Goal: Task Accomplishment & Management: Manage account settings

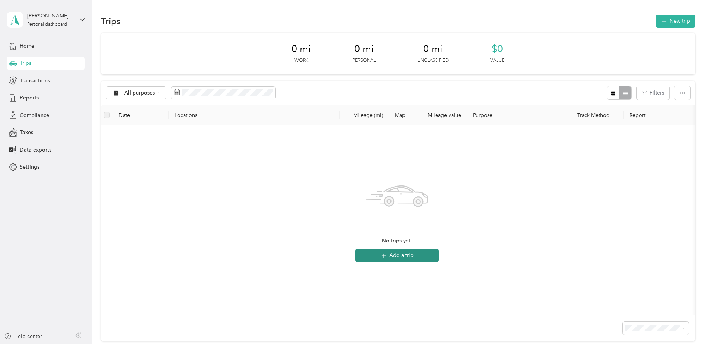
click at [405, 259] on button "Add a trip" at bounding box center [396, 255] width 83 height 13
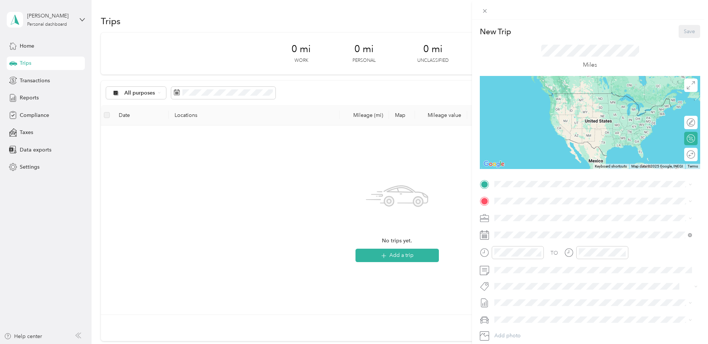
click at [394, 250] on div "New Trip Save This trip cannot be edited because it is either under review, app…" at bounding box center [354, 172] width 708 height 344
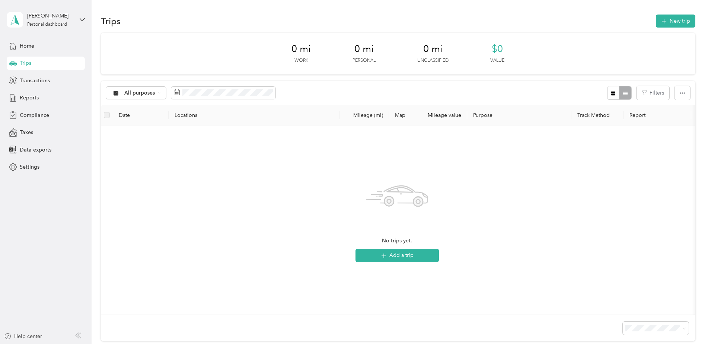
click at [390, 256] on button "Add a trip" at bounding box center [396, 255] width 83 height 13
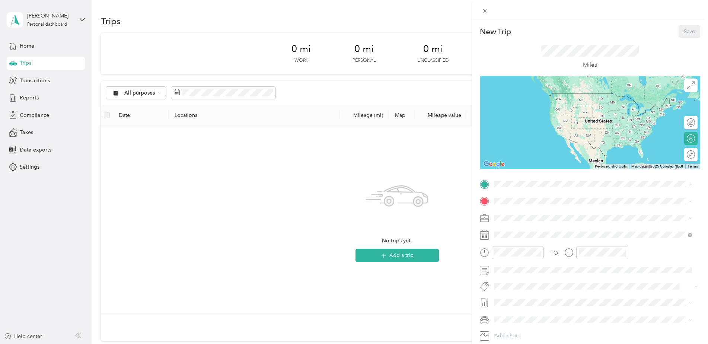
click at [528, 218] on div "Base [STREET_ADDRESS][US_STATE]" at bounding box center [545, 218] width 74 height 16
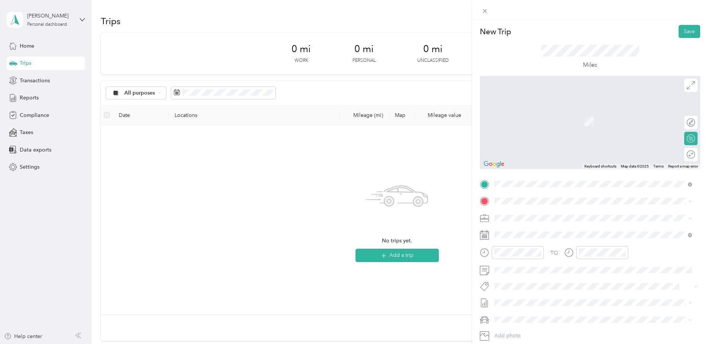
click at [525, 257] on div "OFFICE [STREET_ADDRESS][US_STATE]" at bounding box center [545, 258] width 74 height 16
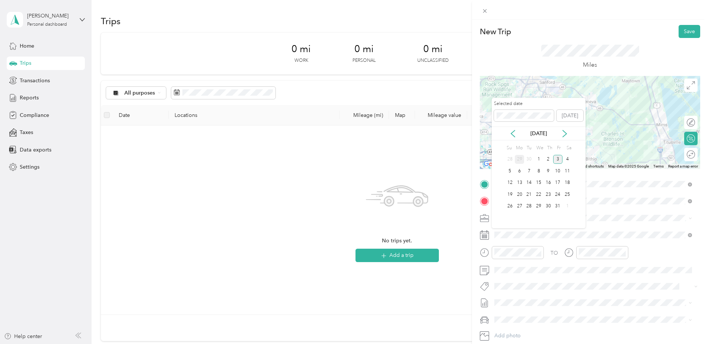
click at [520, 158] on div "29" at bounding box center [520, 159] width 10 height 9
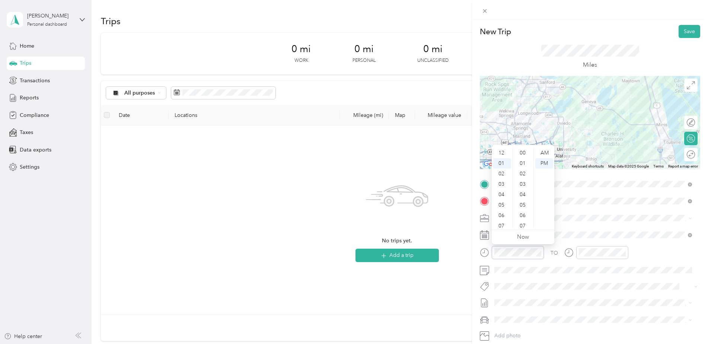
scroll to position [250, 0]
click at [504, 206] on div "06" at bounding box center [502, 205] width 18 height 10
click at [544, 153] on div "AM" at bounding box center [544, 153] width 18 height 10
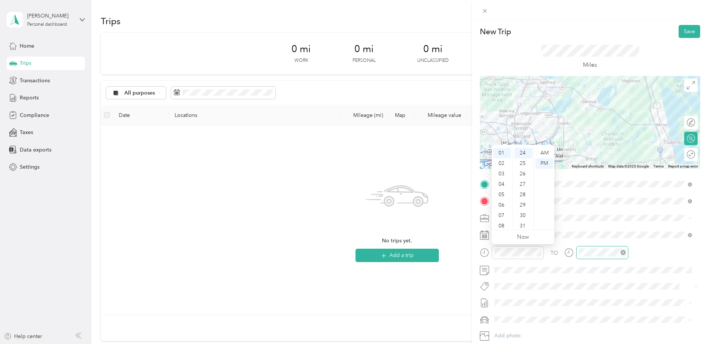
click at [624, 252] on icon "close-circle" at bounding box center [622, 252] width 5 height 5
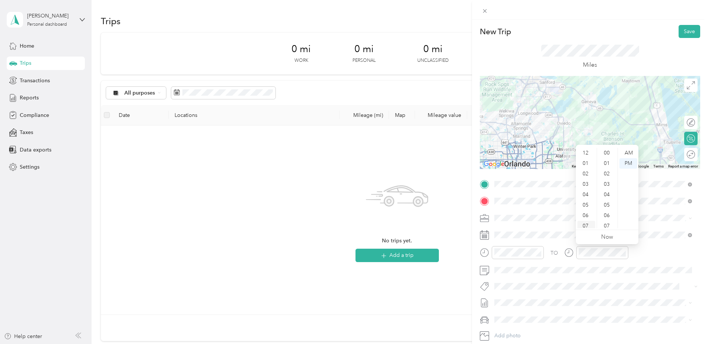
click at [584, 226] on div "07" at bounding box center [586, 226] width 18 height 10
click at [607, 223] on div "14" at bounding box center [607, 224] width 18 height 10
click at [627, 153] on div "AM" at bounding box center [628, 153] width 18 height 10
click at [630, 152] on div "AM" at bounding box center [628, 153] width 18 height 10
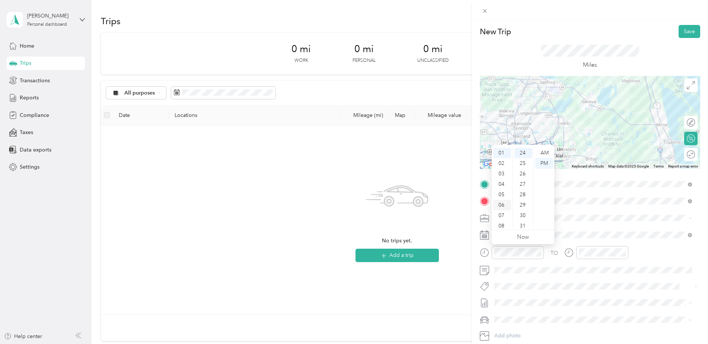
click at [498, 202] on div "06" at bounding box center [502, 205] width 18 height 10
click at [521, 216] on div "30" at bounding box center [523, 215] width 18 height 10
click at [545, 154] on div "AM" at bounding box center [544, 153] width 18 height 10
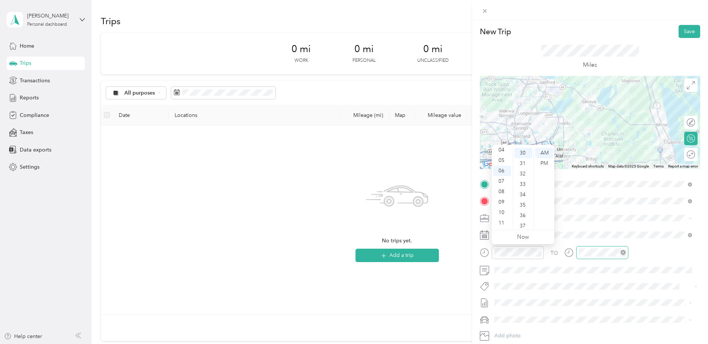
click at [598, 256] on div at bounding box center [602, 252] width 52 height 13
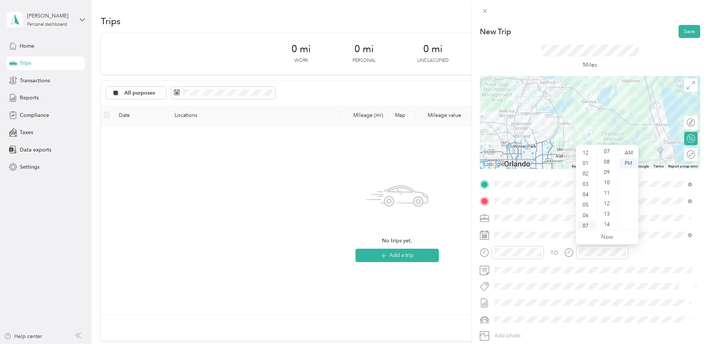
click at [584, 225] on div "07" at bounding box center [586, 226] width 18 height 10
click at [587, 224] on div "07" at bounding box center [586, 226] width 18 height 10
click at [629, 252] on div "TO" at bounding box center [590, 255] width 220 height 18
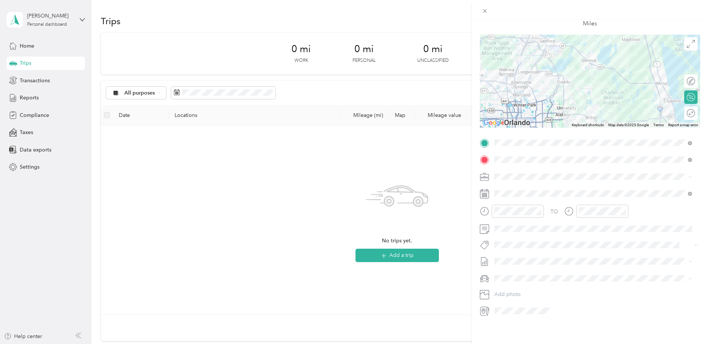
scroll to position [47, 0]
click at [518, 302] on div "29" at bounding box center [520, 302] width 10 height 9
click at [558, 207] on div "TO" at bounding box center [590, 214] width 220 height 18
click at [587, 250] on div "07" at bounding box center [586, 250] width 18 height 10
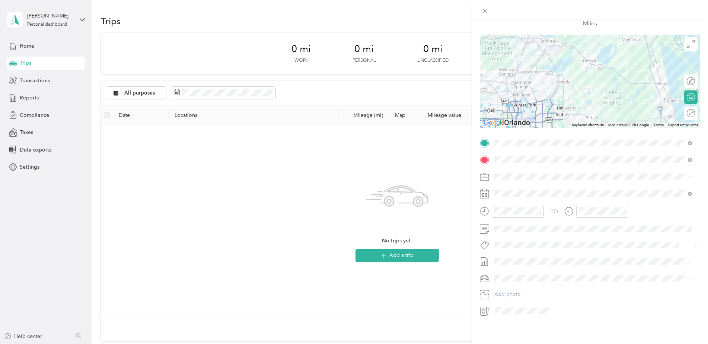
click at [649, 205] on div "TO" at bounding box center [590, 214] width 220 height 18
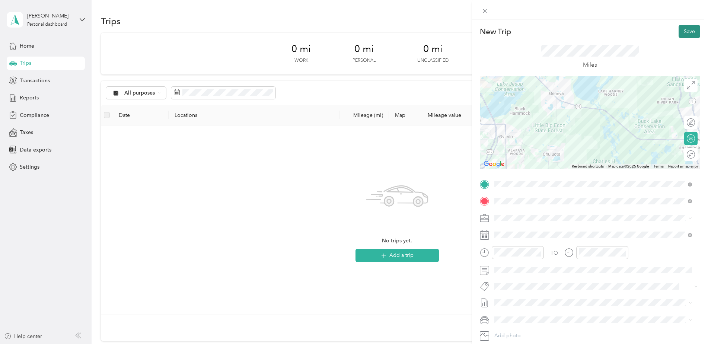
click at [681, 29] on button "Save" at bounding box center [689, 31] width 22 height 13
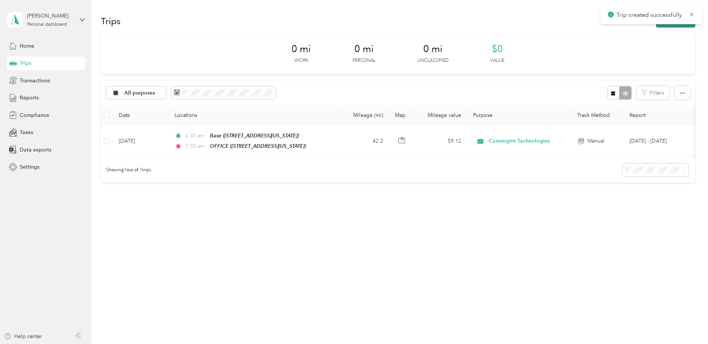
click at [670, 25] on button "New trip" at bounding box center [675, 21] width 39 height 13
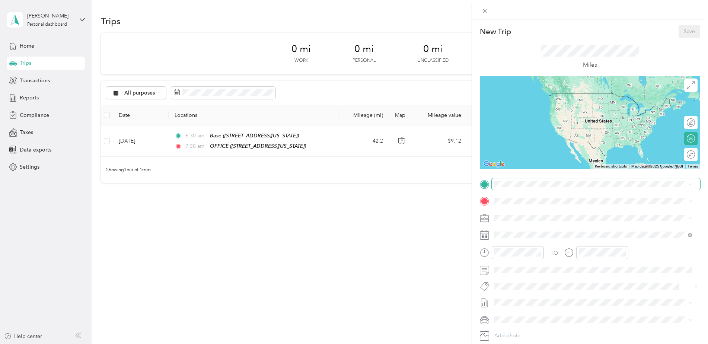
click at [522, 189] on span at bounding box center [596, 184] width 208 height 12
click at [524, 234] on strong "OFFICE" at bounding box center [517, 237] width 19 height 7
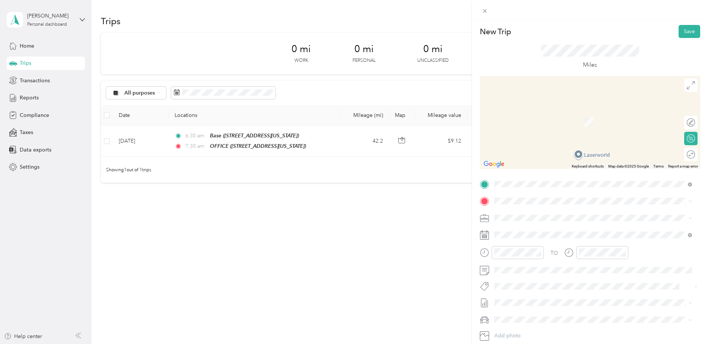
click at [545, 194] on div "TO Add photo" at bounding box center [590, 268] width 220 height 180
click at [561, 227] on span "[STREET_ADDRESS][US_STATE]" at bounding box center [545, 227] width 74 height 7
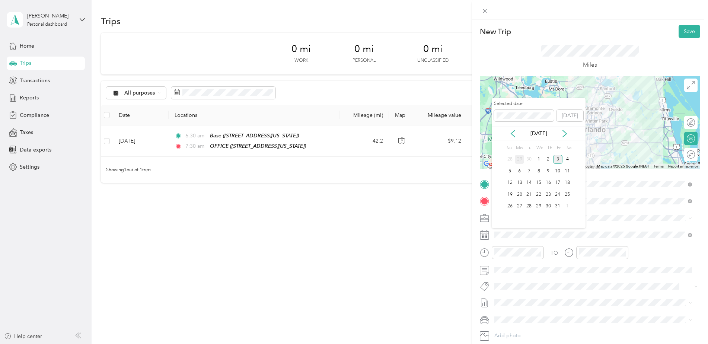
click at [520, 162] on div "29" at bounding box center [520, 159] width 10 height 9
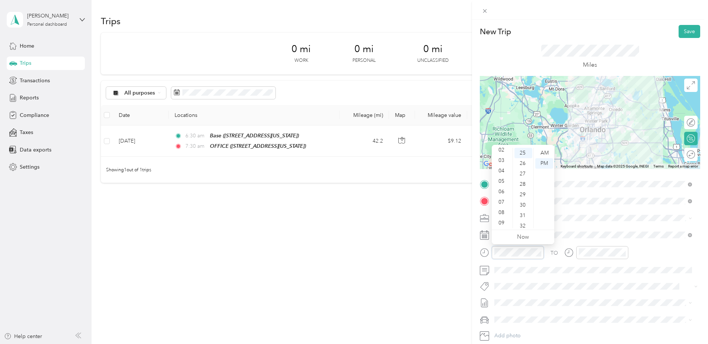
scroll to position [45, 0]
click at [502, 222] on div "11" at bounding box center [502, 223] width 18 height 10
click at [542, 153] on div "AM" at bounding box center [544, 153] width 18 height 10
click at [659, 256] on div "TO" at bounding box center [590, 255] width 220 height 18
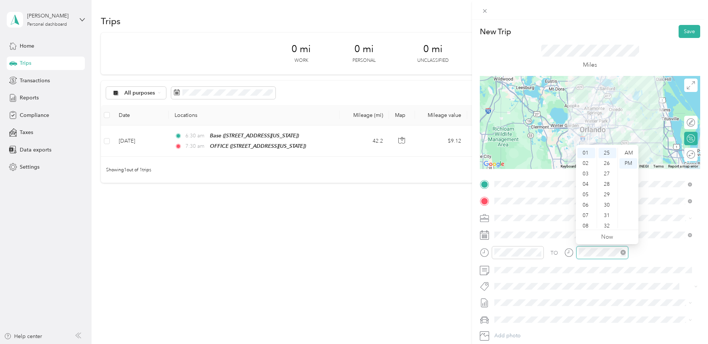
scroll to position [261, 0]
click at [654, 259] on div "TO" at bounding box center [590, 255] width 220 height 18
click at [586, 222] on div "11" at bounding box center [586, 223] width 18 height 10
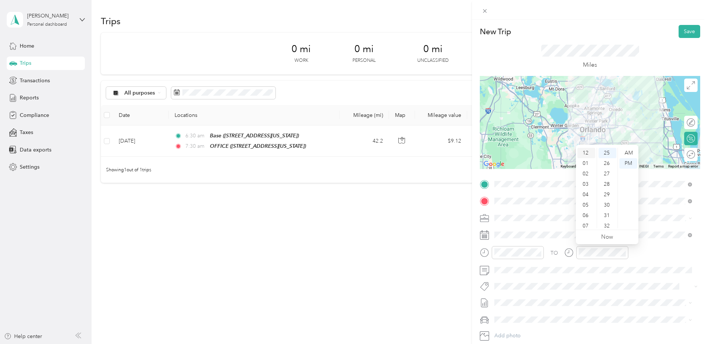
click at [585, 153] on div "12" at bounding box center [586, 153] width 18 height 10
click at [676, 239] on span at bounding box center [596, 235] width 208 height 12
click at [678, 33] on button "Save" at bounding box center [689, 31] width 22 height 13
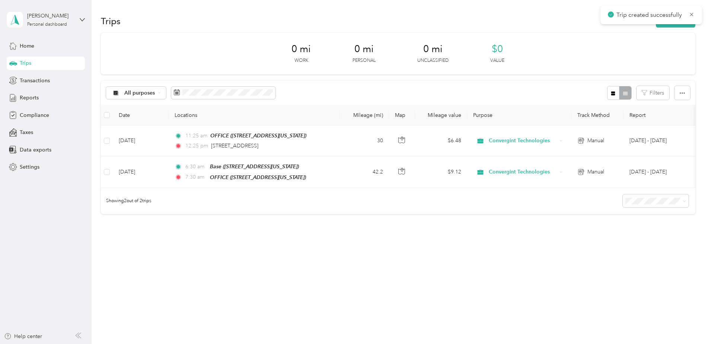
click at [670, 24] on div "Trip created successfully" at bounding box center [651, 15] width 102 height 18
click at [669, 28] on div "Trips New trip" at bounding box center [398, 21] width 594 height 16
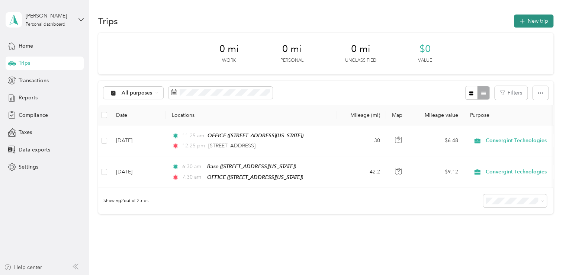
click at [529, 18] on button "New trip" at bounding box center [533, 21] width 39 height 13
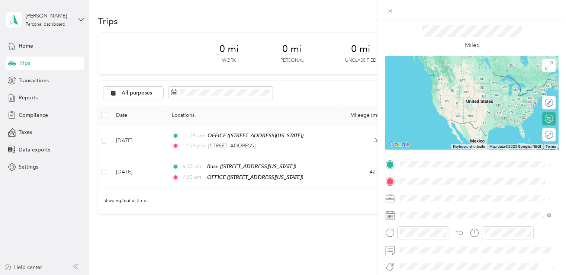
scroll to position [30, 0]
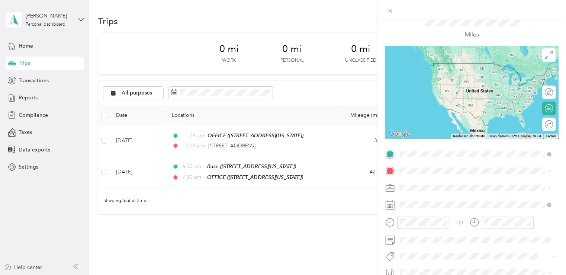
click at [448, 184] on span "[STREET_ADDRESS][US_STATE]" at bounding box center [451, 181] width 74 height 7
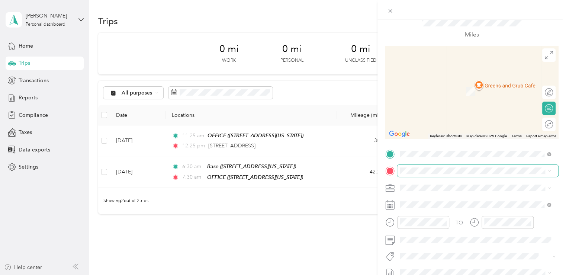
click at [429, 174] on span at bounding box center [477, 171] width 161 height 12
click at [438, 234] on div "OFFICE [STREET_ADDRESS][US_STATE]" at bounding box center [451, 226] width 74 height 16
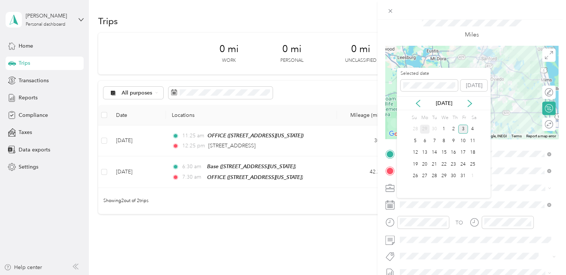
click at [427, 127] on div "29" at bounding box center [425, 129] width 10 height 9
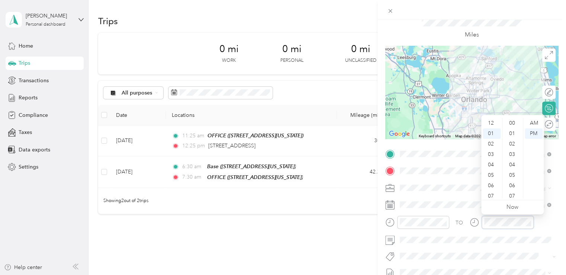
scroll to position [271, 0]
click at [495, 131] on div "02" at bounding box center [492, 133] width 18 height 10
click at [497, 244] on span at bounding box center [477, 240] width 161 height 12
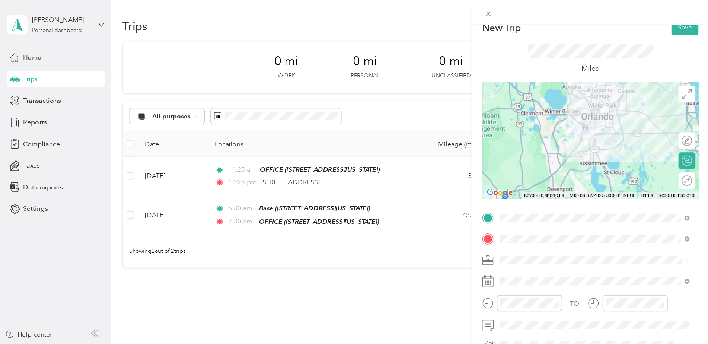
scroll to position [0, 0]
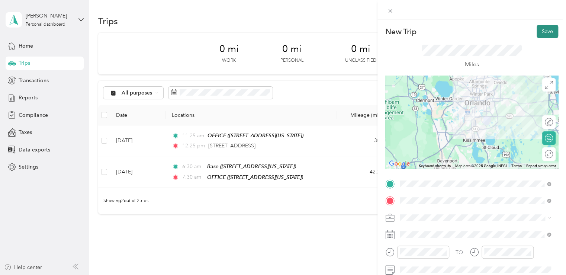
click at [537, 28] on button "Save" at bounding box center [548, 31] width 22 height 13
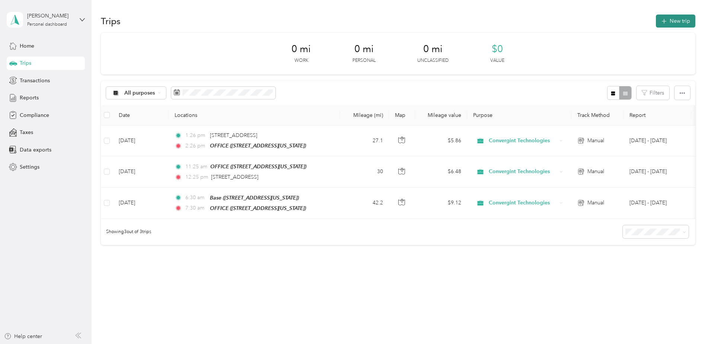
click at [665, 26] on button "New trip" at bounding box center [675, 21] width 39 height 13
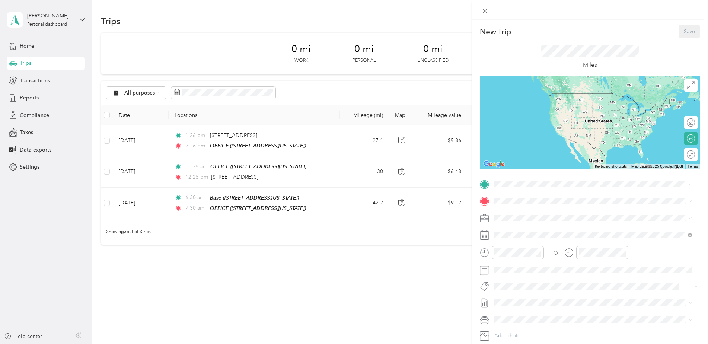
click at [529, 238] on div "OFFICE [STREET_ADDRESS][US_STATE]" at bounding box center [545, 242] width 74 height 16
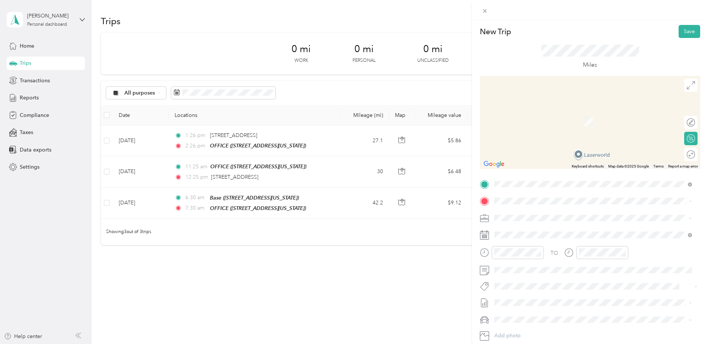
click at [527, 228] on div "Base" at bounding box center [545, 230] width 74 height 7
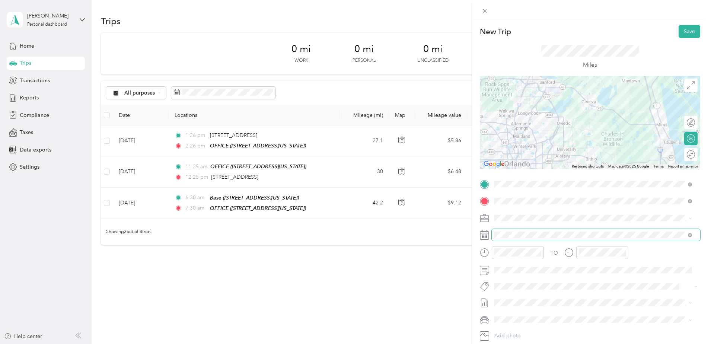
click at [520, 230] on span at bounding box center [596, 235] width 208 height 12
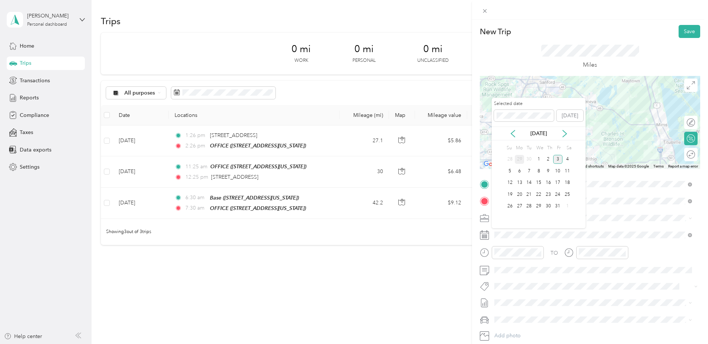
click at [521, 156] on div "29" at bounding box center [520, 159] width 10 height 9
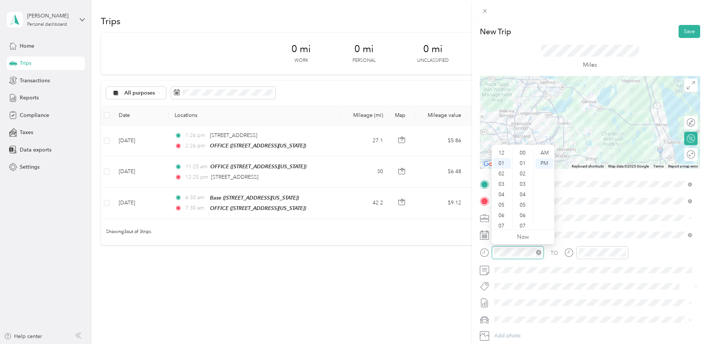
scroll to position [10, 0]
click at [504, 184] on div "04" at bounding box center [502, 184] width 18 height 10
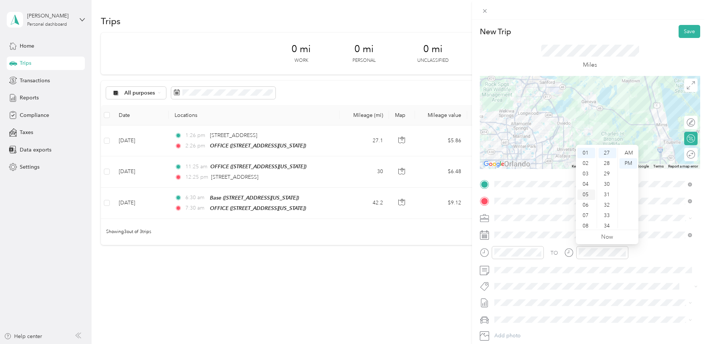
click at [586, 193] on div "05" at bounding box center [586, 194] width 18 height 10
click at [678, 32] on button "Save" at bounding box center [689, 31] width 22 height 13
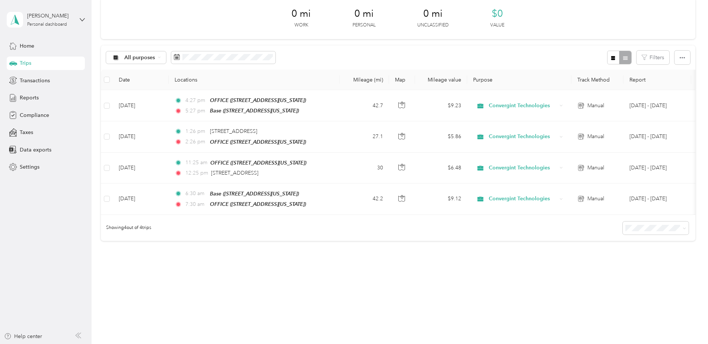
scroll to position [39, 0]
click at [499, 273] on div "Trips New trip 0 mi Work 0 mi Personal 0 mi Unclassified $0 Value All purposes …" at bounding box center [398, 136] width 613 height 343
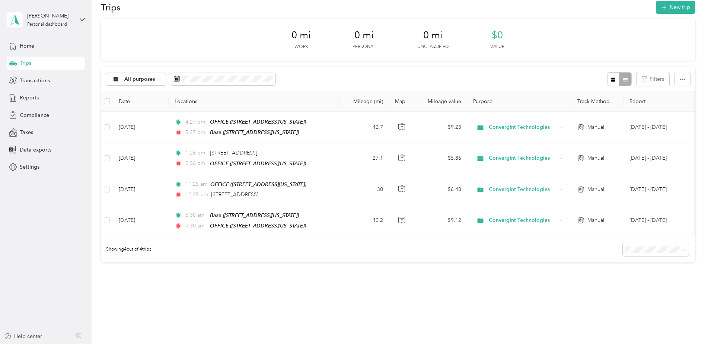
scroll to position [0, 0]
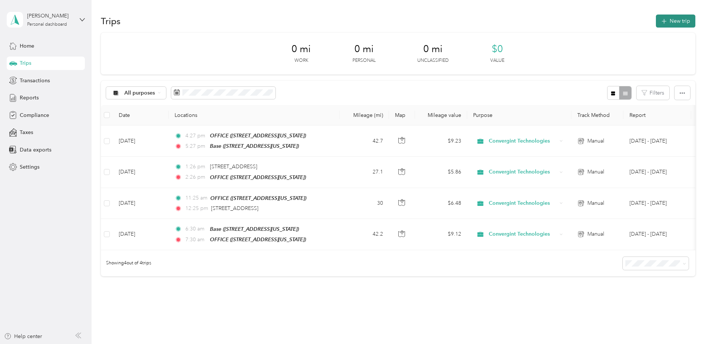
click at [674, 19] on button "New trip" at bounding box center [675, 21] width 39 height 13
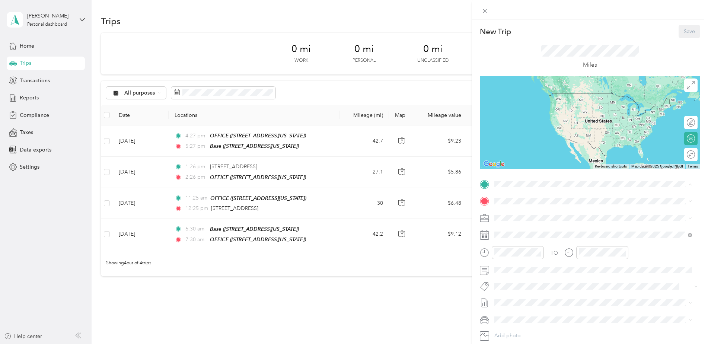
click at [528, 219] on span "[STREET_ADDRESS][US_STATE]" at bounding box center [545, 222] width 74 height 6
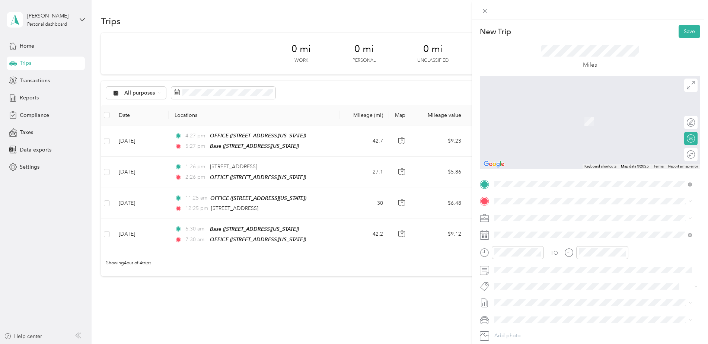
click at [529, 257] on div "OFFICE [STREET_ADDRESS][US_STATE]" at bounding box center [545, 258] width 74 height 16
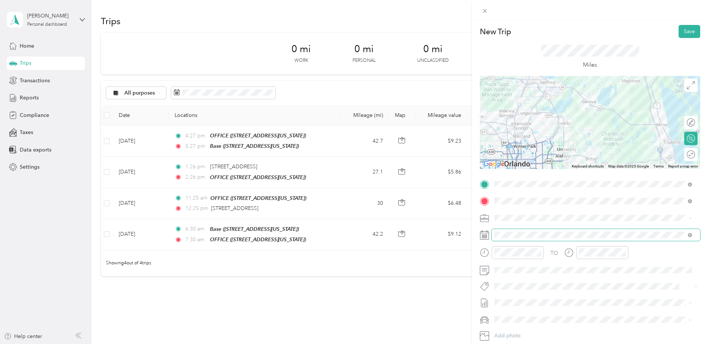
click at [514, 239] on span at bounding box center [596, 235] width 208 height 12
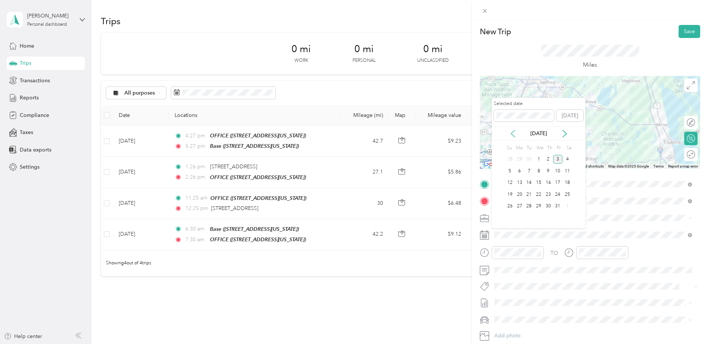
click at [512, 134] on icon at bounding box center [512, 133] width 7 height 7
click at [558, 192] on div "26" at bounding box center [558, 194] width 10 height 9
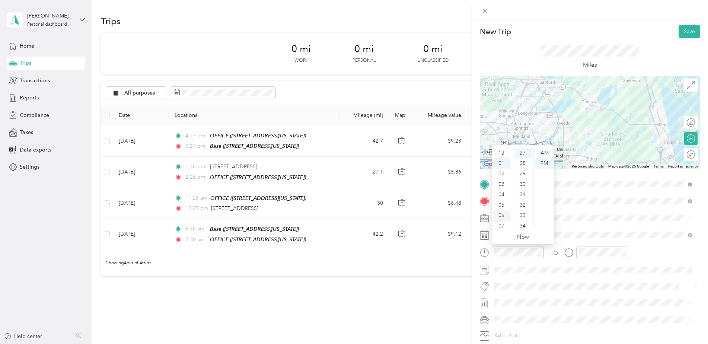
click at [499, 214] on div "06" at bounding box center [502, 215] width 18 height 10
click at [544, 149] on div "AM" at bounding box center [544, 153] width 18 height 10
click at [502, 201] on div "06" at bounding box center [502, 205] width 18 height 10
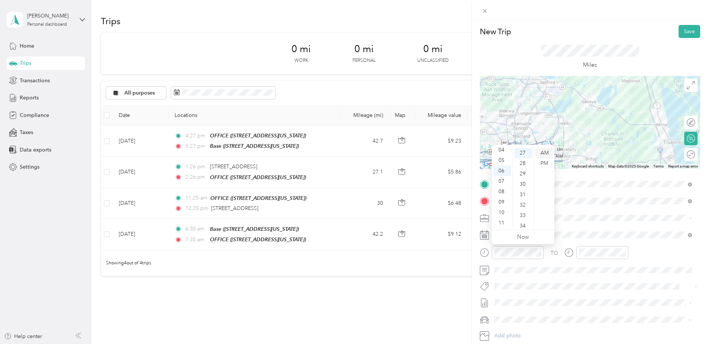
click at [551, 150] on div "AM" at bounding box center [544, 153] width 18 height 10
click at [659, 259] on div "TO" at bounding box center [590, 255] width 220 height 18
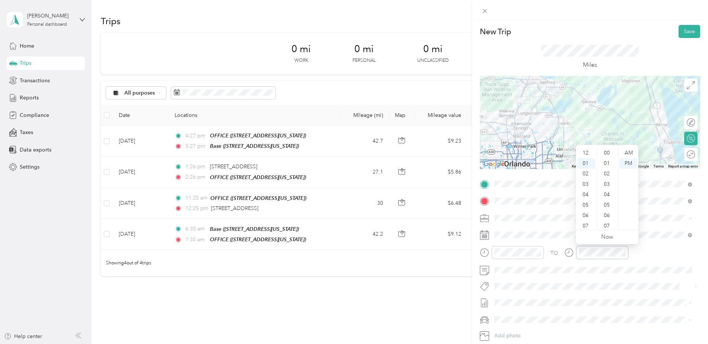
scroll to position [281, 0]
click at [583, 217] on div "07" at bounding box center [586, 215] width 18 height 10
click at [609, 223] on div "34" at bounding box center [607, 226] width 18 height 10
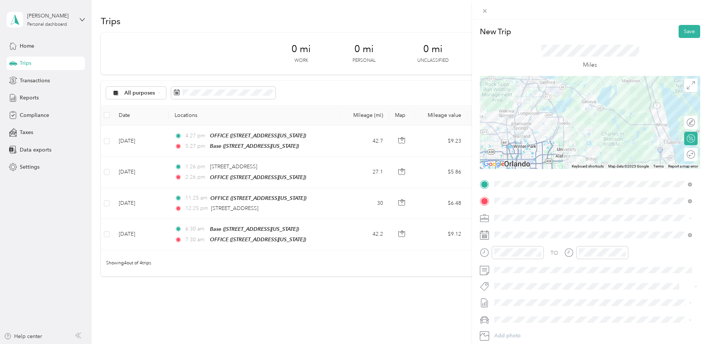
click at [651, 256] on div "TO" at bounding box center [590, 255] width 220 height 18
click at [687, 32] on button "Save" at bounding box center [689, 31] width 22 height 13
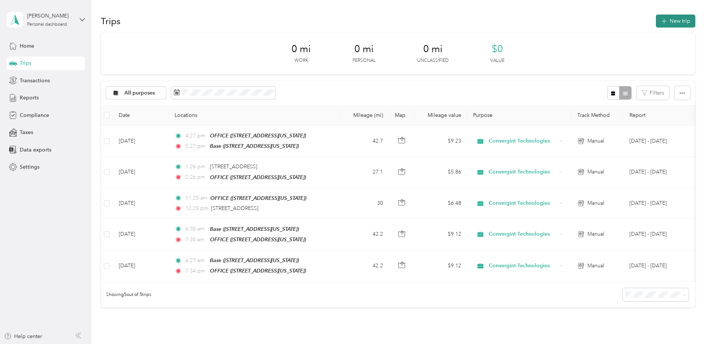
click at [676, 21] on button "New trip" at bounding box center [675, 21] width 39 height 13
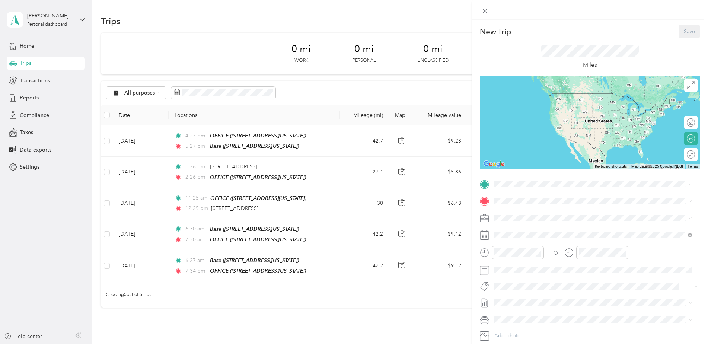
click at [533, 239] on div "OFFICE" at bounding box center [545, 237] width 74 height 7
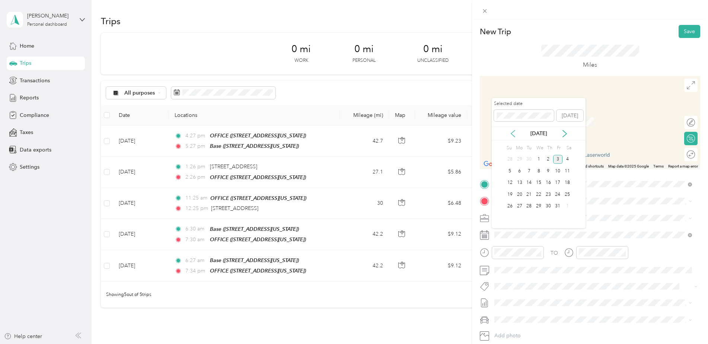
click at [512, 130] on icon at bounding box center [512, 133] width 7 height 7
click at [558, 192] on div "26" at bounding box center [558, 194] width 10 height 9
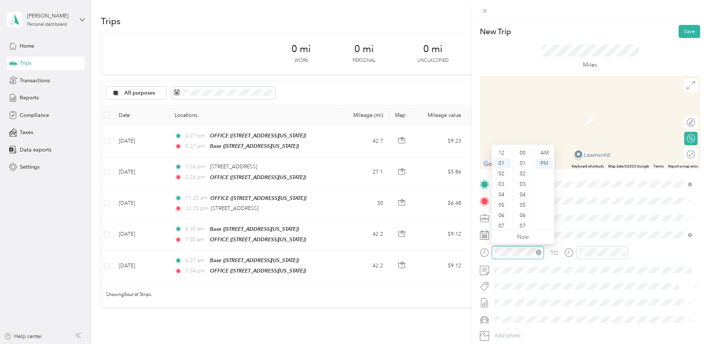
scroll to position [292, 0]
click at [502, 225] on div "08" at bounding box center [502, 226] width 18 height 10
click at [544, 151] on div "AM" at bounding box center [544, 153] width 18 height 10
click at [653, 252] on div "TO" at bounding box center [590, 255] width 220 height 18
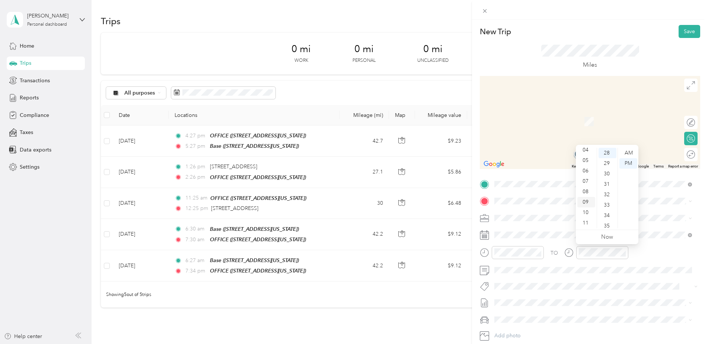
click at [584, 199] on div "09" at bounding box center [586, 202] width 18 height 10
click at [631, 152] on div "AM" at bounding box center [628, 153] width 18 height 10
click at [646, 252] on div "TO" at bounding box center [590, 255] width 220 height 18
click at [547, 229] on span "[STREET_ADDRESS][US_STATE]" at bounding box center [545, 227] width 74 height 7
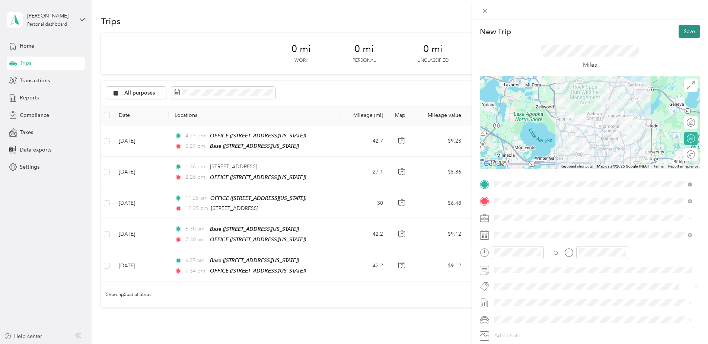
click at [681, 32] on button "Save" at bounding box center [689, 31] width 22 height 13
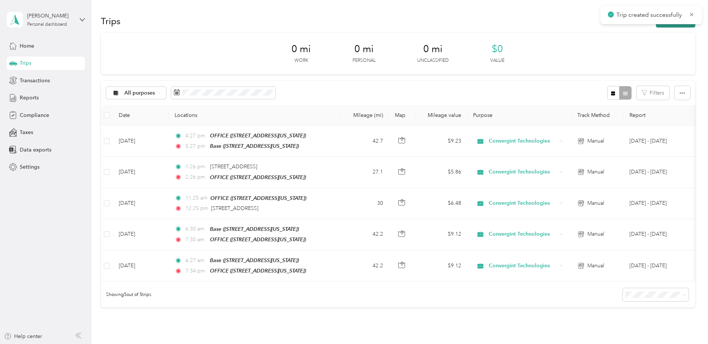
click at [661, 26] on button "New trip" at bounding box center [675, 21] width 39 height 13
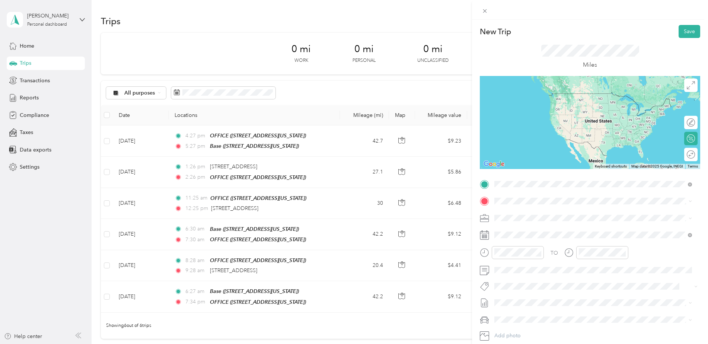
click at [531, 208] on span "[STREET_ADDRESS][US_STATE]" at bounding box center [545, 211] width 74 height 7
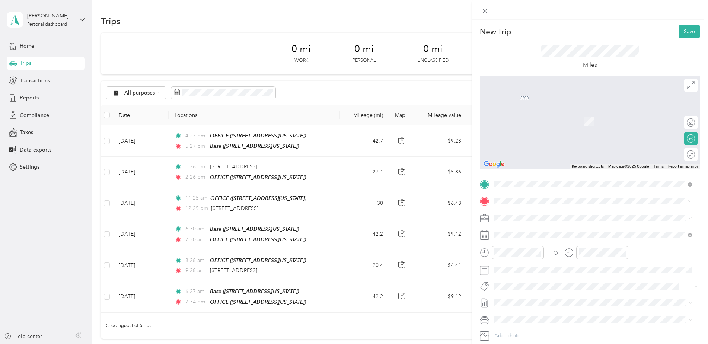
click at [547, 226] on span "[STREET_ADDRESS][US_STATE]" at bounding box center [545, 227] width 74 height 7
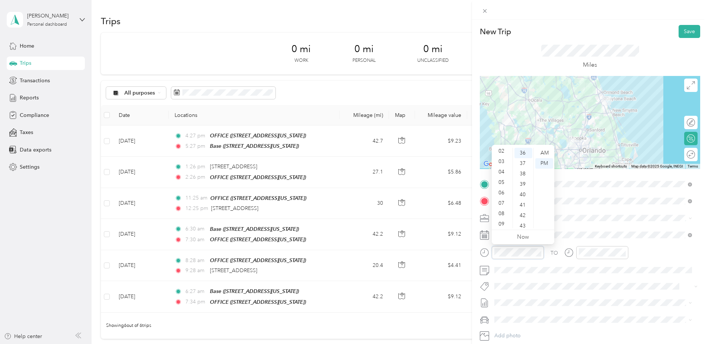
scroll to position [45, 0]
click at [501, 224] on div "11" at bounding box center [502, 223] width 18 height 10
click at [523, 163] on div "01" at bounding box center [523, 163] width 18 height 10
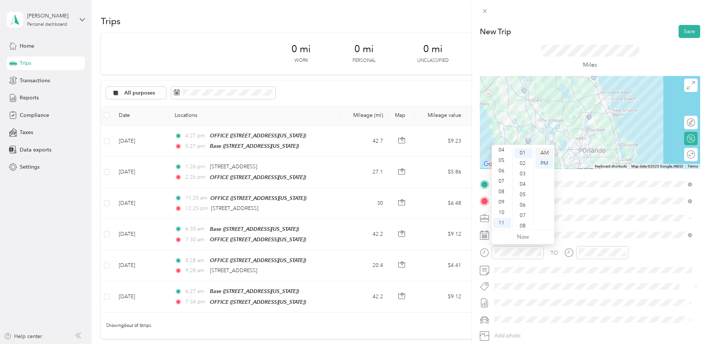
click at [542, 154] on div "AM" at bounding box center [544, 153] width 18 height 10
click at [596, 257] on div at bounding box center [602, 252] width 52 height 13
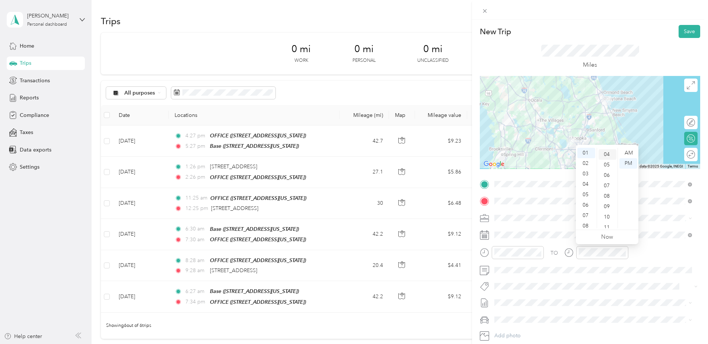
click at [607, 153] on div "04" at bounding box center [607, 154] width 18 height 10
click at [657, 253] on div "TO" at bounding box center [590, 255] width 220 height 18
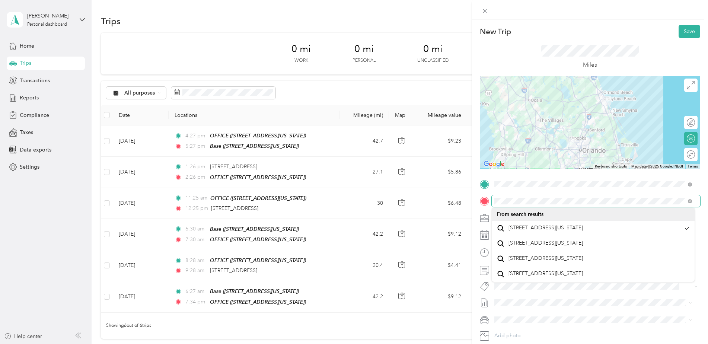
click at [487, 201] on div at bounding box center [590, 201] width 220 height 12
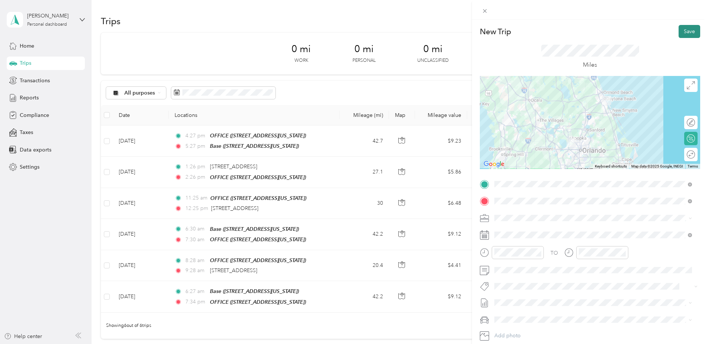
click at [682, 36] on button "Save" at bounding box center [689, 31] width 22 height 13
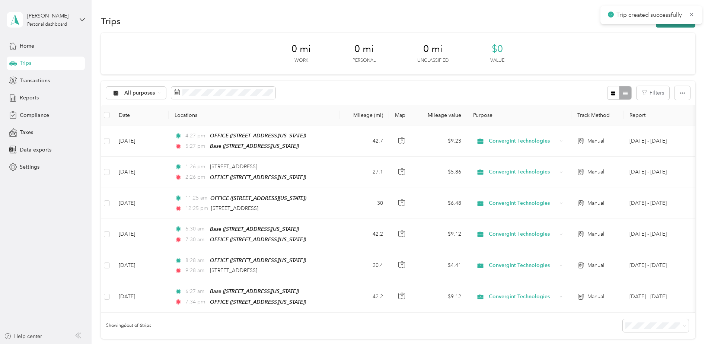
click at [666, 27] on button "New trip" at bounding box center [675, 21] width 39 height 13
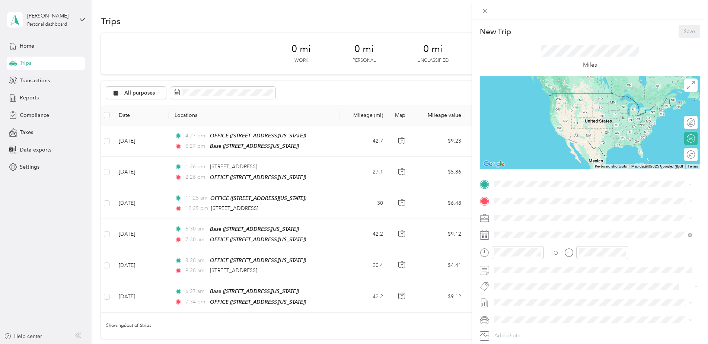
click at [215, 88] on div "New Trip Save This trip cannot be edited because it is either under review, app…" at bounding box center [354, 172] width 708 height 344
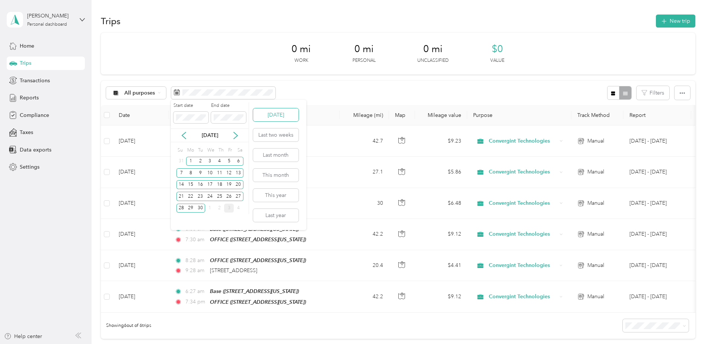
click at [267, 112] on button "[DATE]" at bounding box center [275, 114] width 45 height 13
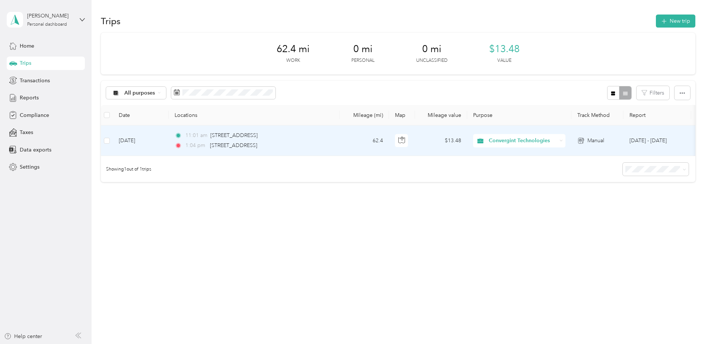
click at [141, 137] on td "[DATE]" at bounding box center [141, 140] width 56 height 31
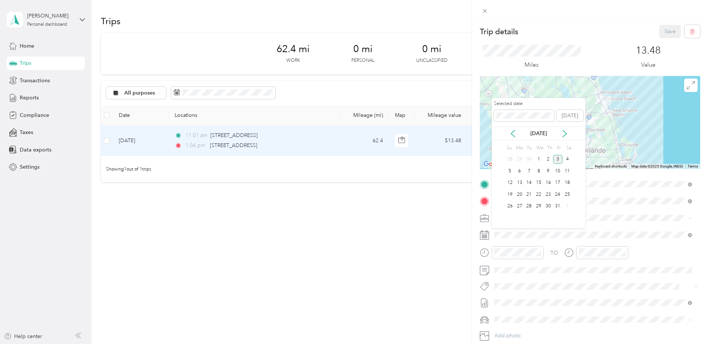
drag, startPoint x: 496, startPoint y: 132, endPoint x: 502, endPoint y: 132, distance: 6.7
click at [497, 132] on div "[DATE]" at bounding box center [539, 134] width 94 height 8
drag, startPoint x: 512, startPoint y: 134, endPoint x: 519, endPoint y: 138, distance: 7.9
click at [512, 134] on icon at bounding box center [512, 133] width 7 height 7
click at [559, 195] on div "26" at bounding box center [558, 194] width 10 height 9
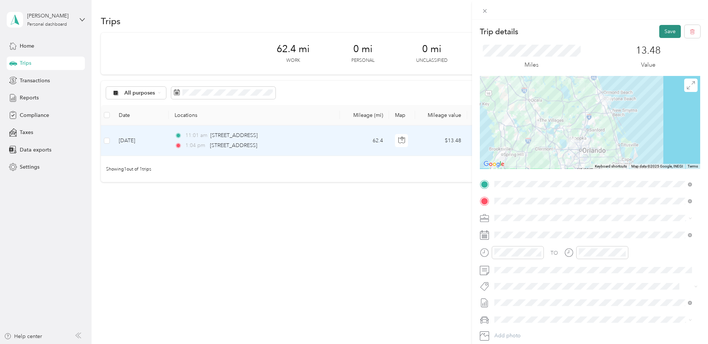
click at [664, 31] on button "Save" at bounding box center [670, 31] width 22 height 13
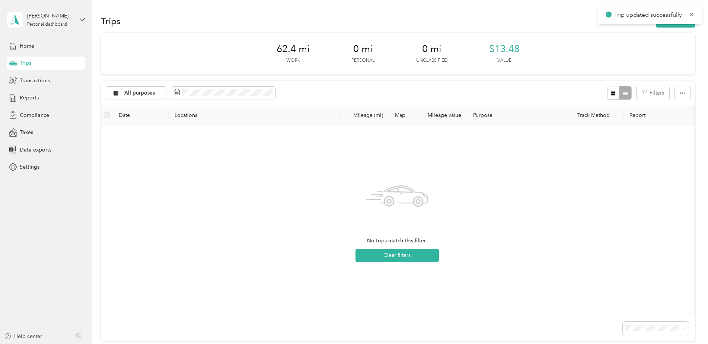
click at [217, 85] on div "All purposes Filters" at bounding box center [398, 93] width 594 height 24
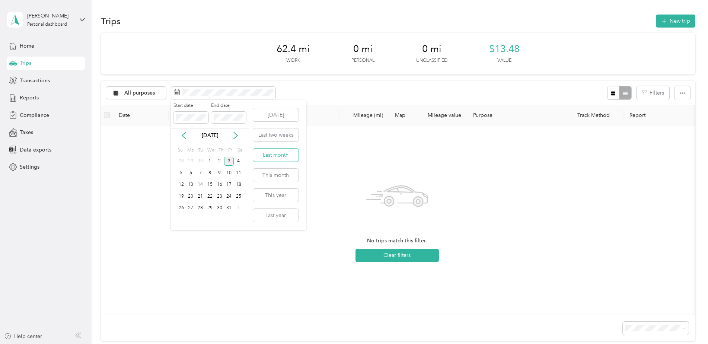
click at [280, 156] on button "Last month" at bounding box center [275, 154] width 45 height 13
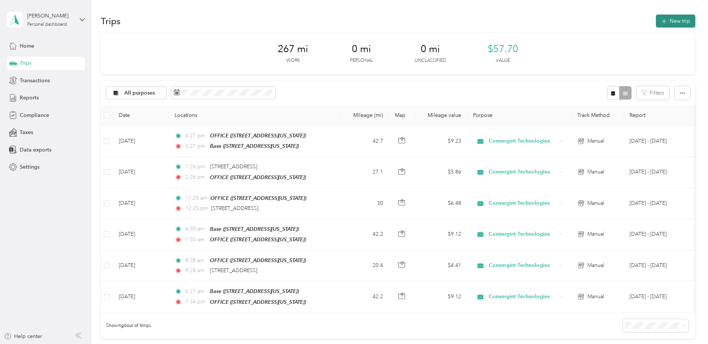
click at [668, 19] on button "New trip" at bounding box center [675, 21] width 39 height 13
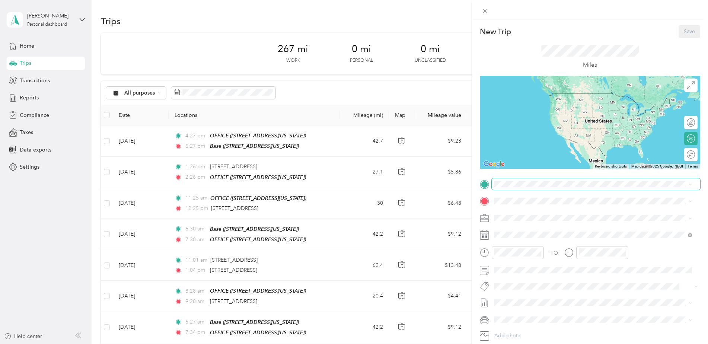
click at [527, 186] on span at bounding box center [596, 184] width 208 height 12
click at [540, 214] on span "[STREET_ADDRESS][US_STATE]" at bounding box center [545, 211] width 74 height 7
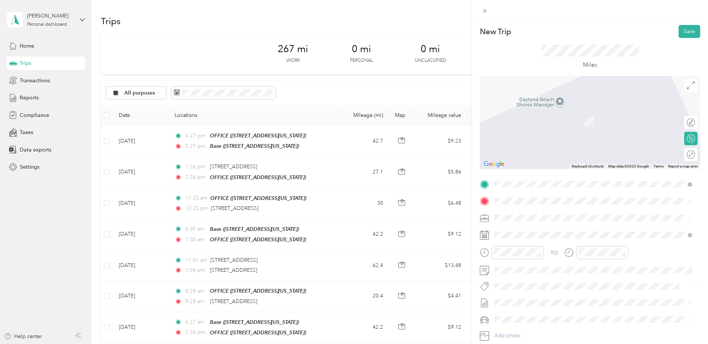
click at [540, 254] on div "OFFICE" at bounding box center [545, 253] width 74 height 7
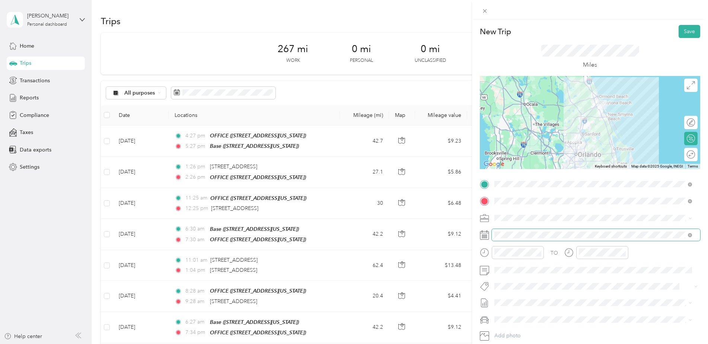
click at [528, 239] on span at bounding box center [596, 235] width 208 height 12
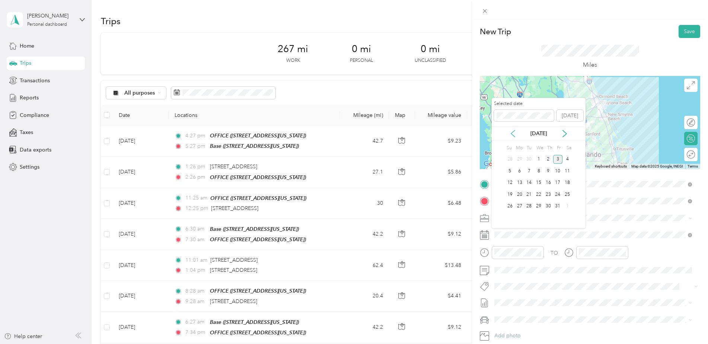
click at [511, 135] on icon at bounding box center [512, 133] width 7 height 7
click at [558, 193] on div "26" at bounding box center [558, 194] width 10 height 9
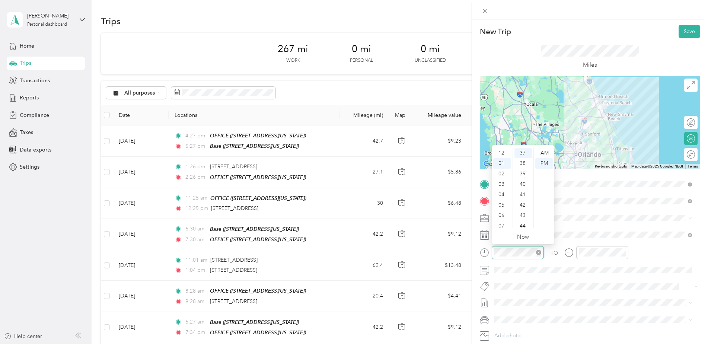
scroll to position [10, 0]
click at [501, 174] on div "03" at bounding box center [502, 174] width 18 height 10
click at [648, 248] on div "TO" at bounding box center [590, 255] width 220 height 18
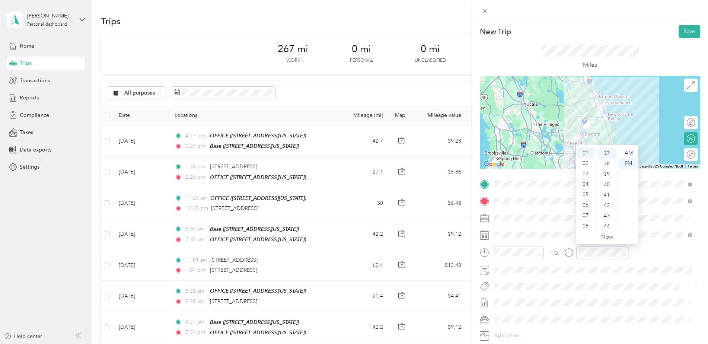
scroll to position [386, 0]
click at [584, 181] on div "04" at bounding box center [586, 184] width 18 height 10
click at [655, 255] on div "TO" at bounding box center [590, 255] width 220 height 18
click at [687, 32] on button "Save" at bounding box center [689, 31] width 22 height 13
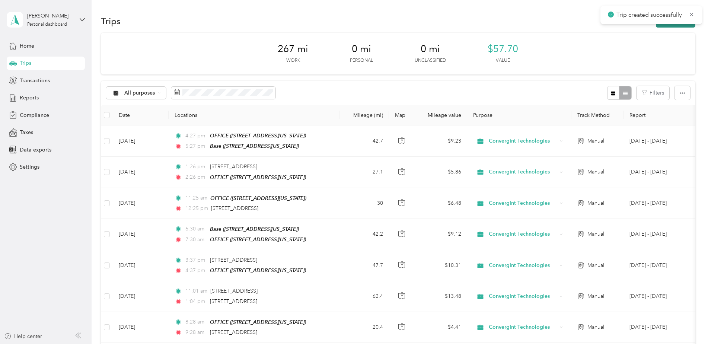
click at [677, 27] on button "New trip" at bounding box center [675, 21] width 39 height 13
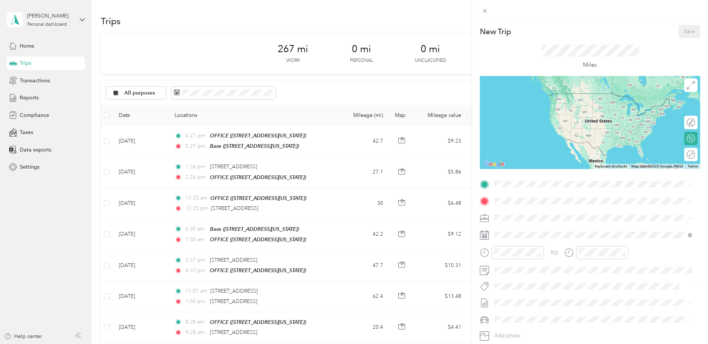
click at [521, 243] on span "[STREET_ADDRESS][US_STATE]" at bounding box center [545, 245] width 74 height 6
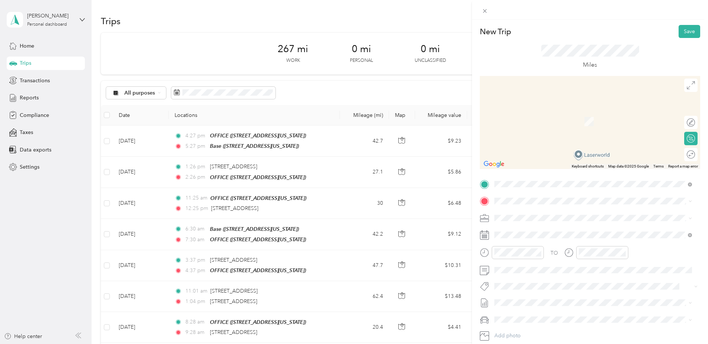
click at [523, 230] on div "Base" at bounding box center [545, 230] width 74 height 7
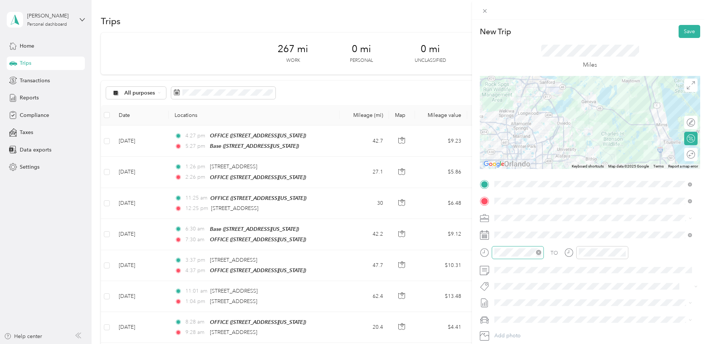
click at [520, 246] on div at bounding box center [518, 252] width 52 height 13
click at [506, 192] on div "05" at bounding box center [502, 194] width 18 height 10
click at [524, 156] on div "00" at bounding box center [523, 153] width 18 height 10
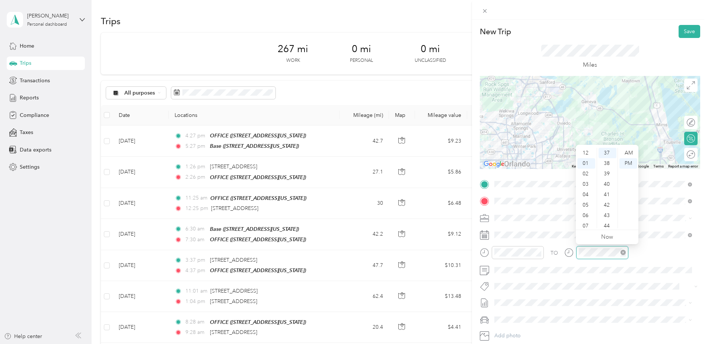
scroll to position [10, 0]
click at [586, 205] on div "06" at bounding box center [586, 205] width 18 height 10
click at [605, 149] on div "00" at bounding box center [607, 153] width 18 height 10
click at [648, 247] on div "TO" at bounding box center [590, 255] width 220 height 18
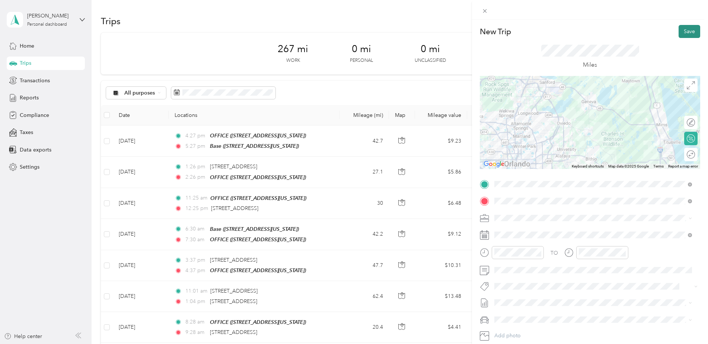
click at [684, 33] on button "Save" at bounding box center [689, 31] width 22 height 13
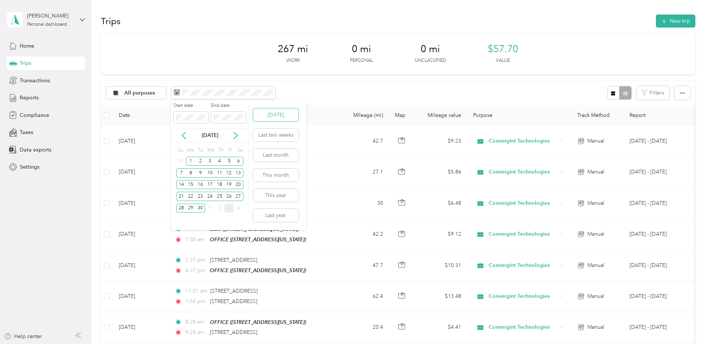
click at [278, 115] on button "[DATE]" at bounding box center [275, 114] width 45 height 13
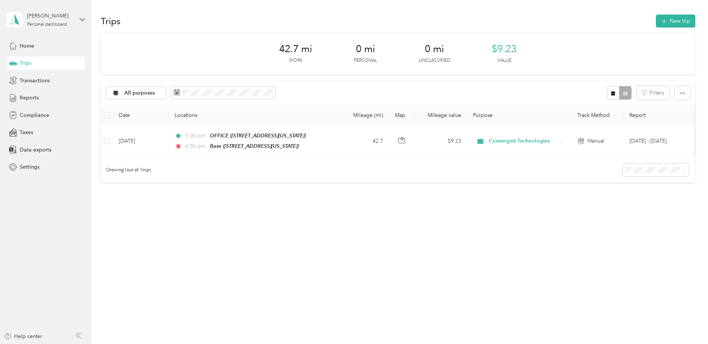
click at [327, 97] on div "All purposes Filters" at bounding box center [398, 93] width 594 height 24
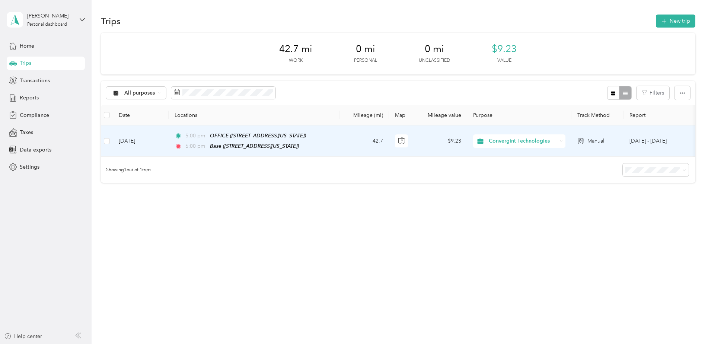
click at [154, 142] on td "[DATE]" at bounding box center [141, 140] width 56 height 31
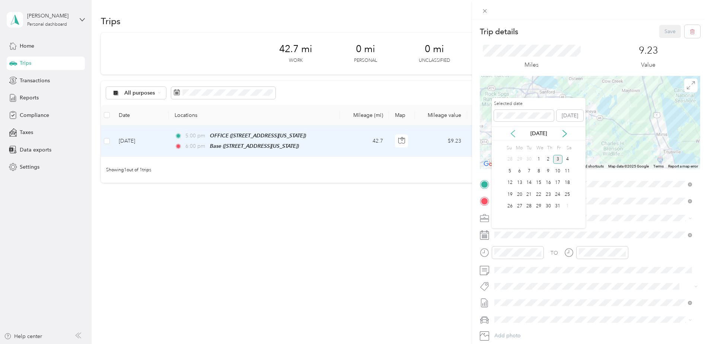
click at [512, 130] on icon at bounding box center [512, 133] width 7 height 7
click at [556, 196] on div "26" at bounding box center [558, 194] width 10 height 9
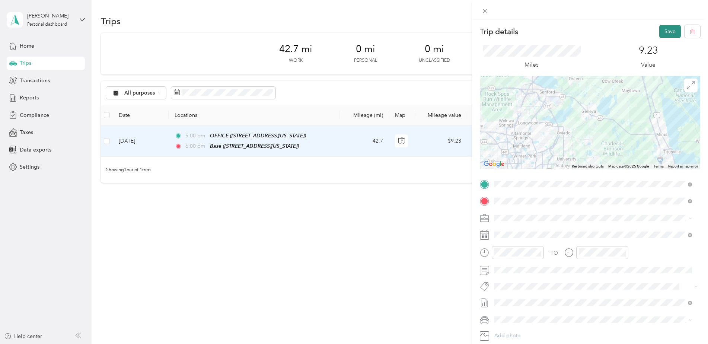
click at [662, 30] on button "Save" at bounding box center [670, 31] width 22 height 13
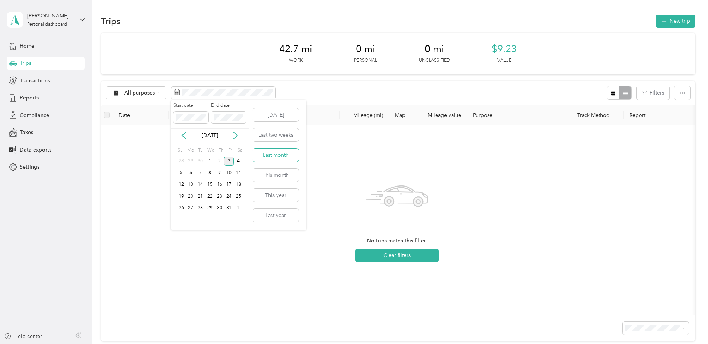
click at [276, 153] on button "Last month" at bounding box center [275, 154] width 45 height 13
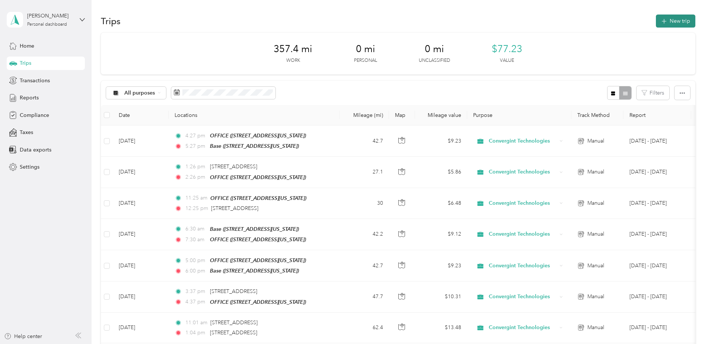
click at [673, 20] on button "New trip" at bounding box center [675, 21] width 39 height 13
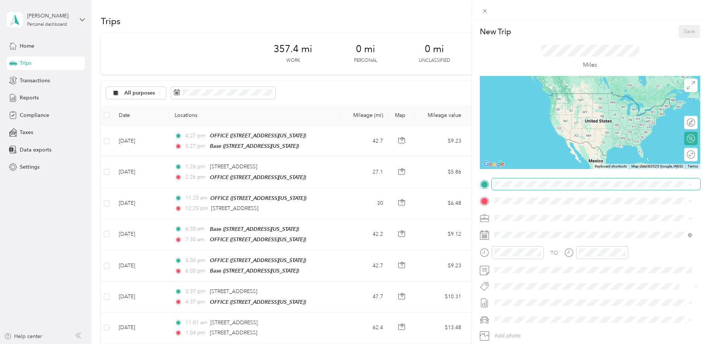
click at [547, 191] on div "TO Add photo" at bounding box center [590, 268] width 220 height 180
click at [530, 216] on div "Base [STREET_ADDRESS][US_STATE]" at bounding box center [545, 218] width 74 height 16
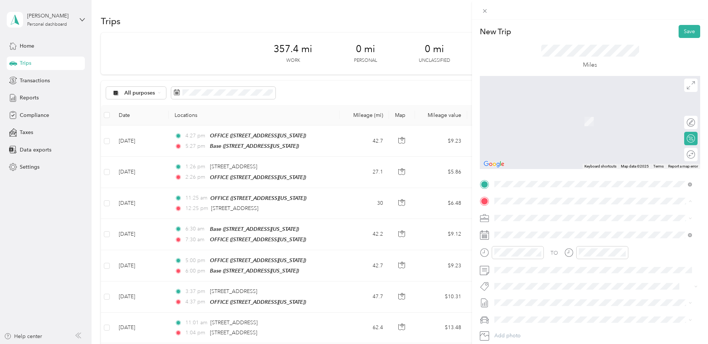
click at [530, 261] on span "[STREET_ADDRESS][US_STATE]" at bounding box center [545, 262] width 74 height 6
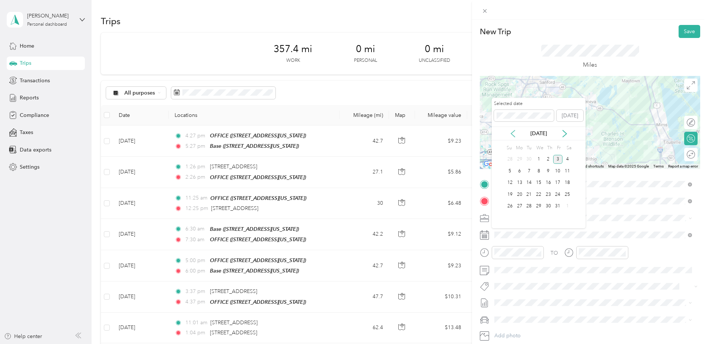
click at [513, 132] on icon at bounding box center [512, 133] width 7 height 7
click at [549, 194] on div "25" at bounding box center [548, 194] width 10 height 9
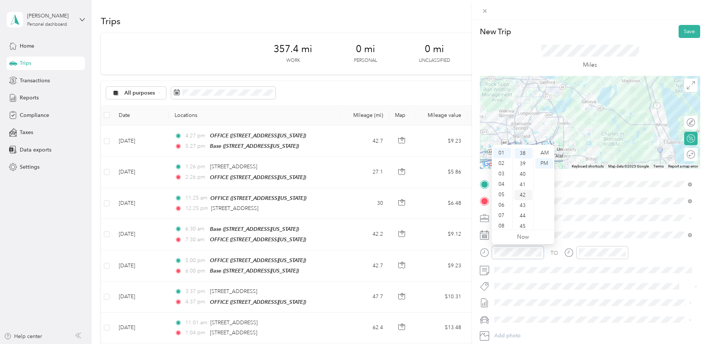
scroll to position [396, 0]
click at [502, 203] on div "06" at bounding box center [502, 205] width 18 height 10
click at [526, 204] on div "43" at bounding box center [523, 205] width 18 height 10
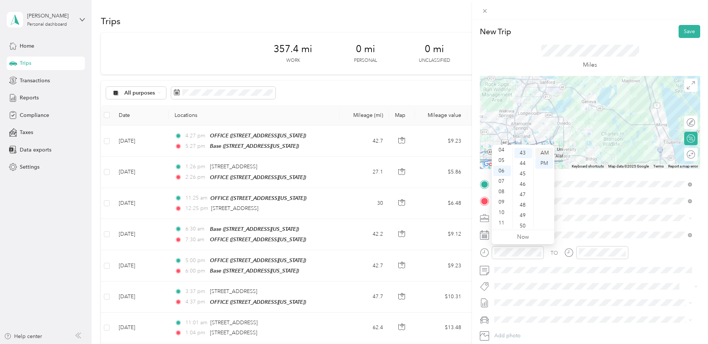
click at [548, 151] on div "AM" at bounding box center [544, 153] width 18 height 10
click at [606, 247] on div at bounding box center [602, 252] width 52 height 13
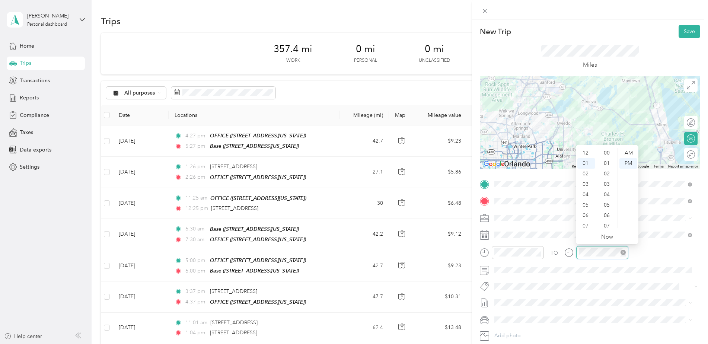
scroll to position [10, 0]
click at [588, 221] on div "08" at bounding box center [586, 226] width 18 height 10
click at [626, 150] on div "AM" at bounding box center [628, 153] width 18 height 10
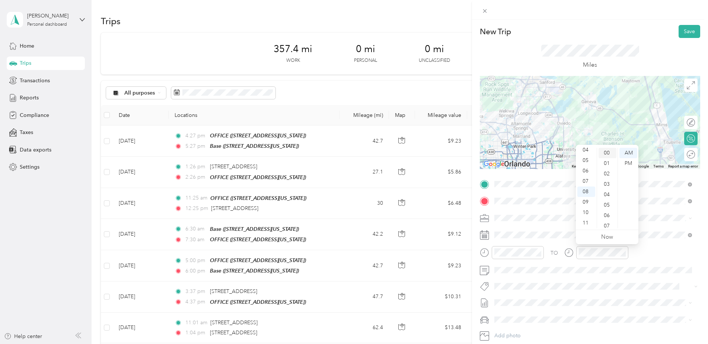
click at [606, 154] on div "00" at bounding box center [607, 153] width 18 height 10
click at [657, 255] on div "TO" at bounding box center [590, 255] width 220 height 18
click at [684, 28] on button "Save" at bounding box center [689, 31] width 22 height 13
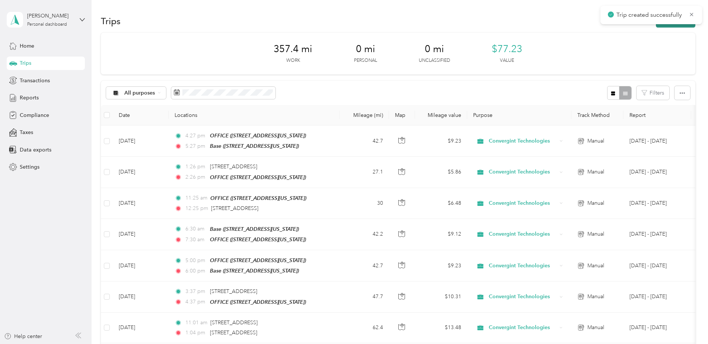
click at [659, 27] on button "New trip" at bounding box center [675, 21] width 39 height 13
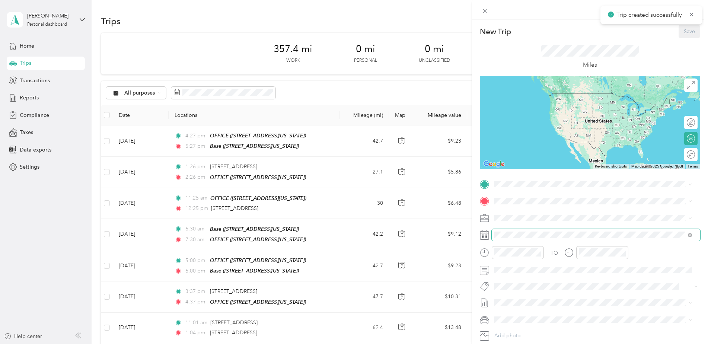
click at [520, 229] on span at bounding box center [596, 235] width 208 height 12
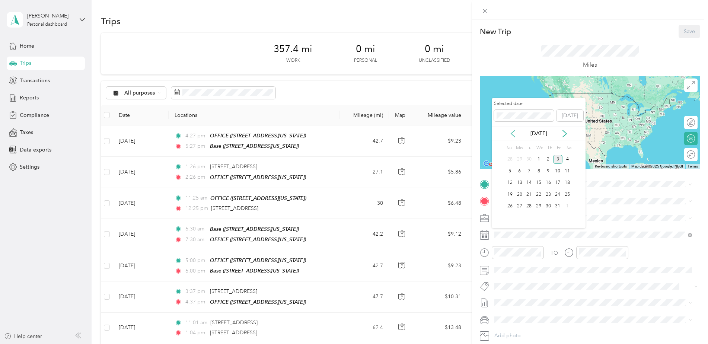
click at [514, 131] on icon at bounding box center [512, 133] width 7 height 7
click at [549, 193] on div "25" at bounding box center [548, 194] width 10 height 9
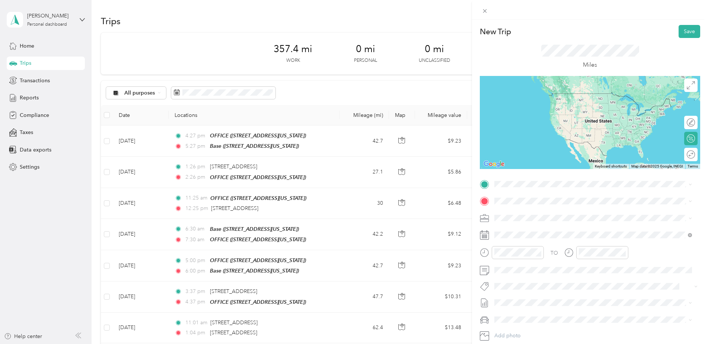
click at [535, 236] on div "OFFICE" at bounding box center [545, 234] width 74 height 7
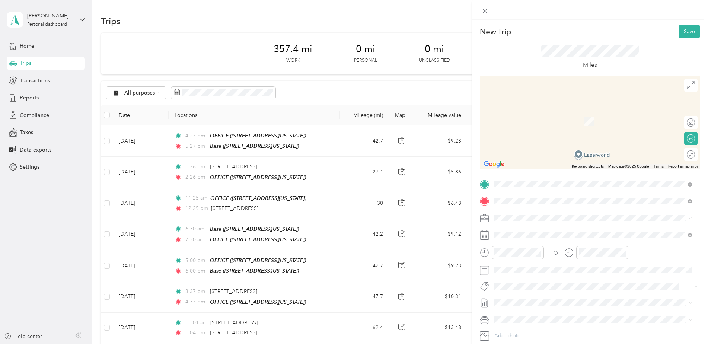
click at [538, 226] on span "[STREET_ADDRESS][US_STATE]" at bounding box center [545, 227] width 74 height 7
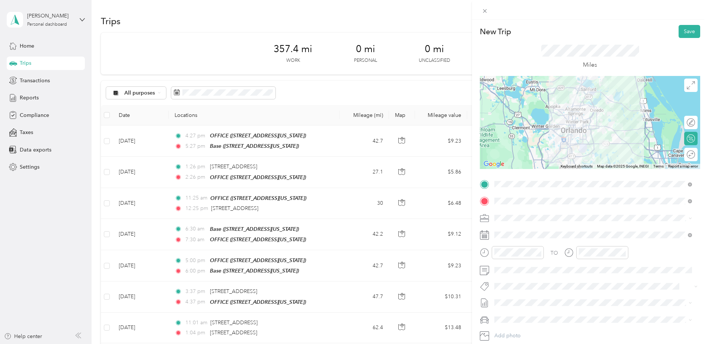
click at [699, 191] on form "New Trip Save This trip cannot be edited because it is either under review, app…" at bounding box center [590, 191] width 236 height 333
click at [499, 222] on div "08" at bounding box center [502, 226] width 18 height 10
click at [546, 155] on div "AM" at bounding box center [544, 153] width 18 height 10
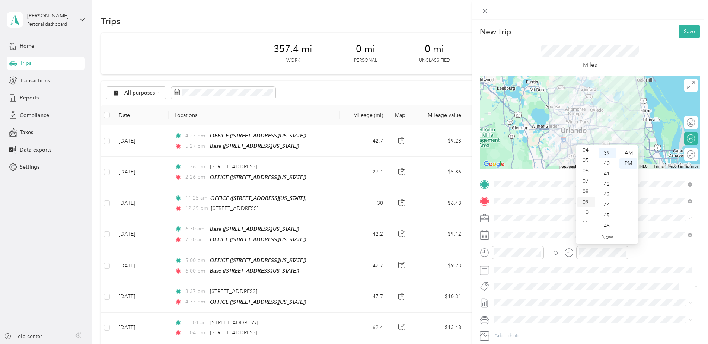
click at [588, 199] on div "09" at bounding box center [586, 202] width 18 height 10
click at [628, 152] on div "AM" at bounding box center [628, 153] width 18 height 10
click at [652, 256] on div "TO" at bounding box center [590, 255] width 220 height 18
click at [683, 29] on button "Save" at bounding box center [689, 31] width 22 height 13
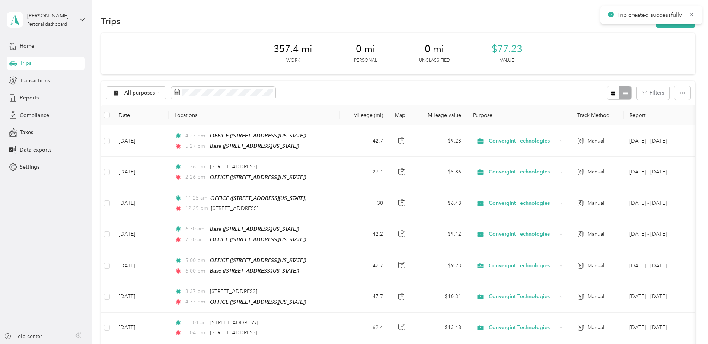
click at [668, 28] on div "Trips New trip" at bounding box center [398, 21] width 594 height 16
click at [664, 26] on button "New trip" at bounding box center [675, 21] width 39 height 13
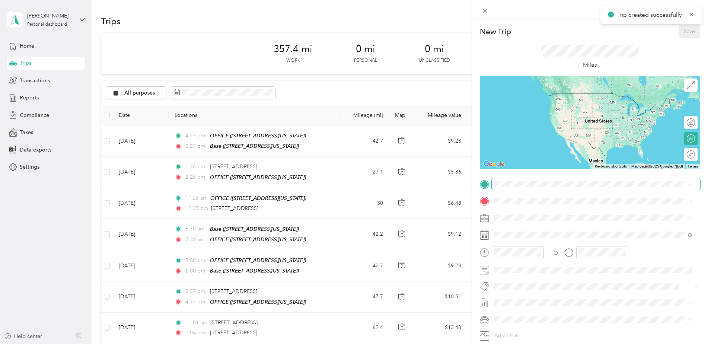
click at [519, 185] on span at bounding box center [596, 184] width 208 height 12
click at [539, 211] on span "[STREET_ADDRESS][US_STATE]" at bounding box center [545, 211] width 74 height 7
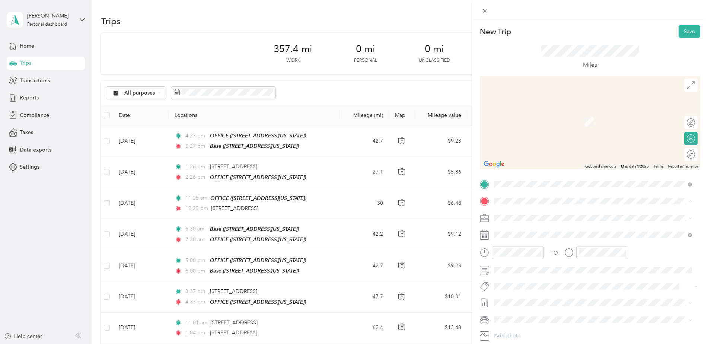
click at [523, 259] on span "[STREET_ADDRESS][US_STATE]" at bounding box center [545, 262] width 74 height 6
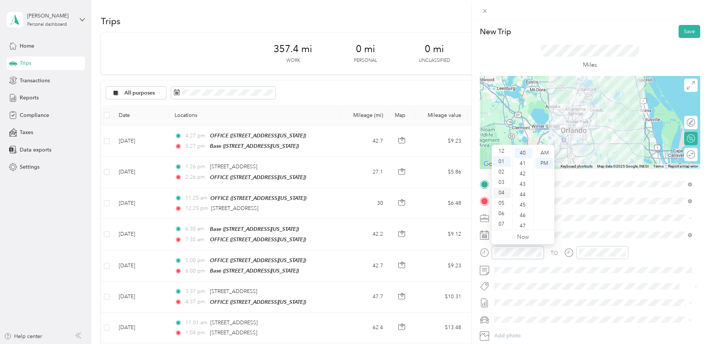
scroll to position [0, 0]
click at [502, 150] on div "12" at bounding box center [502, 153] width 18 height 10
click at [524, 167] on div "13" at bounding box center [523, 169] width 18 height 10
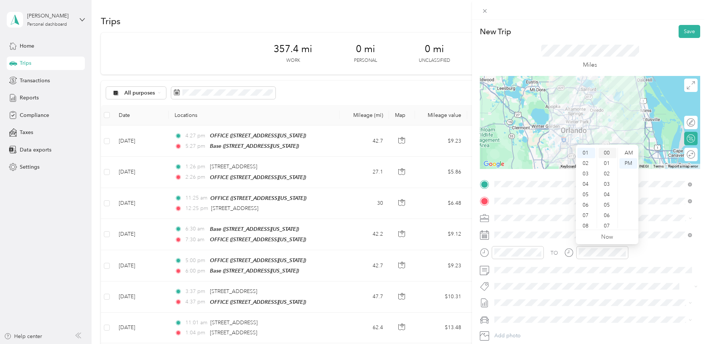
click at [607, 154] on div "00" at bounding box center [607, 153] width 18 height 10
click at [669, 258] on div "TO" at bounding box center [590, 255] width 220 height 18
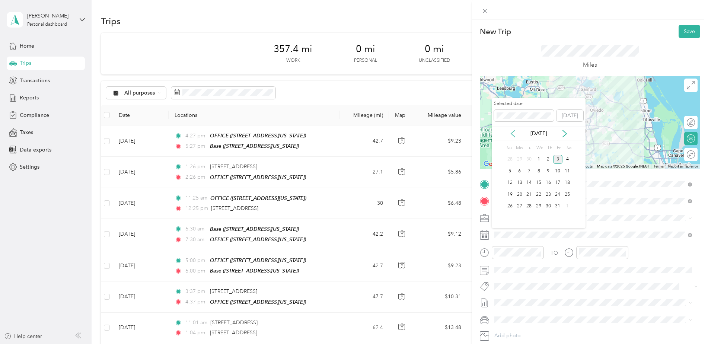
click at [513, 133] on icon at bounding box center [512, 133] width 7 height 7
click at [549, 195] on div "25" at bounding box center [548, 194] width 10 height 9
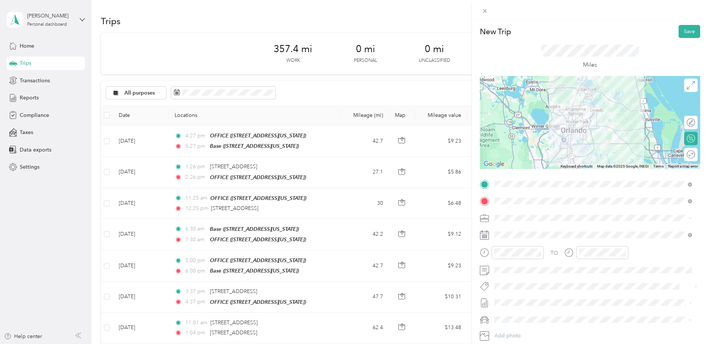
click at [650, 253] on div "TO" at bounding box center [590, 255] width 220 height 18
click at [687, 31] on button "Save" at bounding box center [689, 31] width 22 height 13
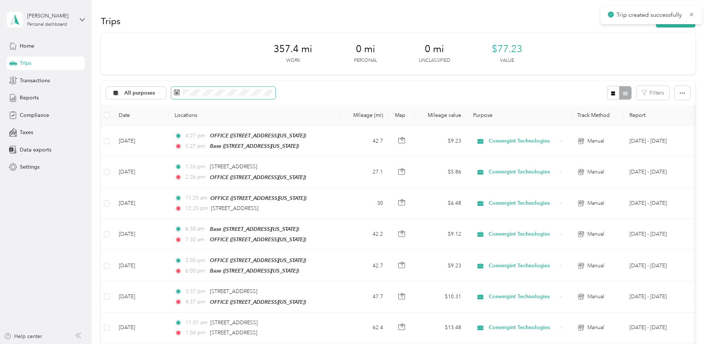
click at [210, 89] on span at bounding box center [223, 93] width 104 height 13
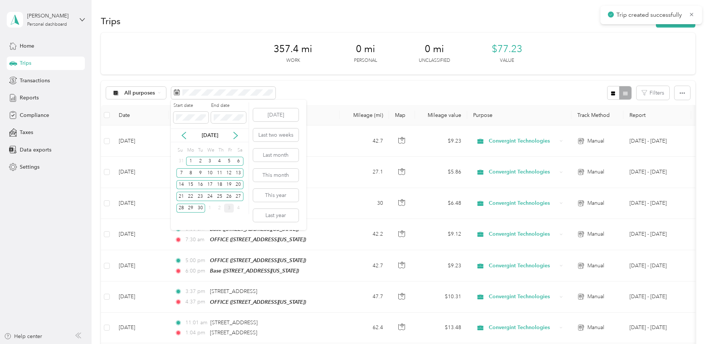
click at [261, 107] on div "[DATE] Last two weeks Last month This month This year Last year" at bounding box center [275, 165] width 47 height 130
click at [263, 116] on button "[DATE]" at bounding box center [275, 114] width 45 height 13
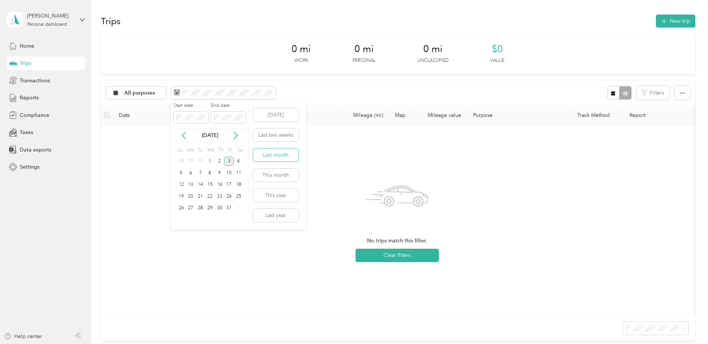
click at [275, 156] on button "Last month" at bounding box center [275, 154] width 45 height 13
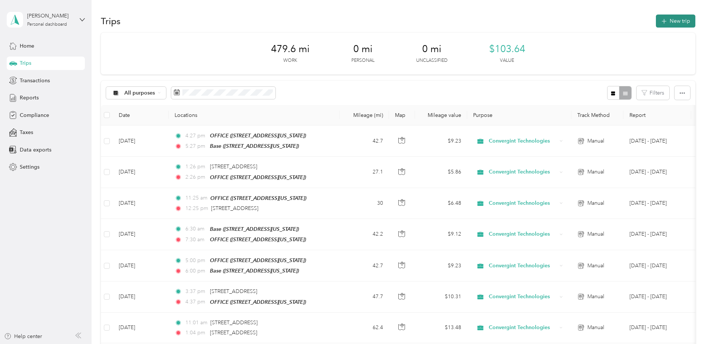
click at [671, 19] on button "New trip" at bounding box center [675, 21] width 39 height 13
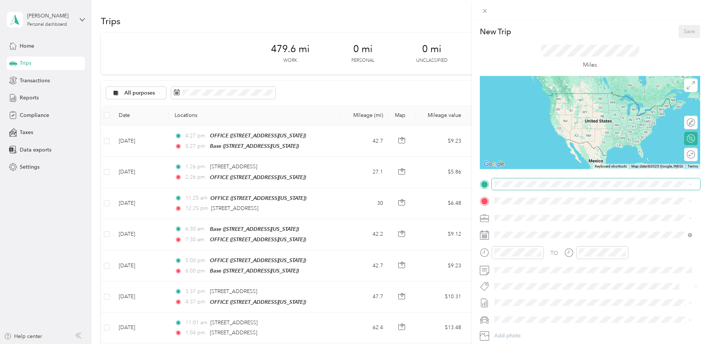
click at [556, 179] on span at bounding box center [596, 184] width 208 height 12
click at [537, 240] on div "OFFICE [STREET_ADDRESS][US_STATE]" at bounding box center [545, 242] width 74 height 16
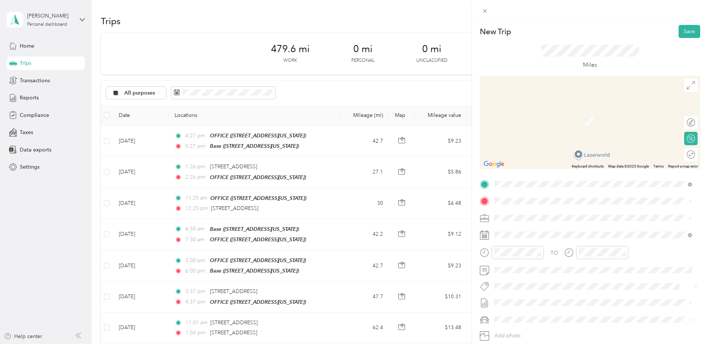
click at [534, 234] on div "Base [STREET_ADDRESS][US_STATE]" at bounding box center [545, 235] width 74 height 16
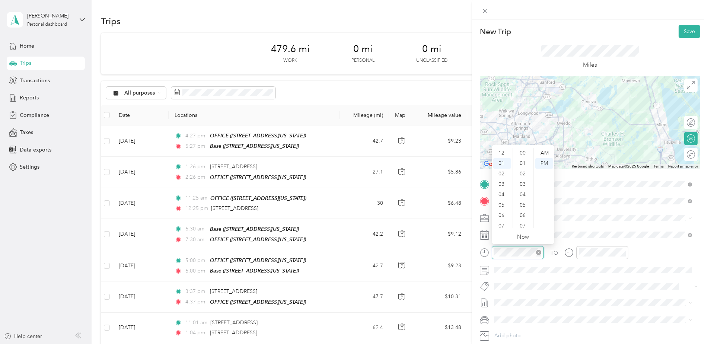
scroll to position [10, 0]
click at [607, 227] on div "TO Add photo" at bounding box center [590, 268] width 220 height 180
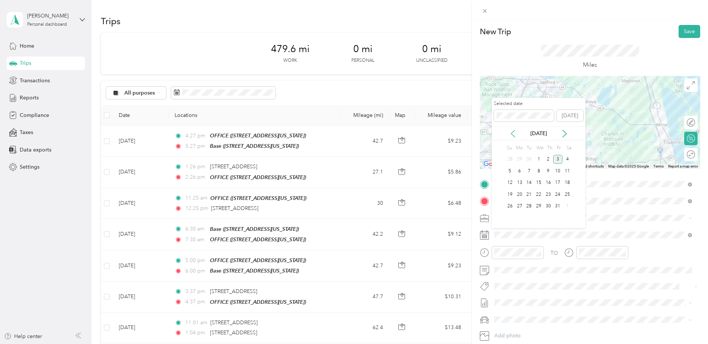
click at [512, 133] on icon at bounding box center [512, 133] width 7 height 7
click at [546, 193] on div "25" at bounding box center [548, 194] width 10 height 9
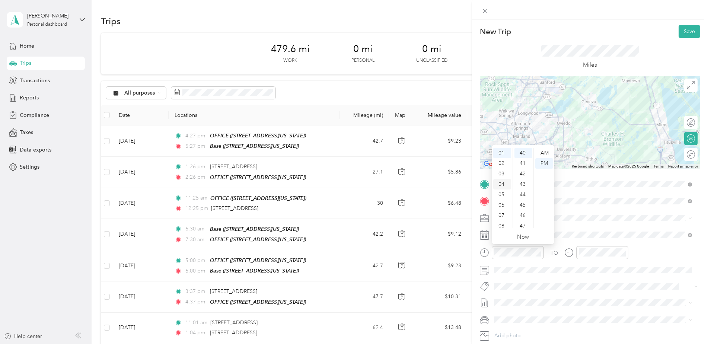
click at [502, 181] on div "04" at bounding box center [502, 184] width 18 height 10
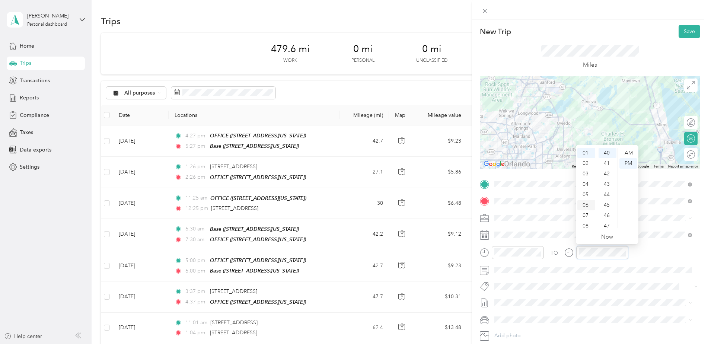
scroll to position [417, 0]
click at [585, 192] on div "05" at bounding box center [586, 194] width 18 height 10
click at [680, 32] on button "Save" at bounding box center [689, 31] width 22 height 13
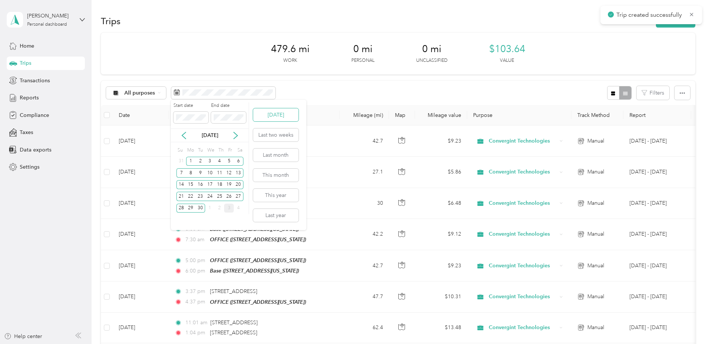
click at [277, 117] on button "[DATE]" at bounding box center [275, 114] width 45 height 13
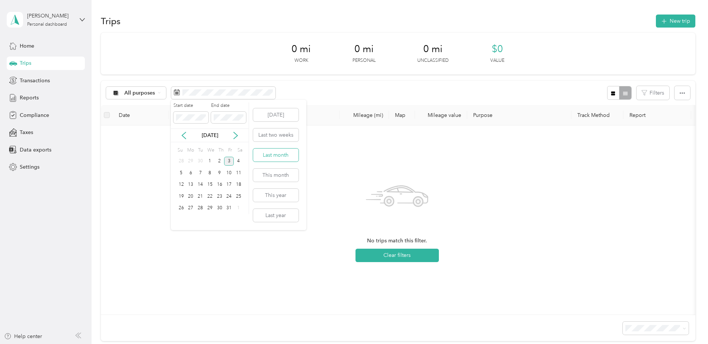
click at [283, 154] on button "Last month" at bounding box center [275, 154] width 45 height 13
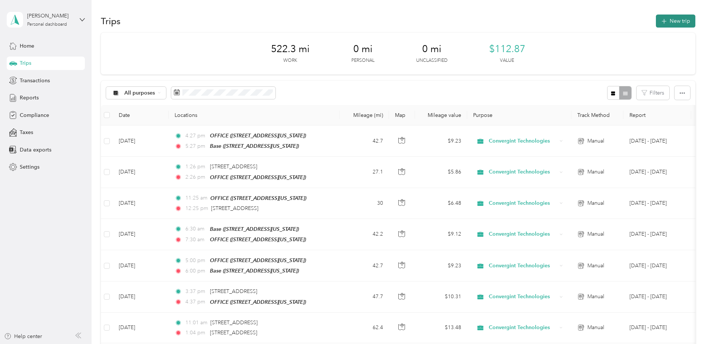
click at [677, 20] on button "New trip" at bounding box center [675, 21] width 39 height 13
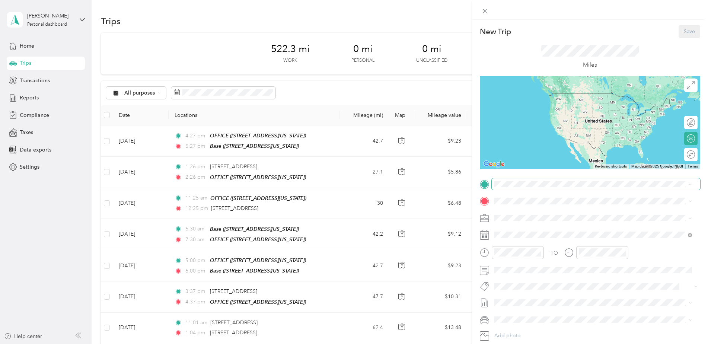
click at [523, 179] on span at bounding box center [596, 184] width 208 height 12
click at [532, 215] on div "Base [STREET_ADDRESS][US_STATE]" at bounding box center [545, 218] width 74 height 16
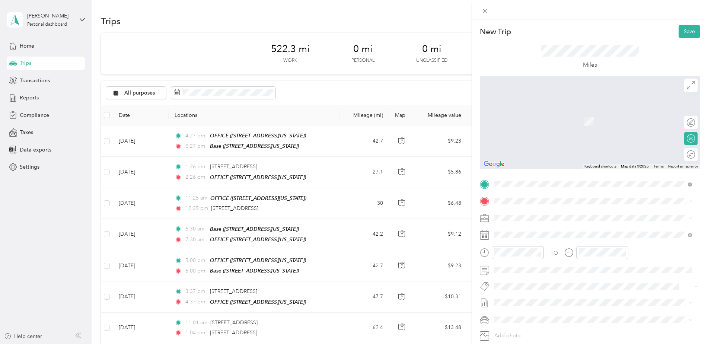
click at [526, 251] on strong "OFFICE" at bounding box center [517, 253] width 19 height 7
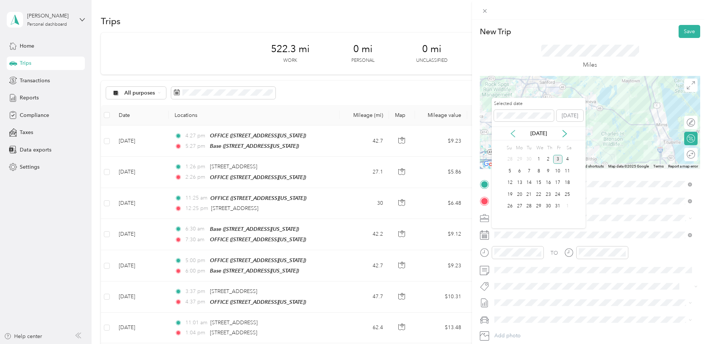
click at [513, 136] on icon at bounding box center [512, 133] width 7 height 7
click at [563, 138] on div "[DATE]" at bounding box center [539, 134] width 94 height 14
click at [565, 132] on icon at bounding box center [564, 133] width 7 height 7
click at [519, 196] on div "22" at bounding box center [520, 194] width 10 height 9
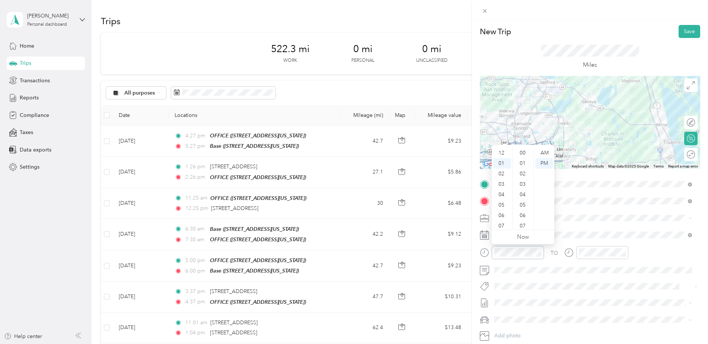
scroll to position [10, 0]
click at [502, 210] on div "07" at bounding box center [502, 215] width 18 height 10
click at [502, 174] on div "06" at bounding box center [502, 171] width 18 height 10
click at [522, 166] on div "21" at bounding box center [523, 168] width 18 height 10
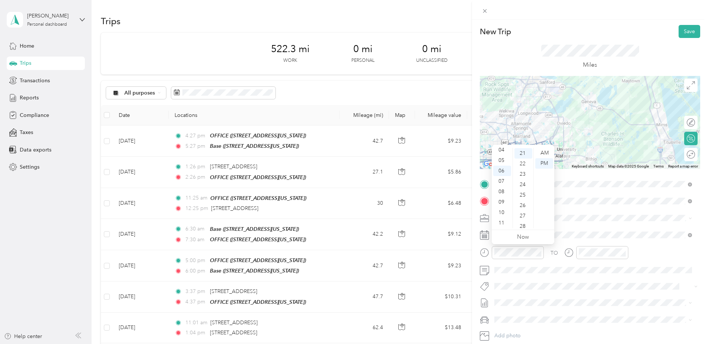
scroll to position [219, 0]
click at [544, 153] on div "AM" at bounding box center [544, 153] width 18 height 10
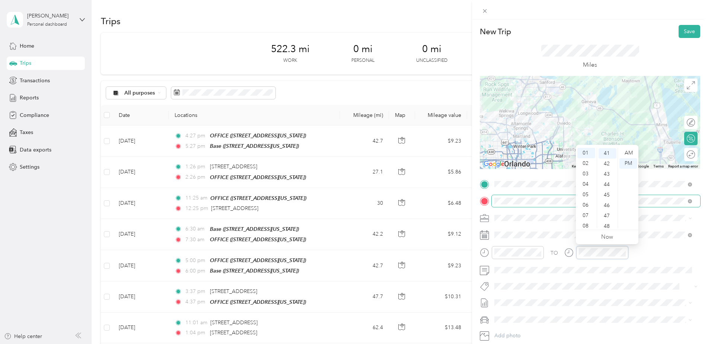
scroll to position [427, 0]
click at [584, 217] on div "07" at bounding box center [586, 215] width 18 height 10
click at [611, 178] on div "29" at bounding box center [607, 177] width 18 height 10
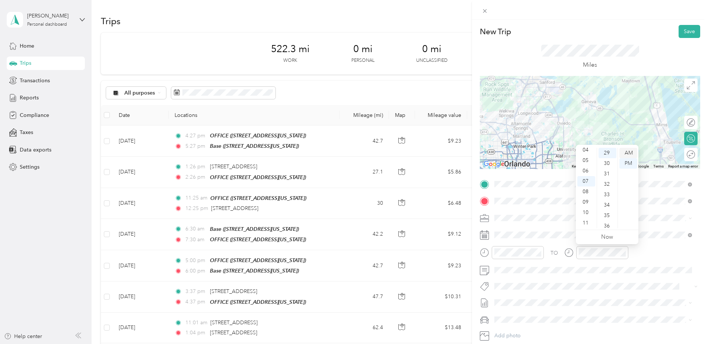
click at [628, 152] on div "AM" at bounding box center [628, 153] width 18 height 10
click at [653, 252] on div "TO" at bounding box center [590, 255] width 220 height 18
click at [681, 33] on button "Save" at bounding box center [689, 31] width 22 height 13
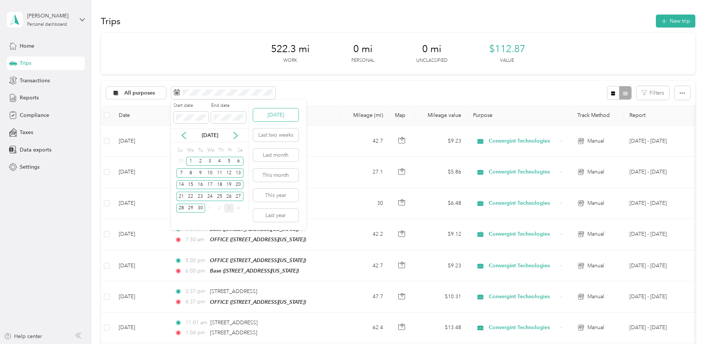
click at [278, 115] on button "[DATE]" at bounding box center [275, 114] width 45 height 13
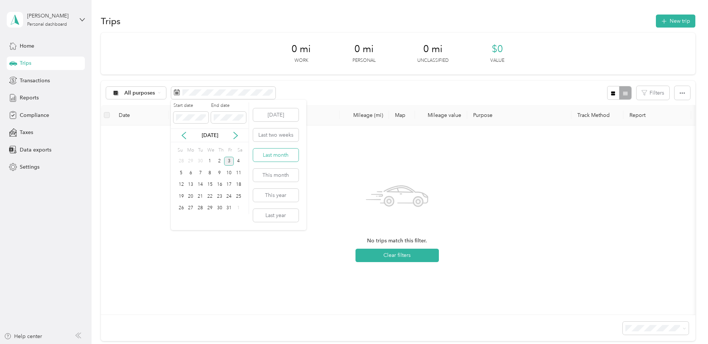
click at [278, 155] on button "Last month" at bounding box center [275, 154] width 45 height 13
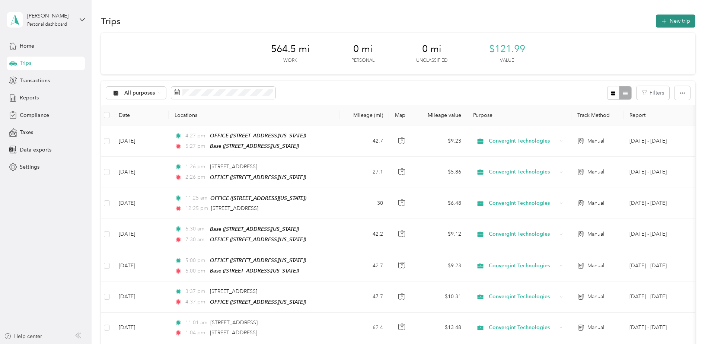
click at [667, 23] on button "New trip" at bounding box center [675, 21] width 39 height 13
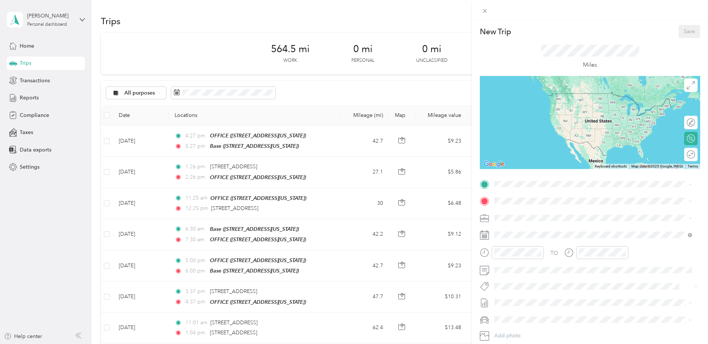
click at [528, 237] on div "OFFICE" at bounding box center [545, 237] width 74 height 7
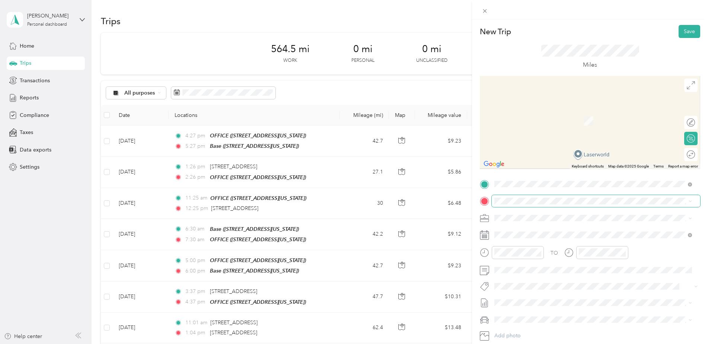
click at [515, 196] on span at bounding box center [596, 201] width 208 height 12
click at [551, 229] on span "[STREET_ADDRESS][US_STATE]" at bounding box center [545, 227] width 74 height 7
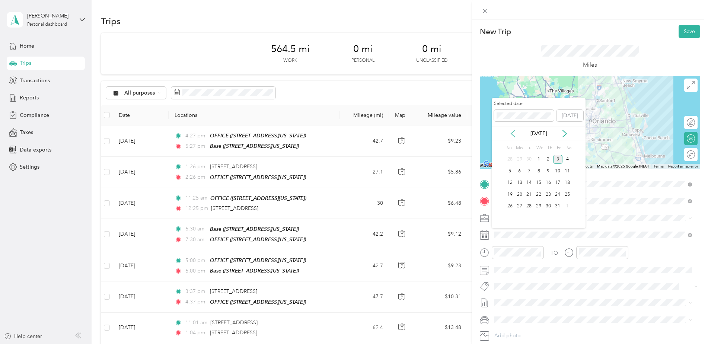
click at [512, 133] on icon at bounding box center [512, 133] width 7 height 7
click at [518, 190] on div "22" at bounding box center [520, 194] width 10 height 9
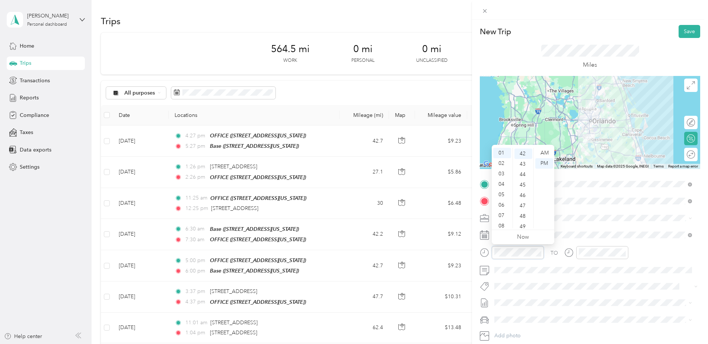
scroll to position [438, 0]
click at [502, 215] on div "07" at bounding box center [502, 215] width 18 height 10
click at [522, 225] on div "49" at bounding box center [523, 226] width 18 height 10
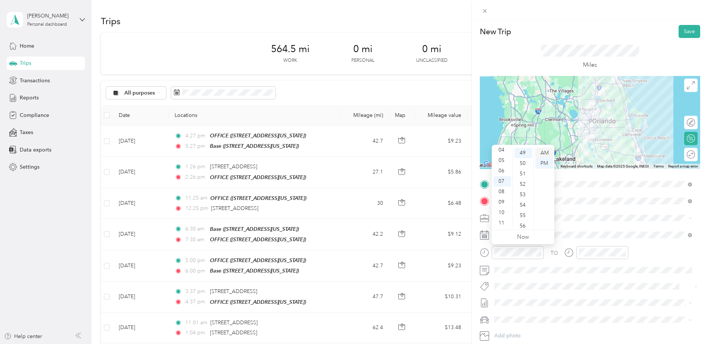
click at [545, 154] on div "AM" at bounding box center [544, 153] width 18 height 10
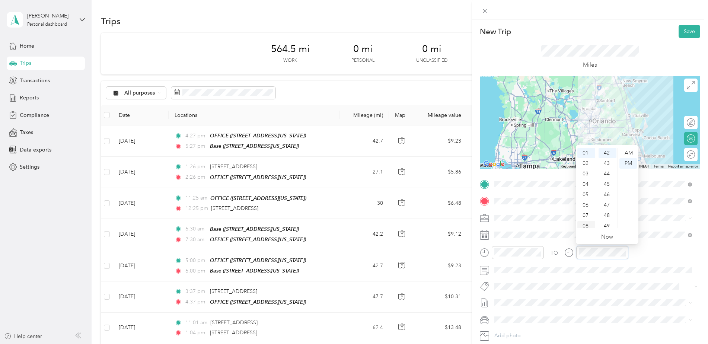
scroll to position [45, 0]
click at [585, 199] on div "09" at bounding box center [586, 202] width 18 height 10
click at [607, 158] on div "01" at bounding box center [607, 163] width 18 height 10
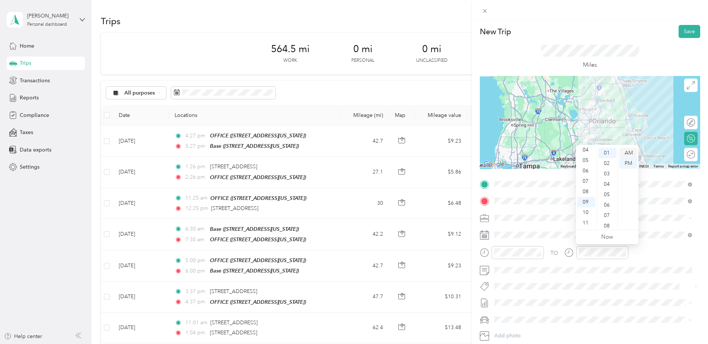
click at [630, 153] on div "AM" at bounding box center [628, 153] width 18 height 10
click at [649, 255] on div "TO" at bounding box center [590, 255] width 220 height 18
click at [683, 30] on button "Save" at bounding box center [689, 31] width 22 height 13
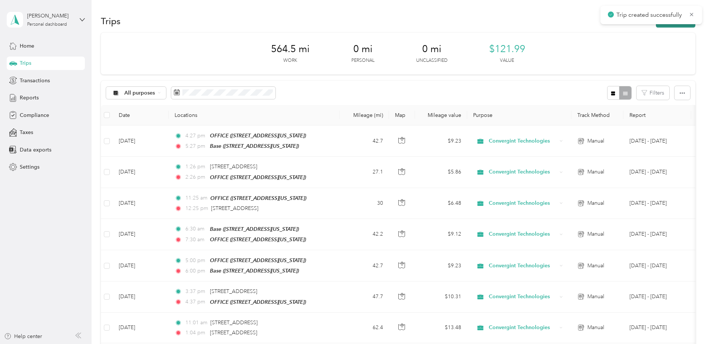
click at [671, 27] on button "New trip" at bounding box center [675, 21] width 39 height 13
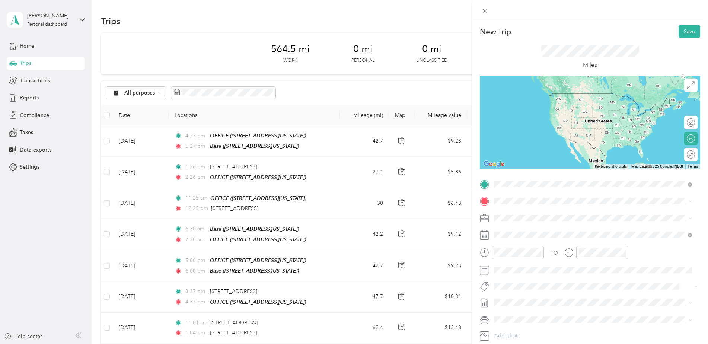
click at [531, 212] on span "[STREET_ADDRESS][US_STATE]" at bounding box center [545, 211] width 74 height 7
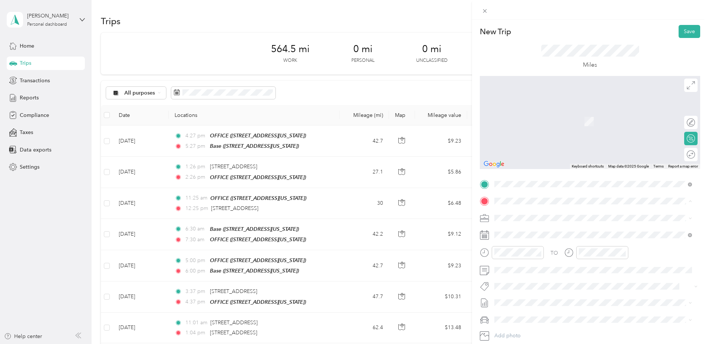
click at [527, 256] on div "OFFICE [STREET_ADDRESS][US_STATE]" at bounding box center [545, 258] width 74 height 16
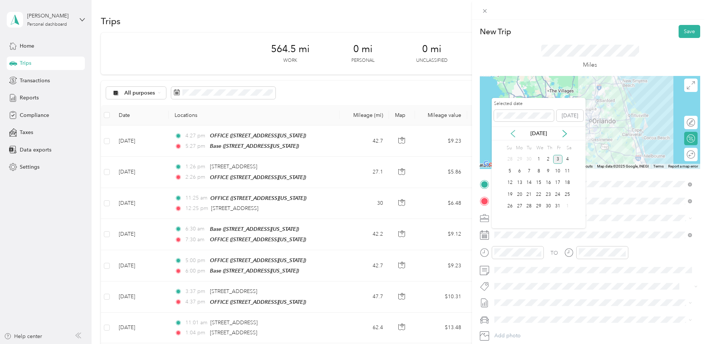
click at [512, 137] on icon at bounding box center [512, 133] width 7 height 7
click at [519, 195] on div "22" at bounding box center [520, 194] width 10 height 9
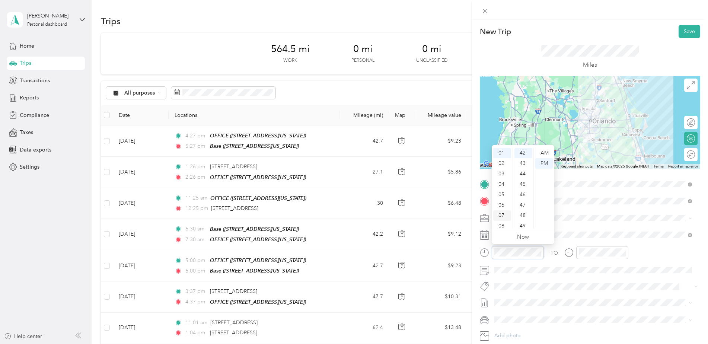
scroll to position [45, 0]
click at [502, 221] on div "11" at bounding box center [502, 223] width 18 height 10
click at [542, 151] on div "AM" at bounding box center [544, 153] width 18 height 10
click at [502, 222] on div "11" at bounding box center [502, 223] width 18 height 10
click at [545, 153] on div "AM" at bounding box center [544, 153] width 18 height 10
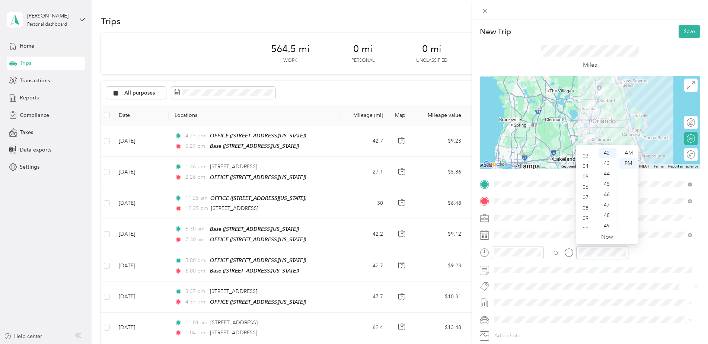
scroll to position [0, 0]
click at [586, 153] on div "12" at bounding box center [586, 153] width 18 height 10
click at [658, 251] on div "TO" at bounding box center [590, 255] width 220 height 18
drag, startPoint x: 697, startPoint y: 31, endPoint x: 693, endPoint y: 33, distance: 4.5
click at [695, 32] on form "New Trip Save This trip cannot be edited because it is either under review, app…" at bounding box center [590, 191] width 236 height 333
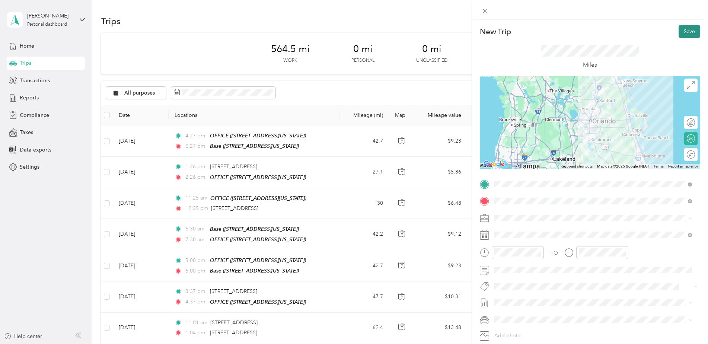
click at [688, 33] on button "Save" at bounding box center [689, 31] width 22 height 13
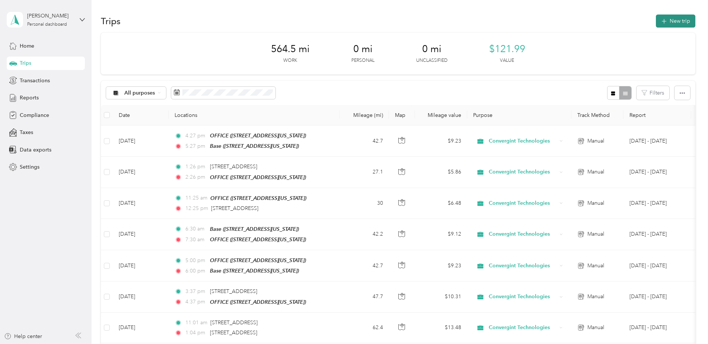
click at [679, 25] on button "New trip" at bounding box center [675, 21] width 39 height 13
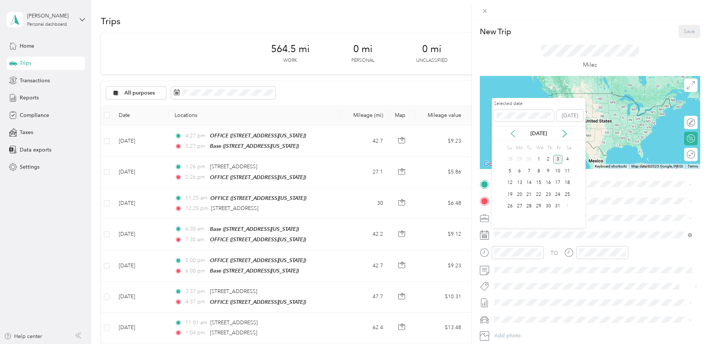
click at [516, 133] on icon at bounding box center [512, 133] width 7 height 7
click at [523, 194] on div "22" at bounding box center [520, 194] width 10 height 9
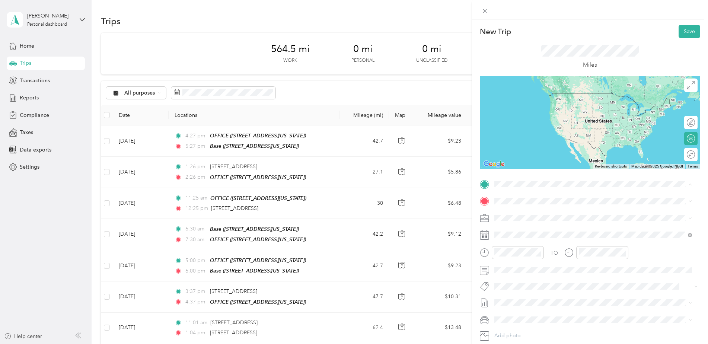
click at [538, 242] on span "[STREET_ADDRESS][US_STATE]" at bounding box center [545, 245] width 74 height 6
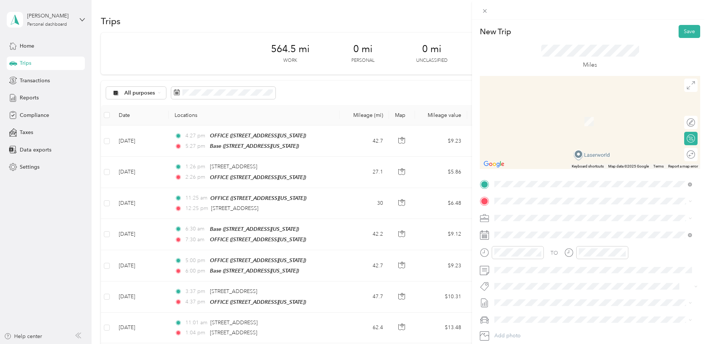
click at [522, 231] on div "Base" at bounding box center [545, 230] width 74 height 7
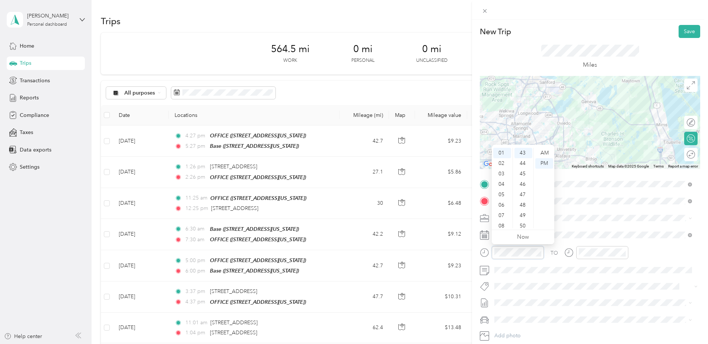
scroll to position [448, 0]
click at [502, 183] on div "04" at bounding box center [502, 184] width 18 height 10
click at [541, 153] on div "AM" at bounding box center [544, 153] width 18 height 10
click at [543, 164] on div "PM" at bounding box center [544, 163] width 18 height 10
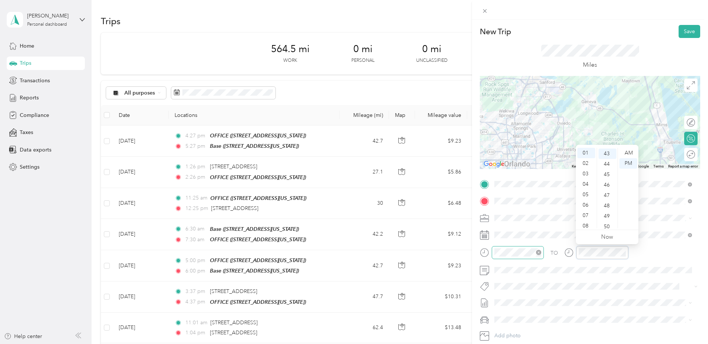
scroll to position [448, 0]
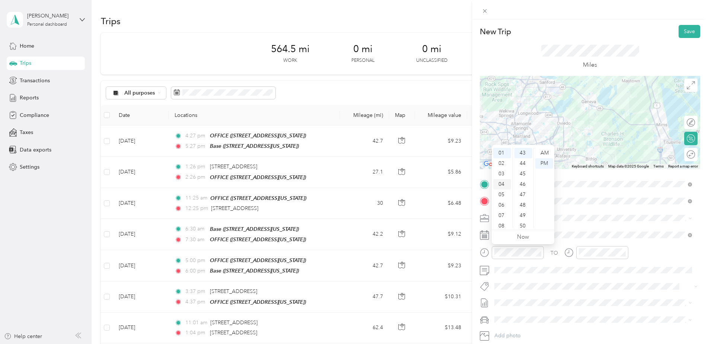
click at [505, 181] on div "04" at bounding box center [502, 184] width 18 height 10
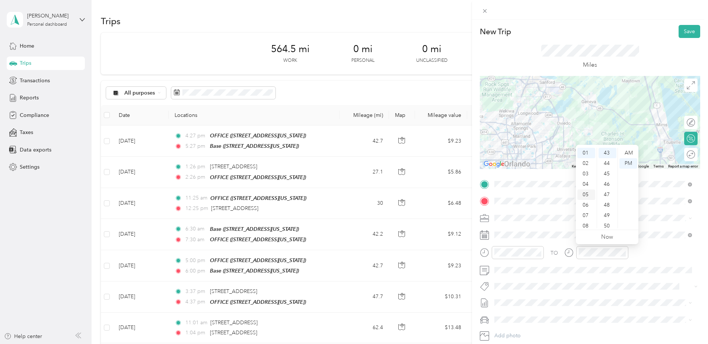
click at [585, 194] on div "05" at bounding box center [586, 194] width 18 height 10
click at [641, 253] on div "TO" at bounding box center [590, 255] width 220 height 18
click at [682, 29] on button "Save" at bounding box center [689, 31] width 22 height 13
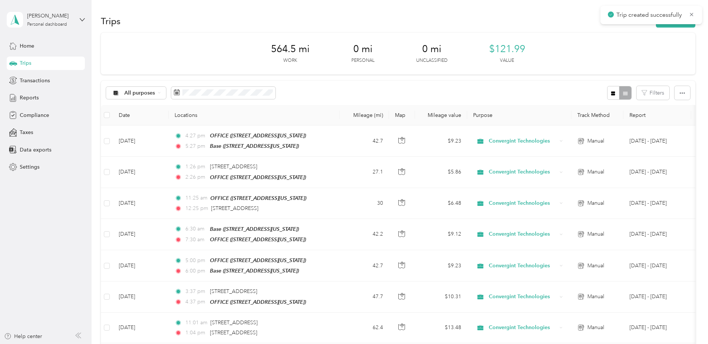
click at [180, 108] on th "Locations" at bounding box center [254, 115] width 171 height 20
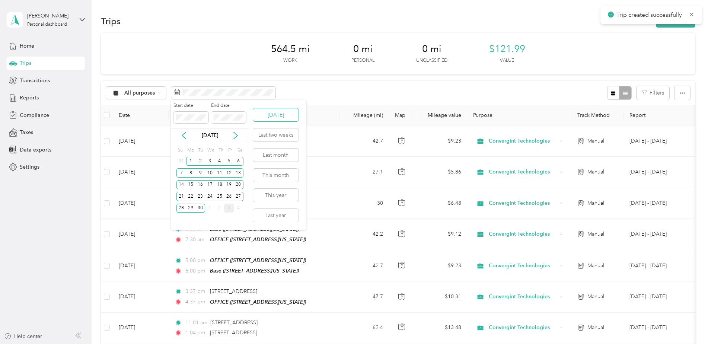
click at [274, 121] on button "[DATE]" at bounding box center [275, 114] width 45 height 13
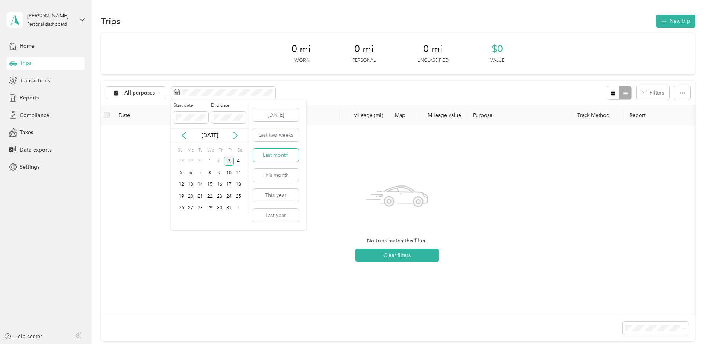
click at [278, 151] on button "Last month" at bounding box center [275, 154] width 45 height 13
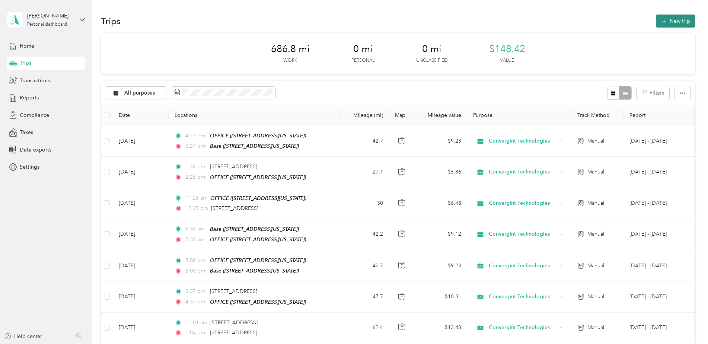
click at [659, 22] on icon "button" at bounding box center [663, 21] width 9 height 9
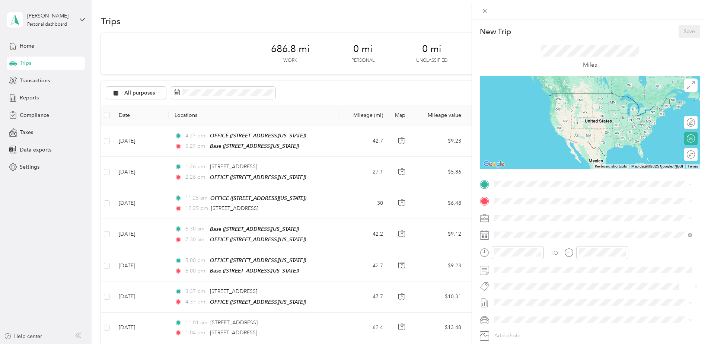
click at [201, 94] on div "New Trip Save This trip cannot be edited because it is either under review, app…" at bounding box center [354, 172] width 708 height 344
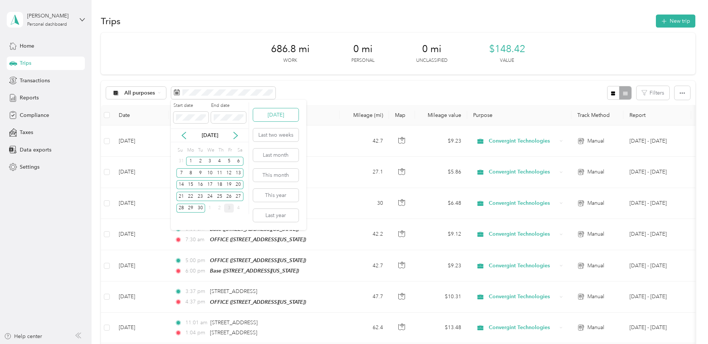
drag, startPoint x: 266, startPoint y: 124, endPoint x: 270, endPoint y: 114, distance: 10.9
click at [266, 124] on div "[DATE] Last two weeks Last month This month This year Last year" at bounding box center [275, 165] width 47 height 130
click at [270, 114] on button "[DATE]" at bounding box center [275, 114] width 45 height 13
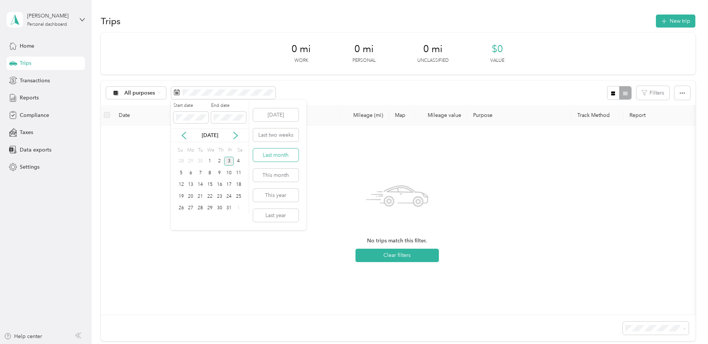
click at [282, 156] on button "Last month" at bounding box center [275, 154] width 45 height 13
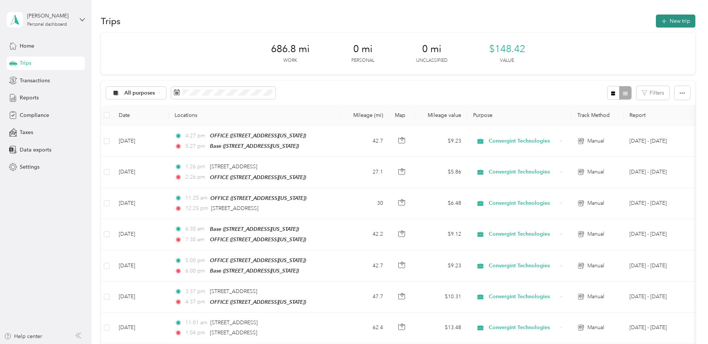
click at [666, 20] on button "New trip" at bounding box center [675, 21] width 39 height 13
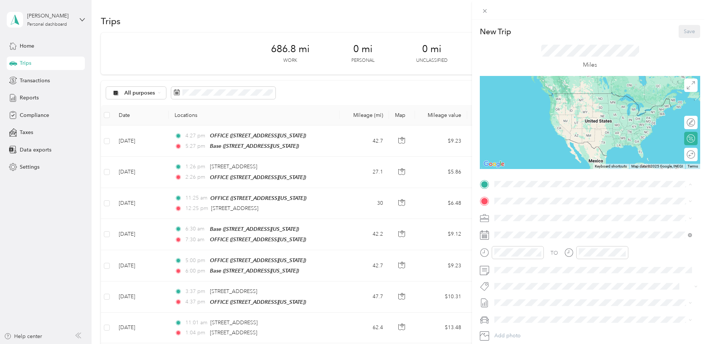
click at [530, 217] on div "Base [STREET_ADDRESS][US_STATE]" at bounding box center [545, 218] width 74 height 16
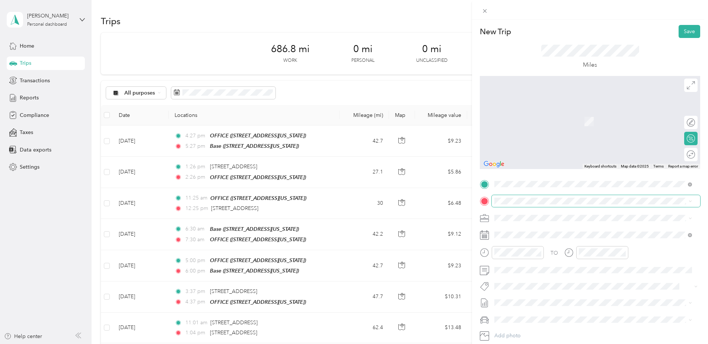
click at [527, 197] on span at bounding box center [596, 201] width 208 height 12
click at [530, 254] on div "OFFICE" at bounding box center [545, 253] width 74 height 7
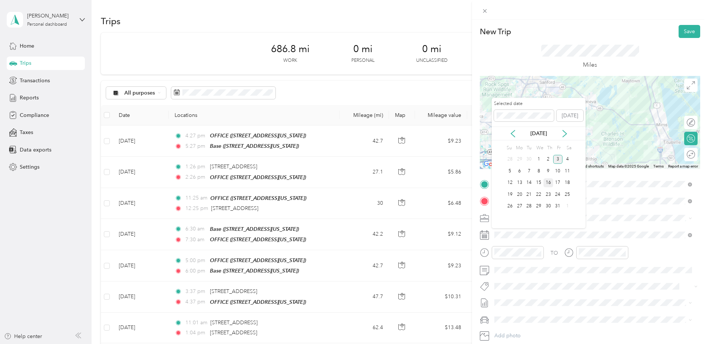
click at [550, 182] on div "16" at bounding box center [548, 182] width 10 height 9
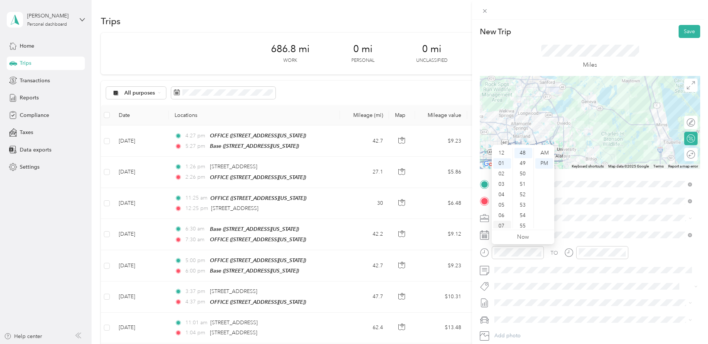
click at [503, 223] on div "07" at bounding box center [502, 226] width 18 height 10
click at [522, 162] on div "24" at bounding box center [523, 163] width 18 height 10
click at [543, 150] on div "AM" at bounding box center [544, 153] width 18 height 10
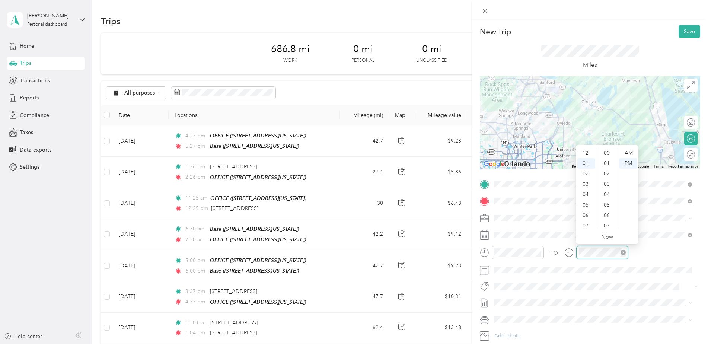
scroll to position [500, 0]
click at [585, 224] on div "08" at bounding box center [586, 226] width 18 height 10
click at [606, 167] on div "24" at bounding box center [607, 163] width 18 height 10
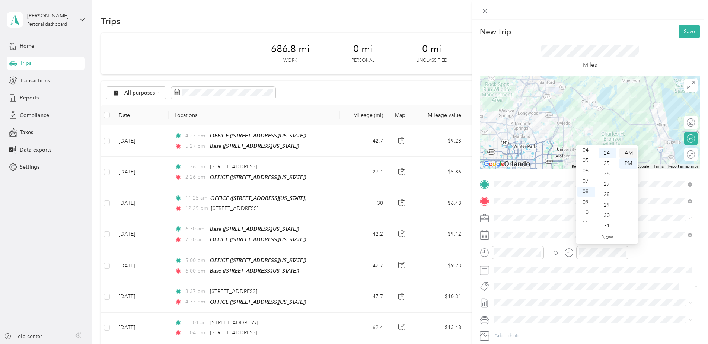
click at [629, 154] on div "AM" at bounding box center [628, 153] width 18 height 10
click at [653, 252] on div "TO" at bounding box center [590, 255] width 220 height 18
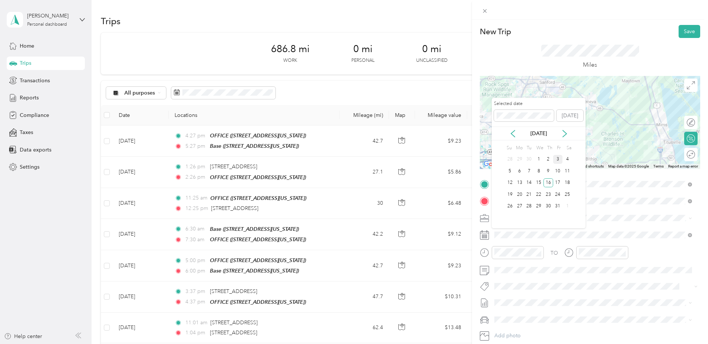
drag, startPoint x: 513, startPoint y: 135, endPoint x: 515, endPoint y: 140, distance: 5.7
click at [513, 135] on icon at bounding box center [512, 133] width 7 height 7
click at [527, 179] on div "16" at bounding box center [529, 182] width 10 height 9
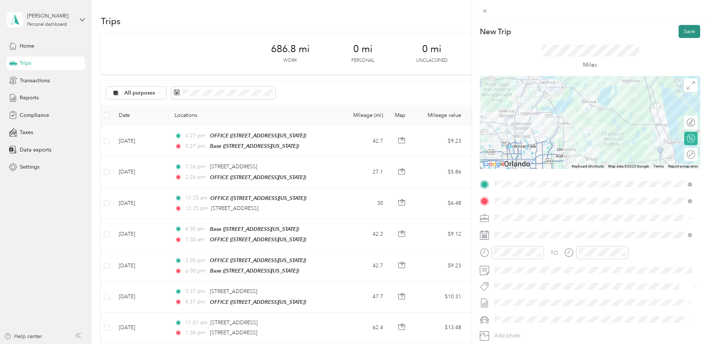
click at [687, 31] on button "Save" at bounding box center [689, 31] width 22 height 13
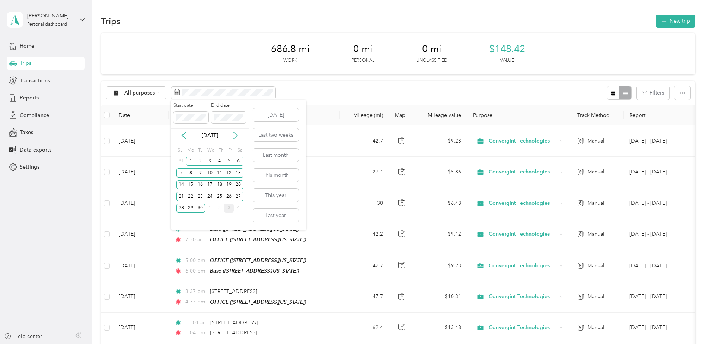
click at [236, 134] on icon at bounding box center [236, 135] width 4 height 7
click at [278, 158] on button "Last month" at bounding box center [275, 154] width 45 height 13
click at [281, 177] on button "This month" at bounding box center [275, 175] width 45 height 13
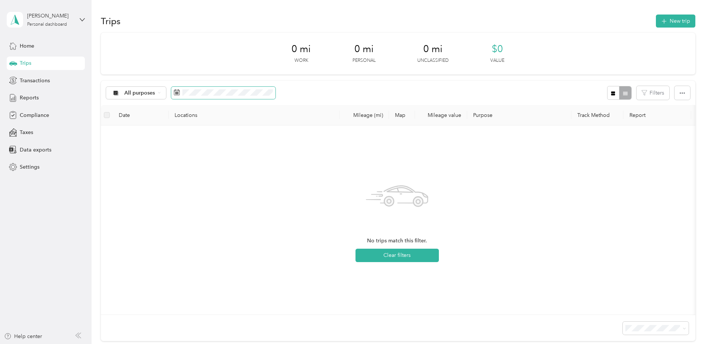
click at [241, 88] on span at bounding box center [223, 93] width 104 height 13
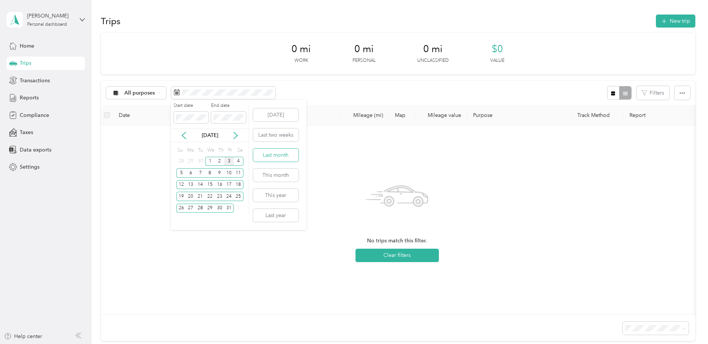
click at [280, 153] on button "Last month" at bounding box center [275, 154] width 45 height 13
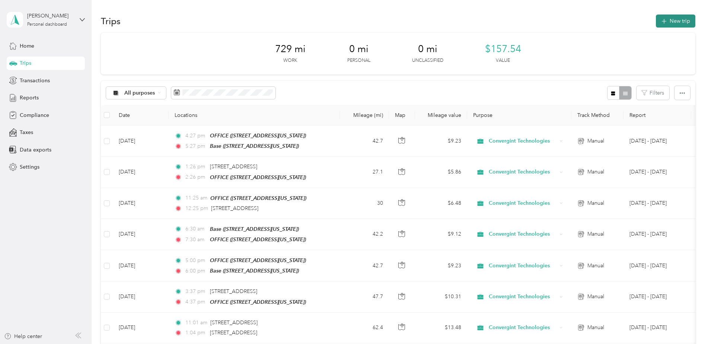
click at [674, 24] on button "New trip" at bounding box center [675, 21] width 39 height 13
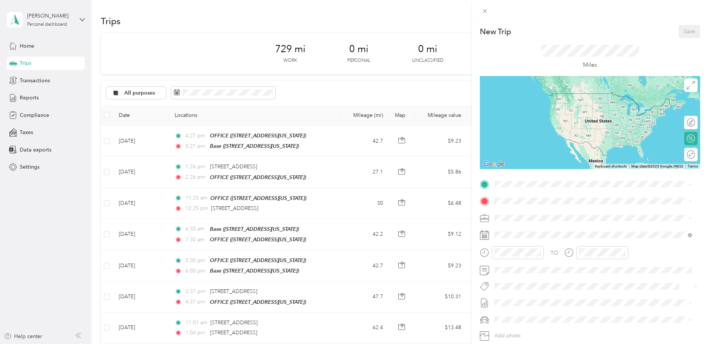
click at [532, 239] on div "OFFICE" at bounding box center [545, 237] width 74 height 7
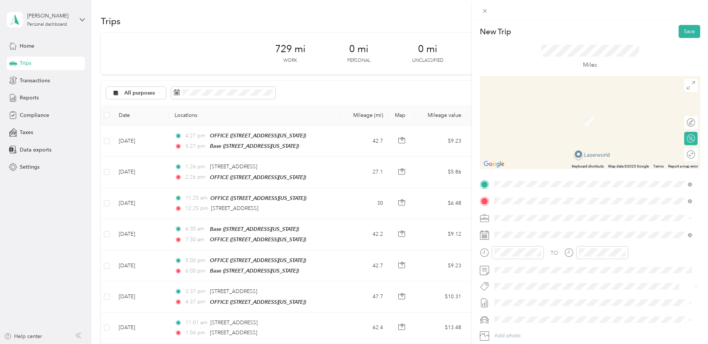
click at [544, 231] on span "[STREET_ADDRESS][US_STATE]" at bounding box center [545, 227] width 74 height 7
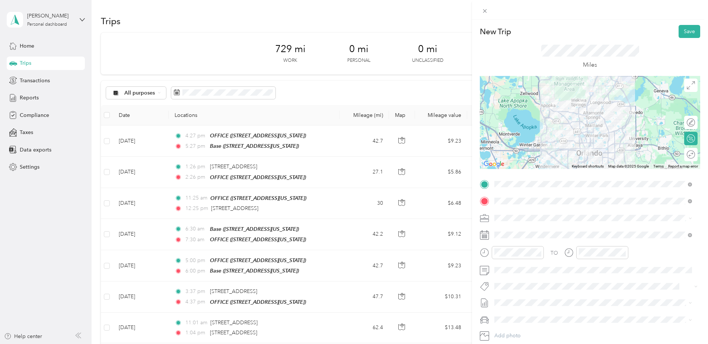
click at [699, 187] on form "New Trip Save This trip cannot be edited because it is either under review, app…" at bounding box center [590, 191] width 236 height 333
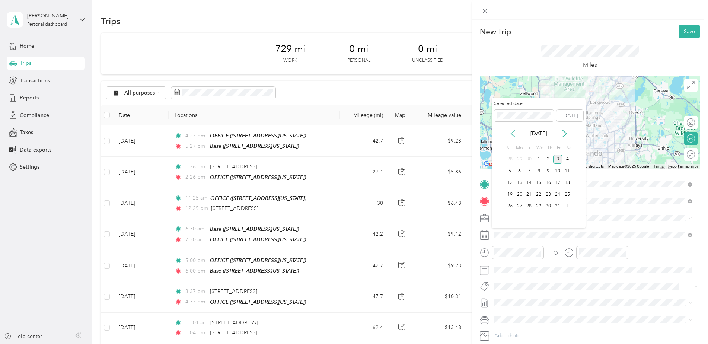
click at [513, 131] on icon at bounding box center [513, 133] width 4 height 7
click at [528, 183] on div "16" at bounding box center [529, 182] width 10 height 9
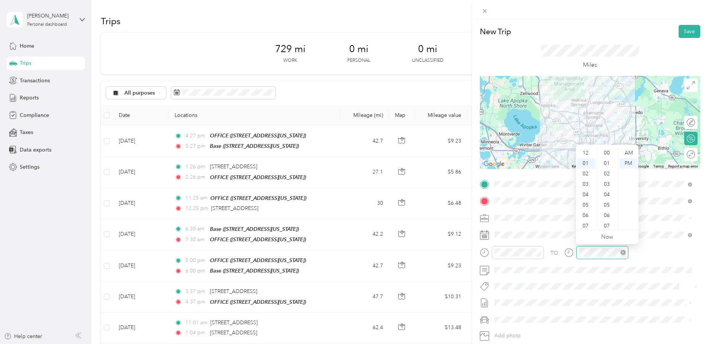
scroll to position [10, 0]
click at [585, 162] on div "02" at bounding box center [586, 163] width 18 height 10
click at [651, 253] on div "TO" at bounding box center [590, 255] width 220 height 18
click at [691, 18] on div at bounding box center [590, 10] width 236 height 20
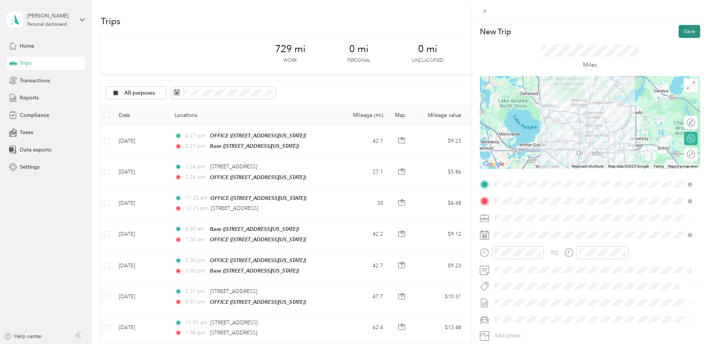
click at [685, 35] on button "Save" at bounding box center [689, 31] width 22 height 13
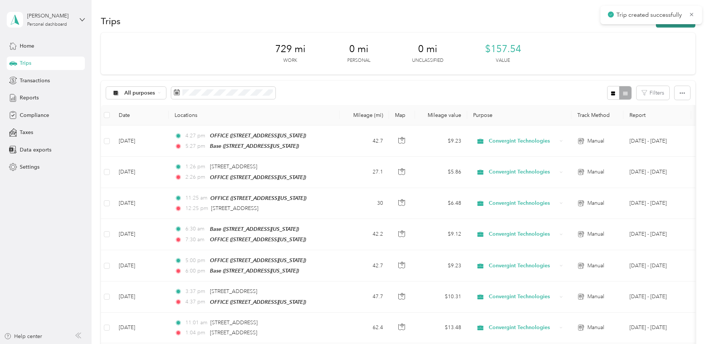
click at [677, 26] on button "New trip" at bounding box center [675, 21] width 39 height 13
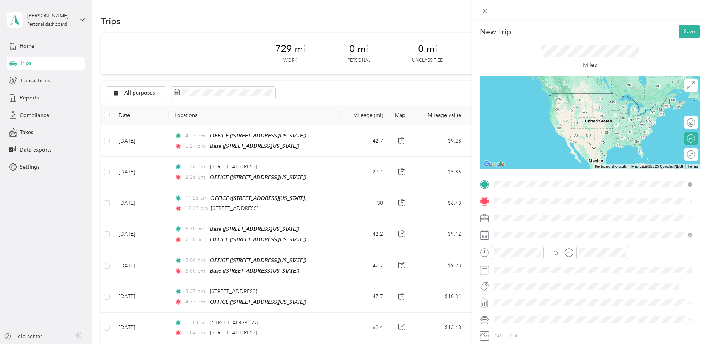
click at [553, 214] on span "[STREET_ADDRESS][US_STATE]" at bounding box center [545, 211] width 74 height 7
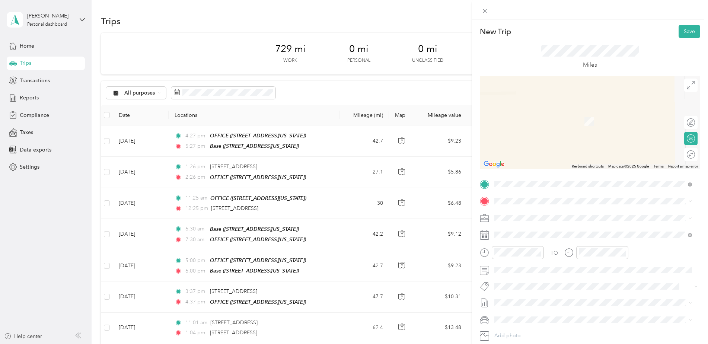
click at [540, 262] on span "[STREET_ADDRESS][US_STATE]" at bounding box center [545, 261] width 74 height 6
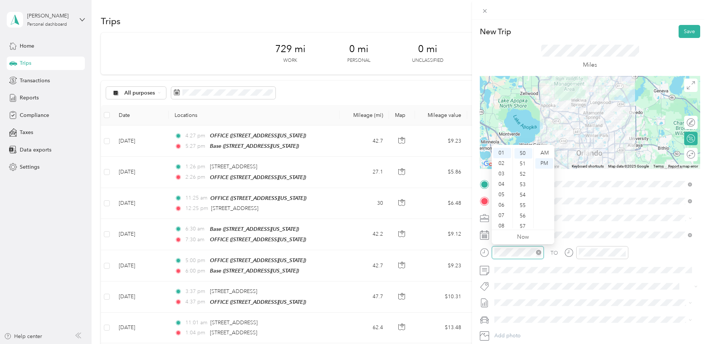
scroll to position [521, 0]
click at [484, 231] on icon at bounding box center [484, 234] width 9 height 9
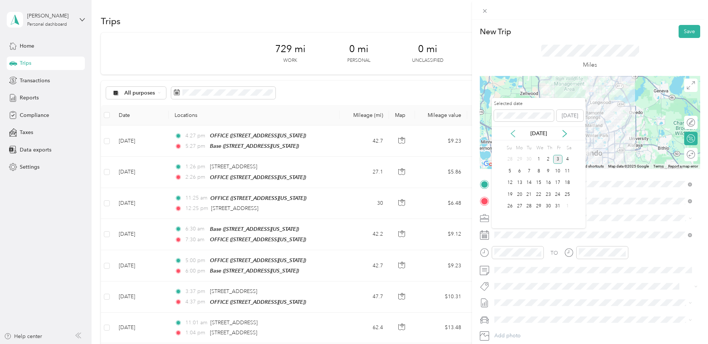
click at [513, 134] on icon at bounding box center [512, 133] width 7 height 7
click at [528, 182] on div "16" at bounding box center [529, 182] width 10 height 9
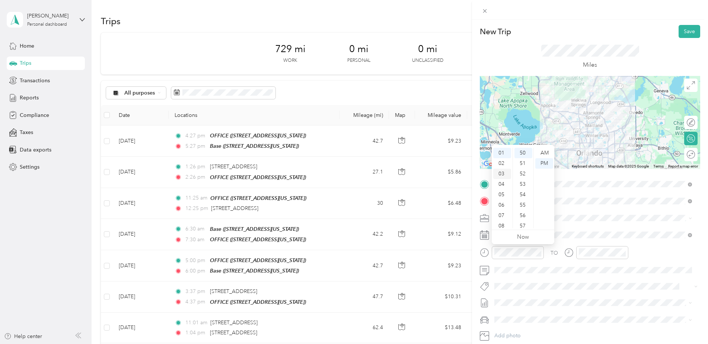
click at [503, 175] on div "03" at bounding box center [502, 174] width 18 height 10
click at [502, 173] on div "03" at bounding box center [502, 174] width 18 height 10
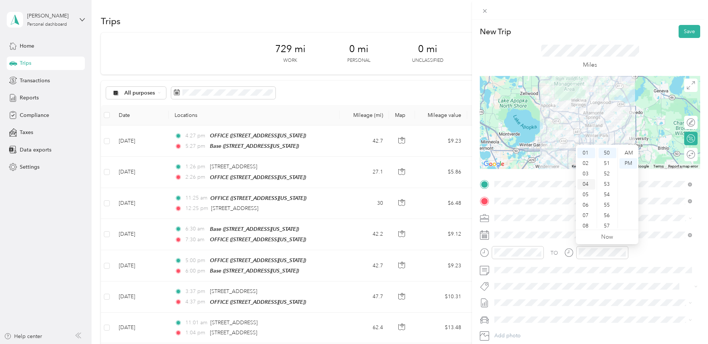
click at [586, 183] on div "04" at bounding box center [586, 184] width 18 height 10
click at [604, 154] on div "22" at bounding box center [607, 159] width 18 height 10
click at [651, 256] on div "TO" at bounding box center [590, 255] width 220 height 18
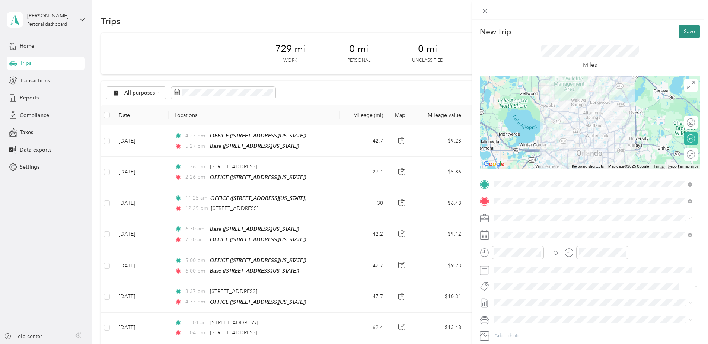
click at [687, 30] on button "Save" at bounding box center [689, 31] width 22 height 13
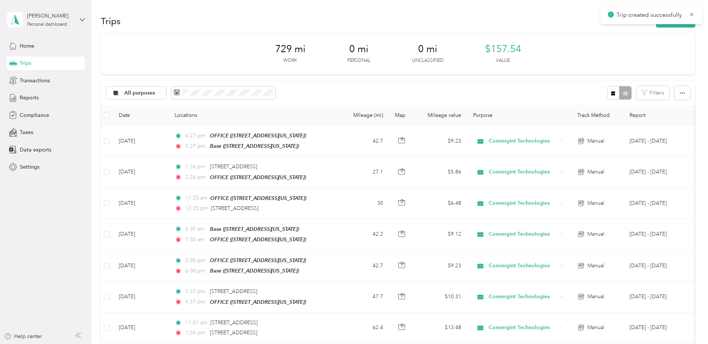
click at [674, 28] on div "Trips New trip" at bounding box center [398, 21] width 594 height 16
click at [672, 27] on button "New trip" at bounding box center [675, 21] width 39 height 13
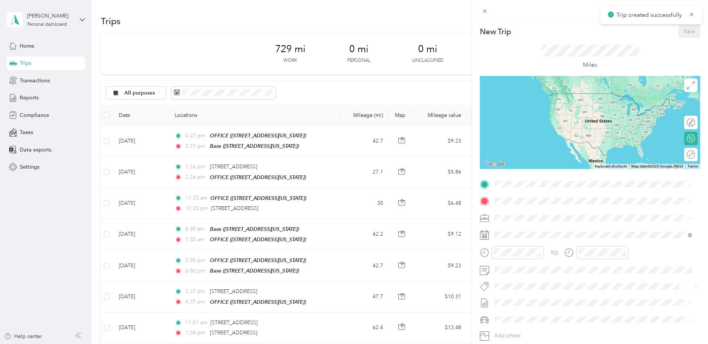
click at [572, 175] on div "New Trip Save This trip cannot be edited because it is either under review, app…" at bounding box center [590, 191] width 220 height 333
click at [570, 187] on span at bounding box center [596, 184] width 208 height 12
click at [520, 241] on div "OFFICE [STREET_ADDRESS][US_STATE]" at bounding box center [545, 242] width 74 height 16
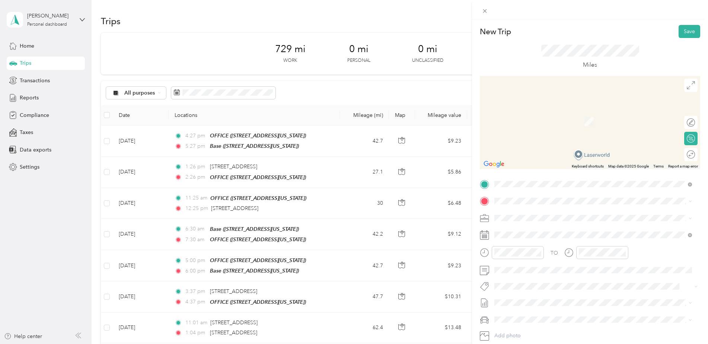
click at [524, 236] on span "[STREET_ADDRESS][US_STATE]" at bounding box center [545, 239] width 74 height 6
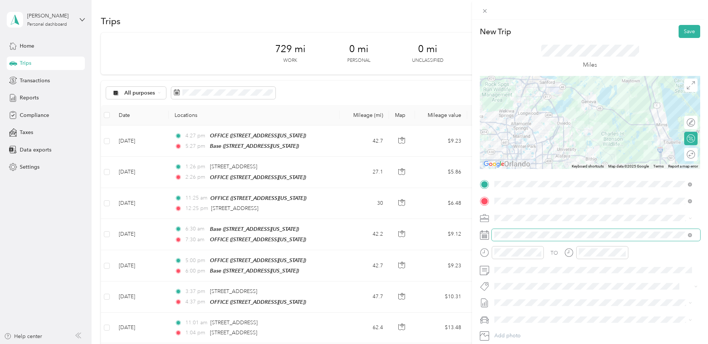
click at [512, 229] on span at bounding box center [596, 235] width 208 height 12
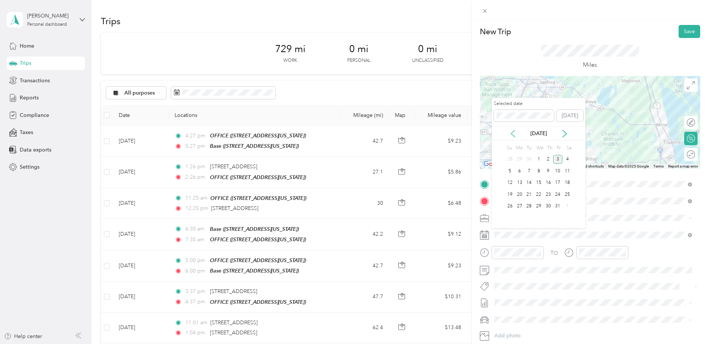
click at [514, 130] on icon at bounding box center [513, 133] width 4 height 7
click at [530, 180] on div "16" at bounding box center [529, 182] width 10 height 9
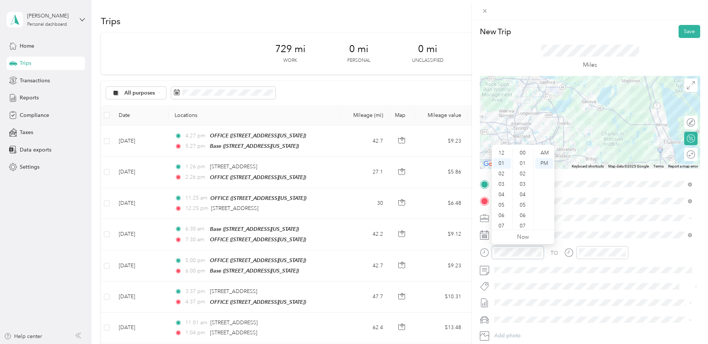
scroll to position [521, 0]
click at [504, 180] on div "04" at bounding box center [502, 184] width 18 height 10
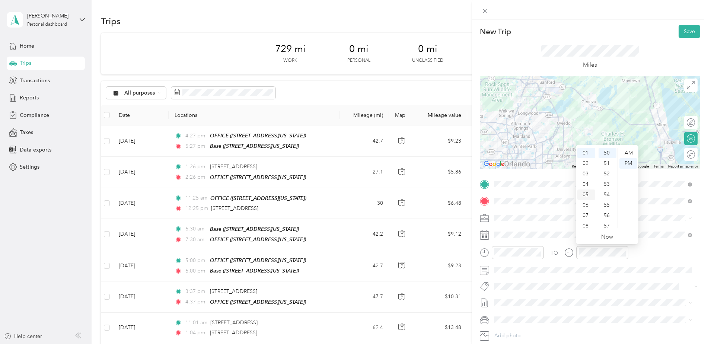
click at [584, 195] on div "05" at bounding box center [586, 194] width 18 height 10
click at [640, 254] on div "TO" at bounding box center [590, 255] width 220 height 18
click at [685, 28] on button "Save" at bounding box center [689, 31] width 22 height 13
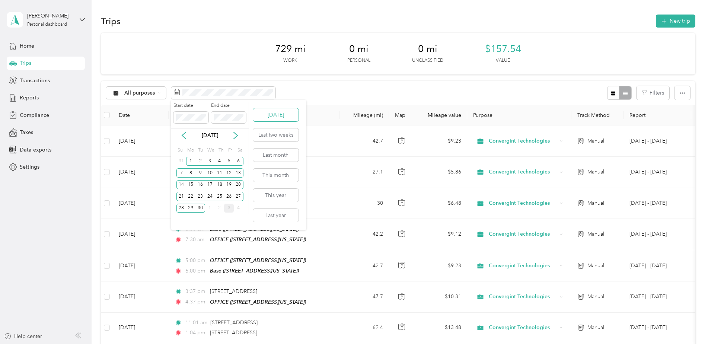
click at [277, 114] on button "[DATE]" at bounding box center [275, 114] width 45 height 13
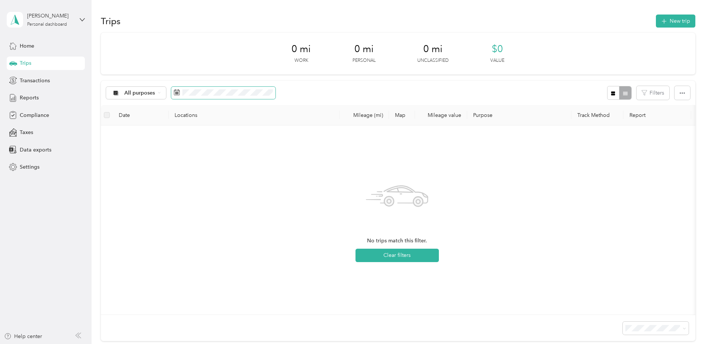
click at [238, 87] on span at bounding box center [223, 93] width 104 height 13
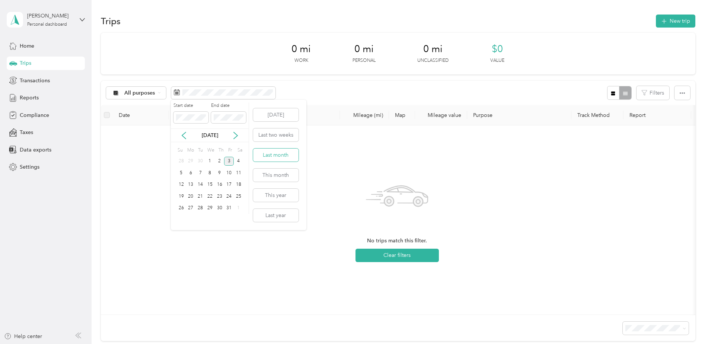
click at [278, 155] on button "Last month" at bounding box center [275, 154] width 45 height 13
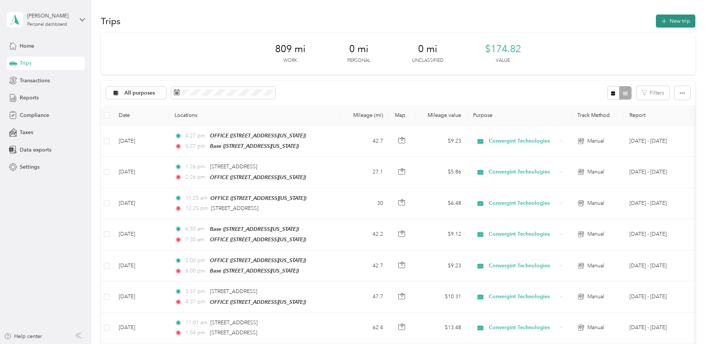
click at [665, 20] on icon "button" at bounding box center [663, 21] width 9 height 9
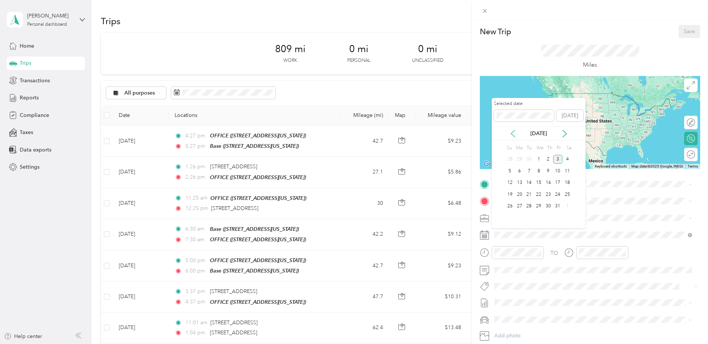
click at [513, 135] on icon at bounding box center [512, 133] width 7 height 7
click at [546, 182] on div "18" at bounding box center [548, 182] width 10 height 9
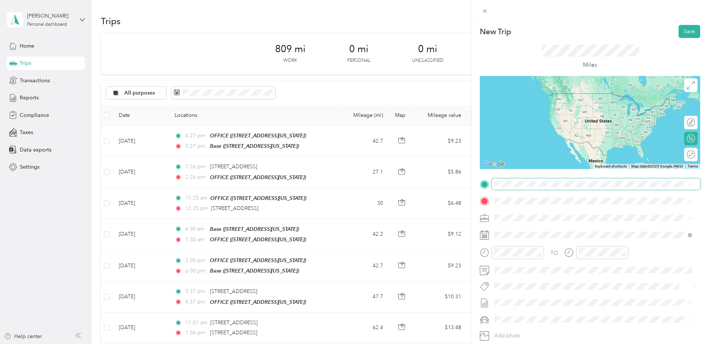
click at [526, 180] on span at bounding box center [596, 184] width 208 height 12
drag, startPoint x: 535, startPoint y: 236, endPoint x: 532, endPoint y: 208, distance: 28.4
click at [515, 175] on div "New Trip Save This trip cannot be edited because it is either under review, app…" at bounding box center [590, 191] width 220 height 333
click at [528, 211] on div "Base" at bounding box center [545, 213] width 74 height 7
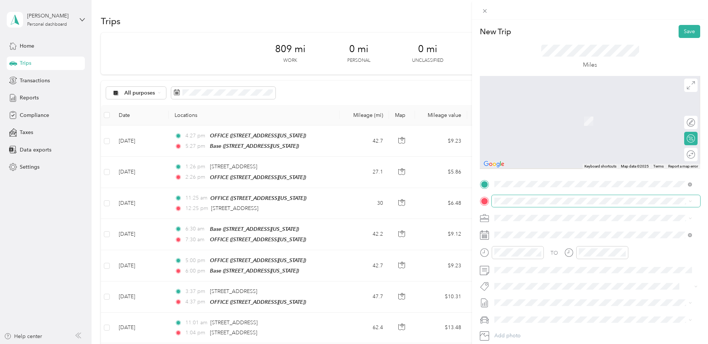
click at [523, 197] on span at bounding box center [596, 201] width 208 height 12
click at [531, 195] on span at bounding box center [596, 201] width 208 height 12
click at [538, 233] on div "Base [STREET_ADDRESS][US_STATE]" at bounding box center [545, 235] width 74 height 16
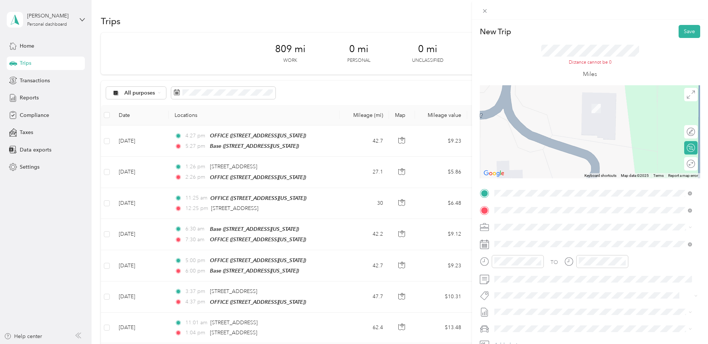
click at [534, 266] on div "OFFICE [STREET_ADDRESS][US_STATE]" at bounding box center [545, 268] width 74 height 16
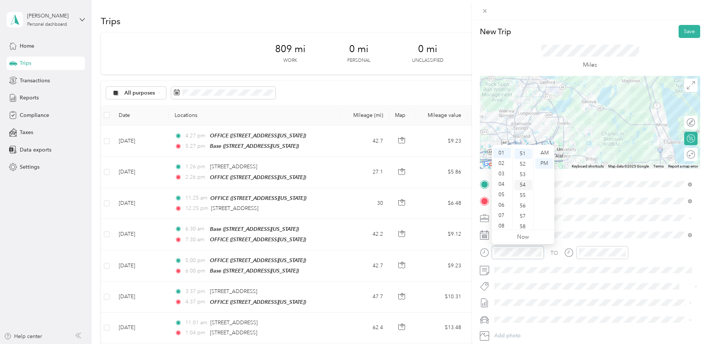
scroll to position [531, 0]
click at [504, 214] on div "07" at bounding box center [502, 215] width 18 height 10
click at [524, 166] on div "06" at bounding box center [523, 168] width 18 height 10
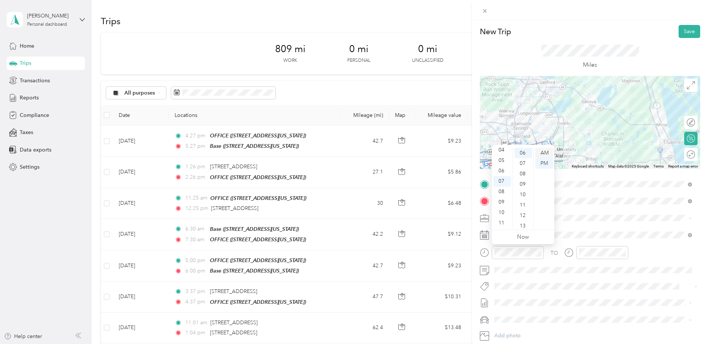
click at [547, 151] on div "AM" at bounding box center [544, 153] width 18 height 10
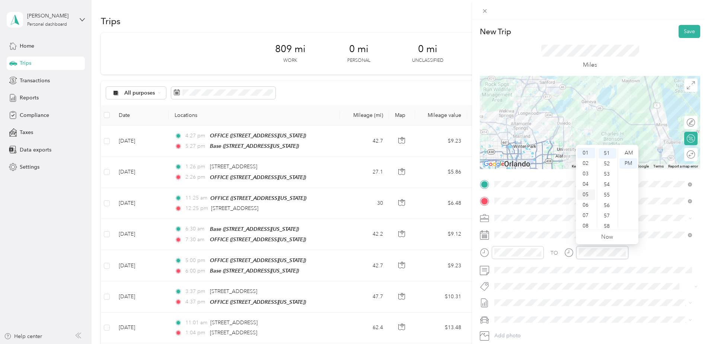
scroll to position [531, 0]
click at [582, 226] on div "08" at bounding box center [586, 226] width 18 height 10
click at [609, 167] on div "06" at bounding box center [607, 168] width 18 height 10
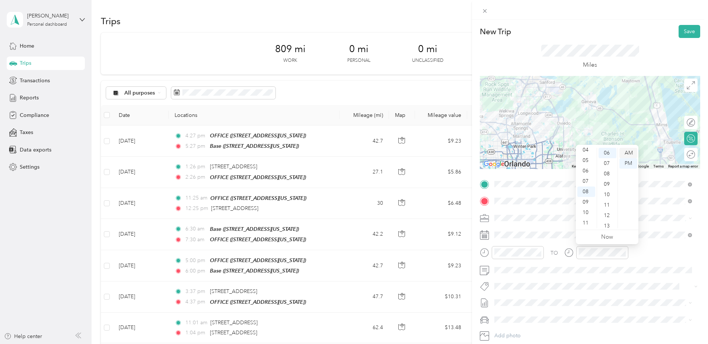
click at [628, 153] on div "AM" at bounding box center [628, 153] width 18 height 10
click at [630, 253] on div "TO" at bounding box center [590, 255] width 220 height 18
click at [687, 32] on button "Save" at bounding box center [689, 31] width 22 height 13
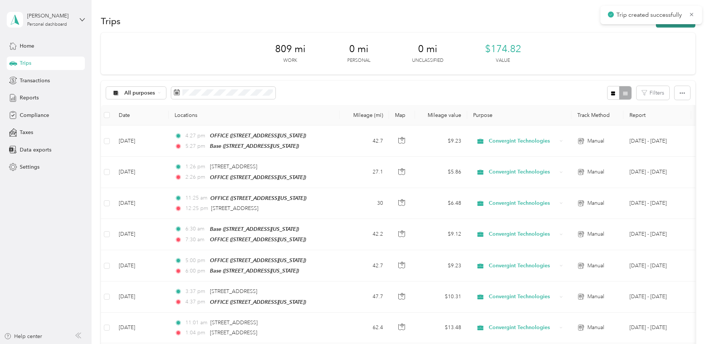
click at [664, 25] on button "New trip" at bounding box center [675, 21] width 39 height 13
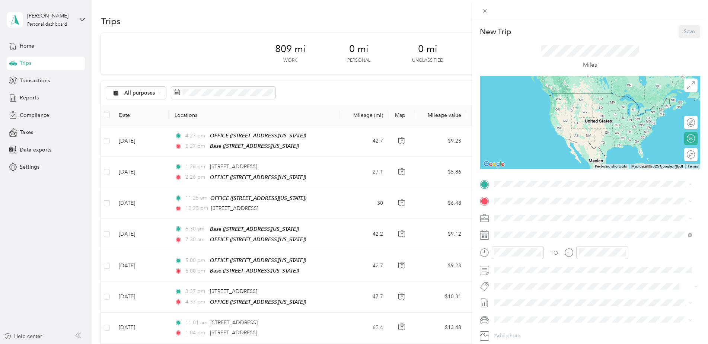
click at [527, 239] on div "OFFICE" at bounding box center [545, 237] width 74 height 7
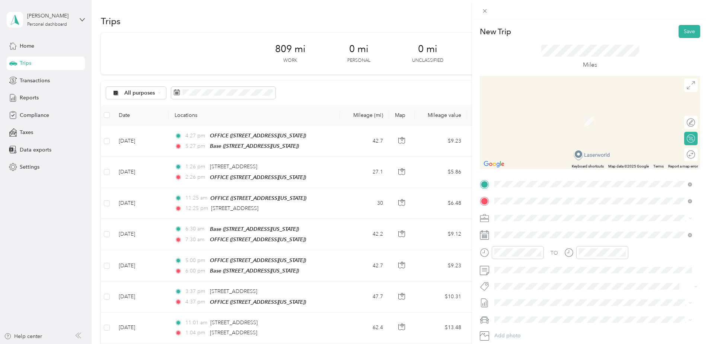
click at [554, 231] on span "[STREET_ADDRESS][PERSON_NAME][US_STATE]" at bounding box center [566, 227] width 116 height 7
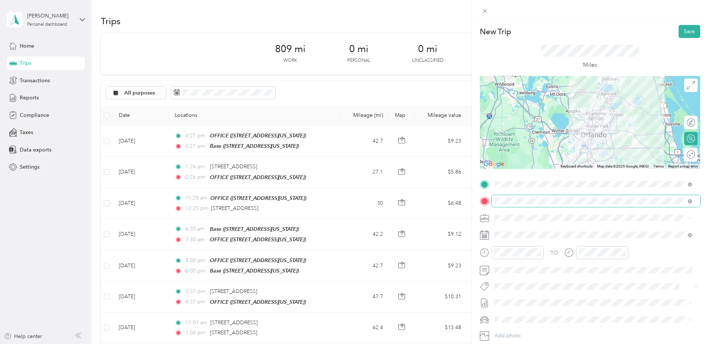
click at [567, 204] on span at bounding box center [596, 201] width 208 height 12
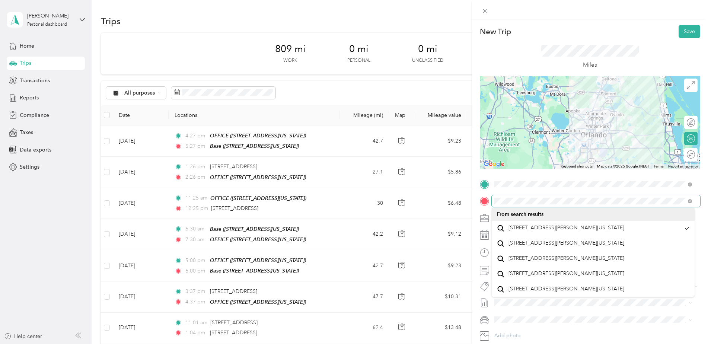
click at [488, 200] on div at bounding box center [590, 201] width 220 height 12
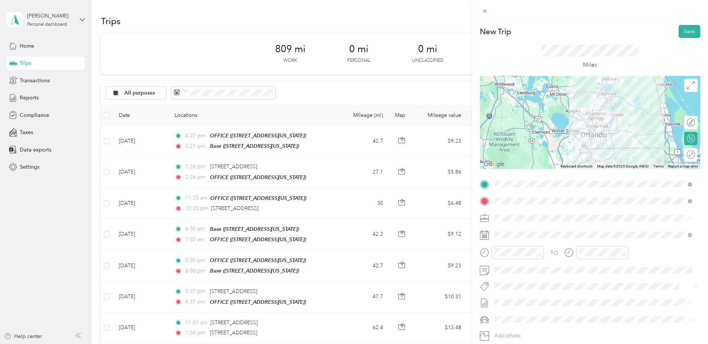
click at [701, 192] on form "New Trip Save This trip cannot be edited because it is either under review, app…" at bounding box center [590, 191] width 236 height 333
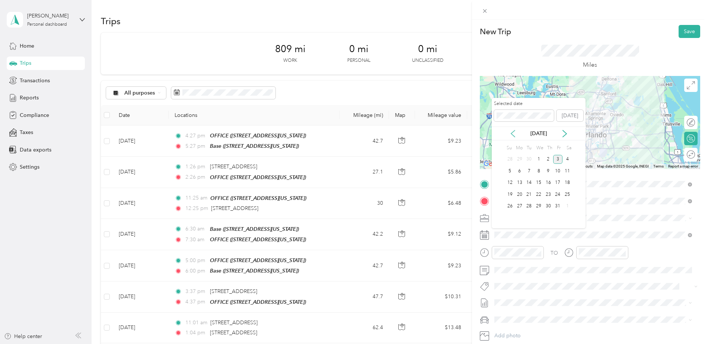
click at [514, 135] on icon at bounding box center [512, 133] width 7 height 7
click at [549, 182] on div "18" at bounding box center [548, 182] width 10 height 9
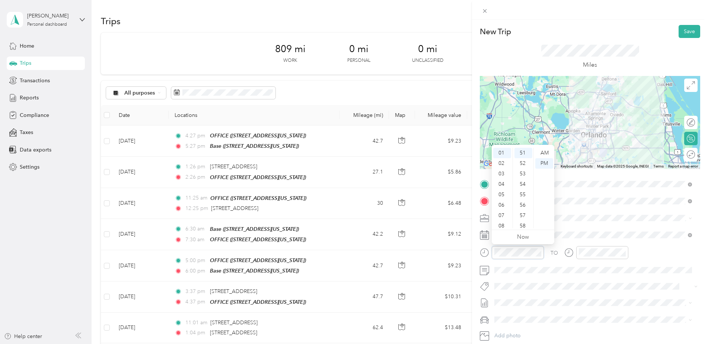
scroll to position [45, 0]
click at [501, 192] on div "08" at bounding box center [502, 191] width 18 height 10
click at [547, 152] on div "AM" at bounding box center [544, 153] width 18 height 10
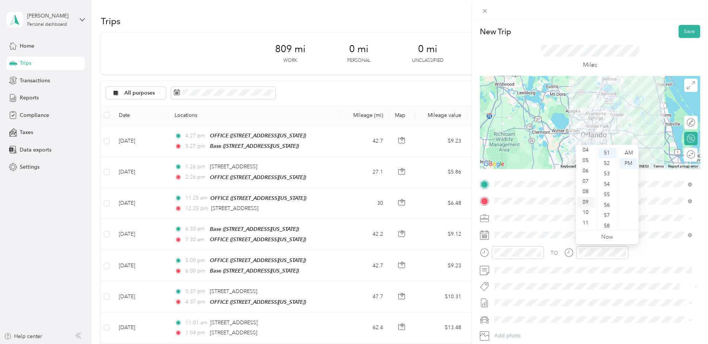
click at [587, 201] on div "09" at bounding box center [586, 202] width 18 height 10
click at [609, 162] on div "52" at bounding box center [607, 163] width 18 height 10
click at [628, 152] on div "AM" at bounding box center [628, 153] width 18 height 10
click at [660, 255] on div "TO" at bounding box center [590, 255] width 220 height 18
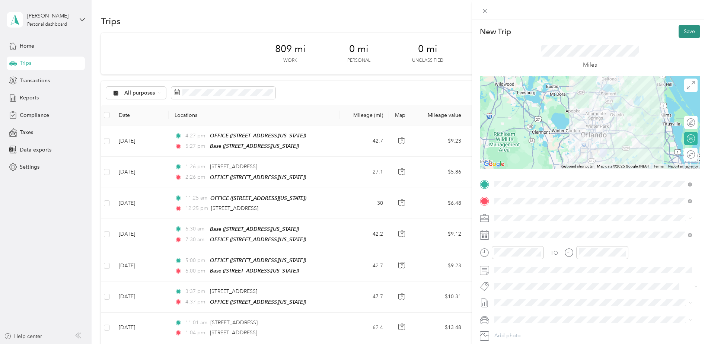
click at [680, 29] on button "Save" at bounding box center [689, 31] width 22 height 13
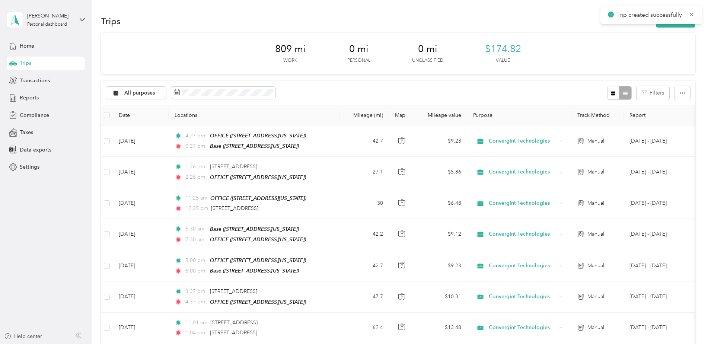
click at [676, 26] on button "New trip" at bounding box center [675, 21] width 39 height 13
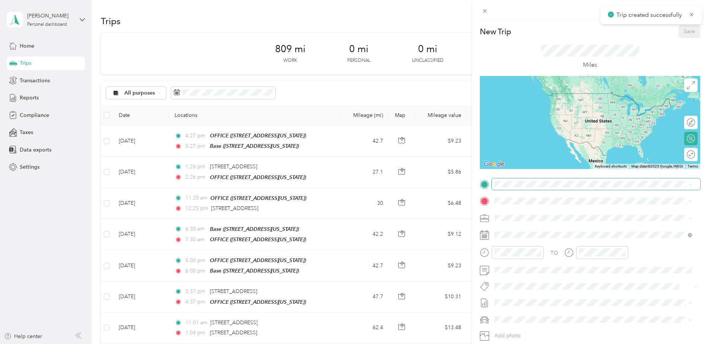
click at [545, 188] on span at bounding box center [596, 184] width 208 height 12
click at [547, 209] on span "[STREET_ADDRESS][PERSON_NAME][US_STATE]" at bounding box center [566, 211] width 116 height 7
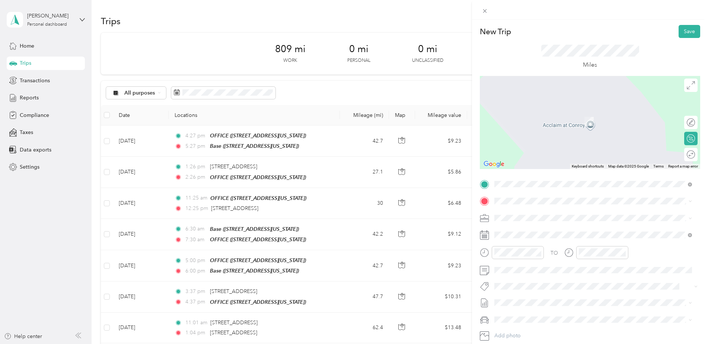
click at [530, 253] on div "OFFICE" at bounding box center [545, 253] width 74 height 7
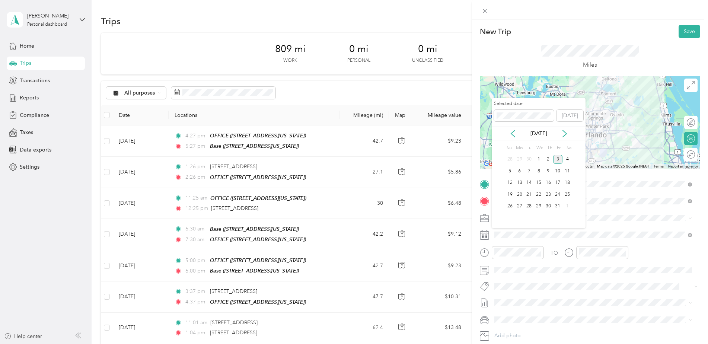
click at [516, 137] on div "[DATE]" at bounding box center [539, 134] width 94 height 14
click at [514, 134] on icon at bounding box center [512, 133] width 7 height 7
click at [547, 181] on div "18" at bounding box center [548, 182] width 10 height 9
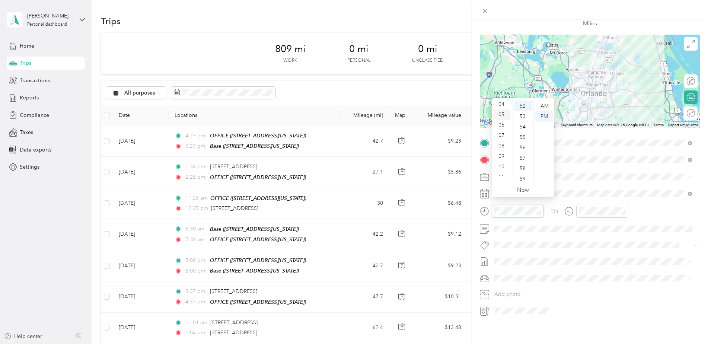
scroll to position [45, 0]
click at [501, 154] on div "09" at bounding box center [502, 155] width 18 height 10
click at [499, 164] on div "10" at bounding box center [502, 165] width 18 height 10
click at [525, 133] on div "37" at bounding box center [523, 136] width 18 height 10
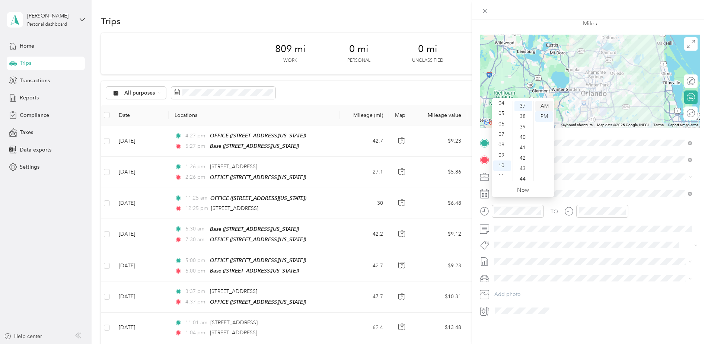
click at [550, 102] on div "AM" at bounding box center [544, 106] width 18 height 10
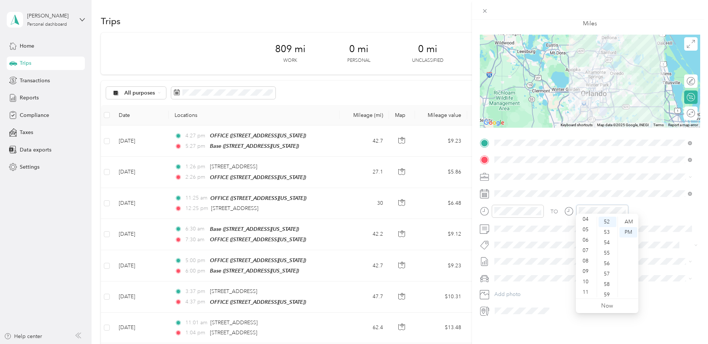
scroll to position [45, 0]
click at [584, 288] on div "11" at bounding box center [586, 292] width 18 height 10
click at [606, 274] on div "07" at bounding box center [607, 274] width 18 height 10
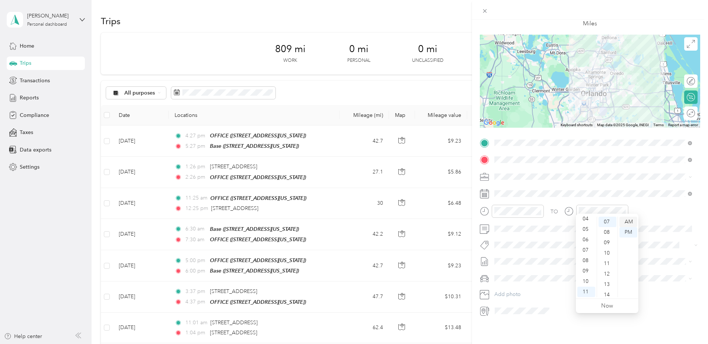
click at [631, 220] on div "AM" at bounding box center [628, 222] width 18 height 10
click at [658, 205] on div "TO" at bounding box center [590, 214] width 220 height 18
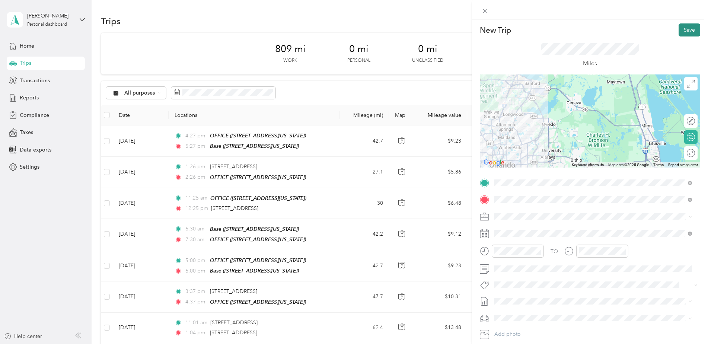
scroll to position [0, 0]
click at [679, 31] on button "Save" at bounding box center [689, 31] width 22 height 13
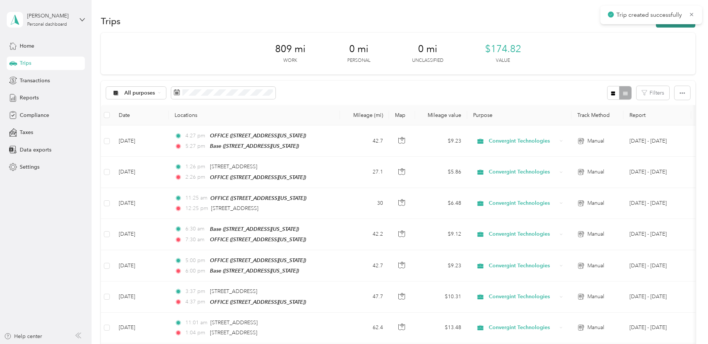
click at [667, 27] on button "New trip" at bounding box center [675, 21] width 39 height 13
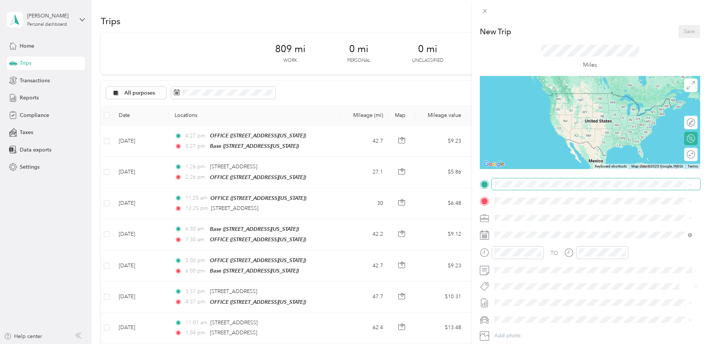
click at [518, 179] on span at bounding box center [596, 184] width 208 height 12
click at [519, 178] on span at bounding box center [596, 184] width 208 height 12
click at [518, 237] on strong "OFFICE" at bounding box center [517, 237] width 19 height 7
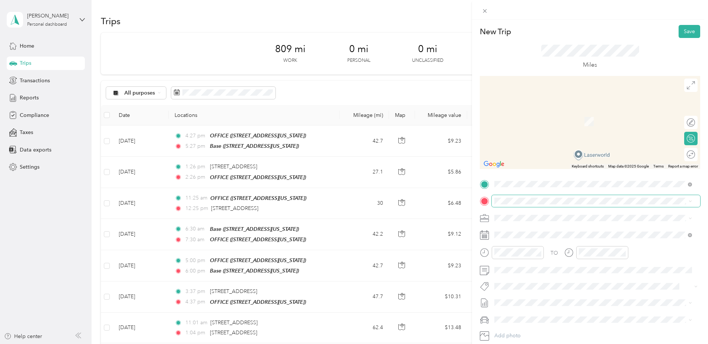
click at [521, 205] on span at bounding box center [596, 201] width 208 height 12
click at [522, 230] on div "Base" at bounding box center [545, 230] width 74 height 7
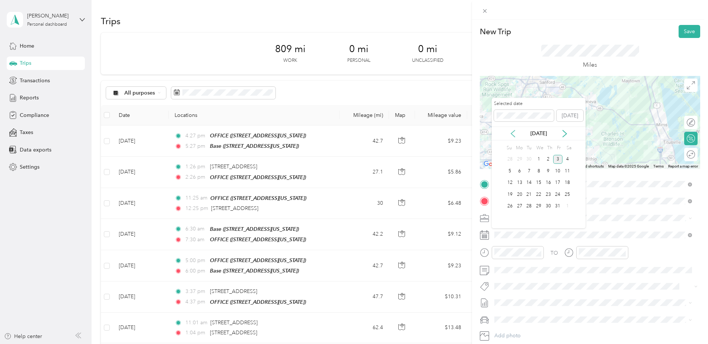
click at [513, 134] on icon at bounding box center [512, 133] width 7 height 7
click at [549, 183] on div "18" at bounding box center [548, 182] width 10 height 9
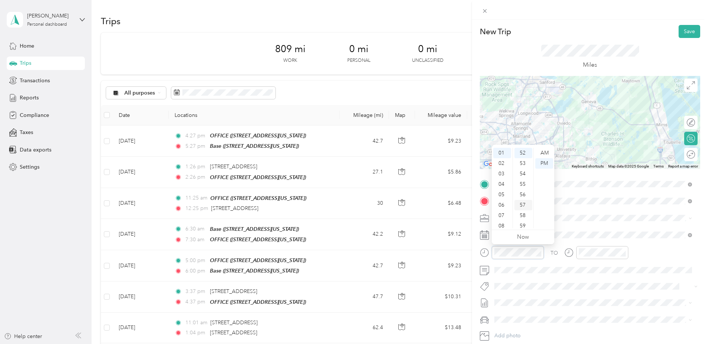
scroll to position [542, 0]
click at [501, 182] on div "04" at bounding box center [502, 184] width 18 height 10
click at [526, 167] on div "35" at bounding box center [523, 169] width 18 height 10
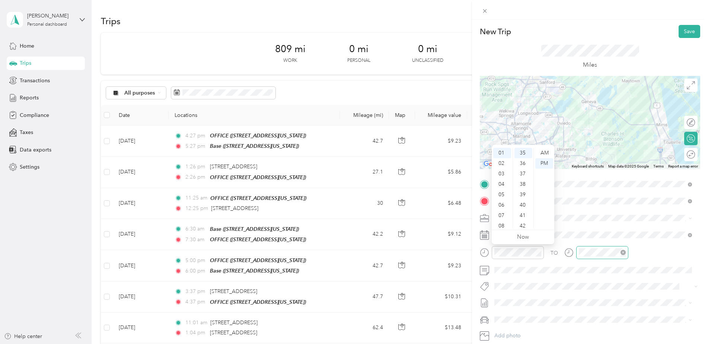
click at [594, 256] on div at bounding box center [602, 252] width 52 height 13
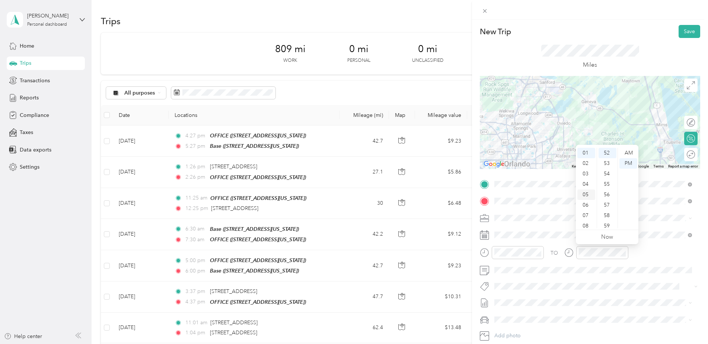
click at [587, 194] on div "05" at bounding box center [586, 194] width 18 height 10
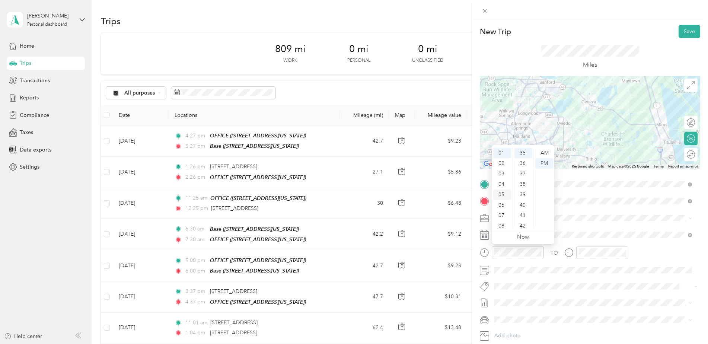
click at [504, 192] on div "05" at bounding box center [502, 194] width 18 height 10
click at [501, 148] on div "04" at bounding box center [502, 150] width 18 height 10
click at [652, 255] on div "TO" at bounding box center [590, 255] width 220 height 18
click at [686, 28] on button "Save" at bounding box center [689, 31] width 22 height 13
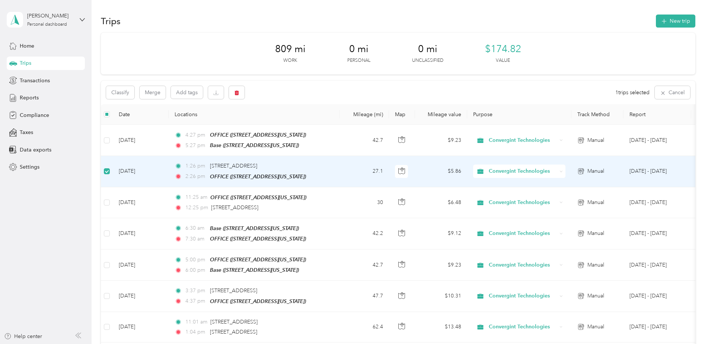
drag, startPoint x: 134, startPoint y: 170, endPoint x: 101, endPoint y: 171, distance: 32.8
click at [101, 171] on td at bounding box center [107, 171] width 12 height 31
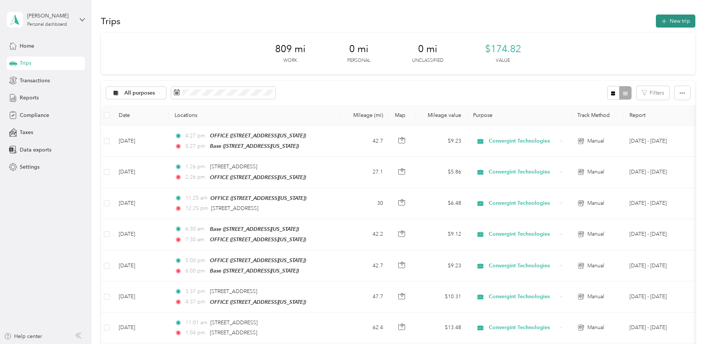
click at [671, 23] on button "New trip" at bounding box center [675, 21] width 39 height 13
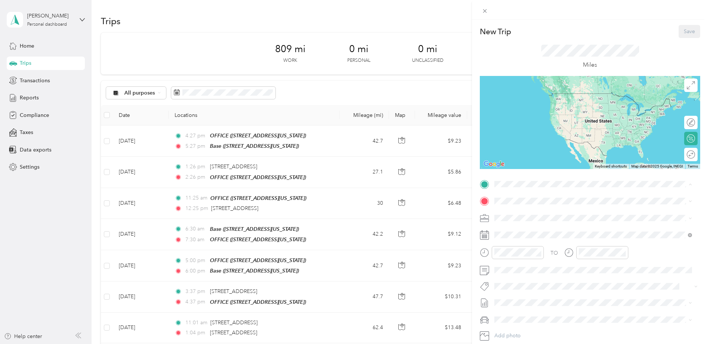
click at [535, 219] on span "[STREET_ADDRESS][US_STATE]" at bounding box center [545, 222] width 74 height 6
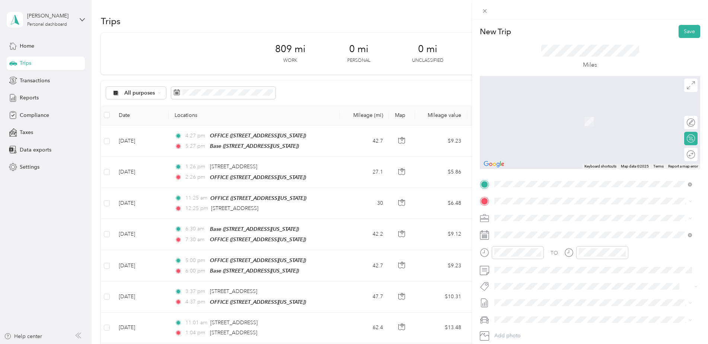
click at [531, 258] on div "OFFICE [STREET_ADDRESS][US_STATE]" at bounding box center [545, 258] width 74 height 16
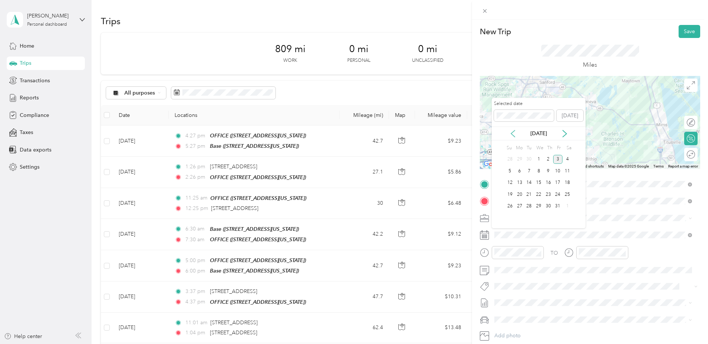
click at [509, 134] on icon at bounding box center [512, 133] width 7 height 7
click at [549, 172] on div "11" at bounding box center [548, 170] width 10 height 9
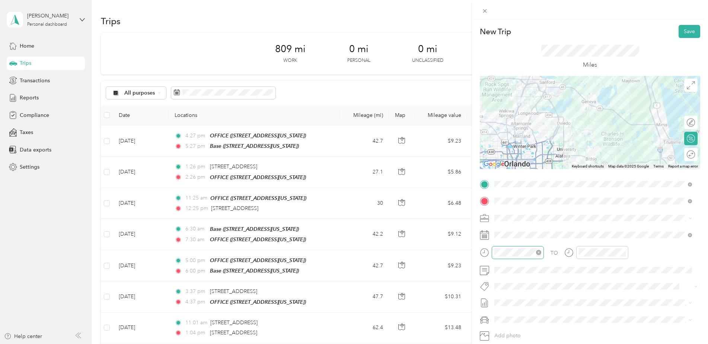
click at [537, 250] on icon "close-circle" at bounding box center [538, 252] width 5 height 5
click at [502, 227] on div "07" at bounding box center [502, 226] width 18 height 10
click at [521, 149] on div "52" at bounding box center [523, 150] width 18 height 10
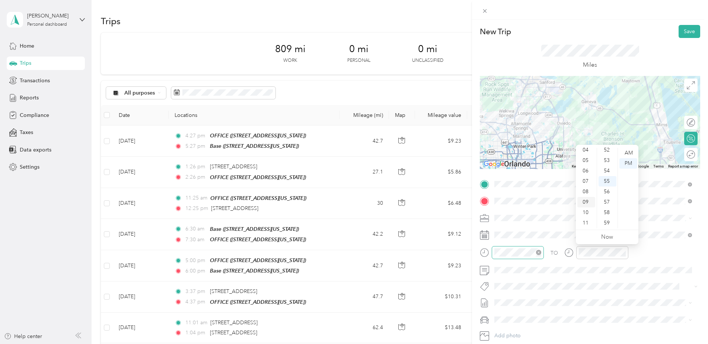
click at [582, 204] on div "09" at bounding box center [586, 202] width 18 height 10
click at [606, 150] on div "02" at bounding box center [607, 150] width 18 height 10
click at [632, 153] on div "AM" at bounding box center [628, 153] width 18 height 10
click at [653, 249] on div "TO" at bounding box center [590, 255] width 220 height 18
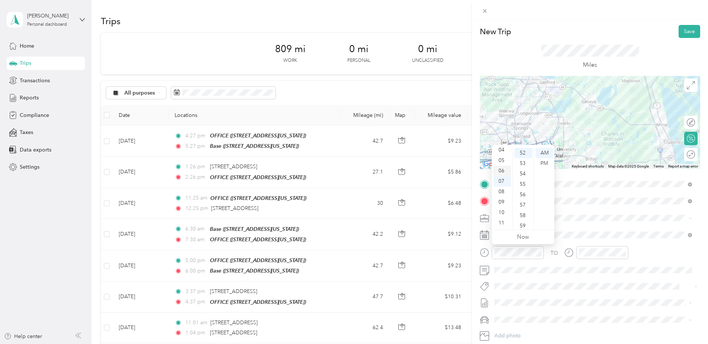
click at [501, 172] on div "06" at bounding box center [502, 171] width 18 height 10
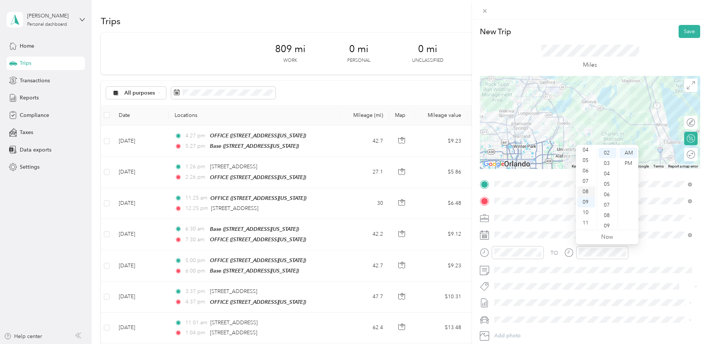
click at [585, 192] on div "08" at bounding box center [586, 191] width 18 height 10
click at [652, 253] on div "TO" at bounding box center [590, 255] width 220 height 18
click at [682, 26] on button "Save" at bounding box center [689, 31] width 22 height 13
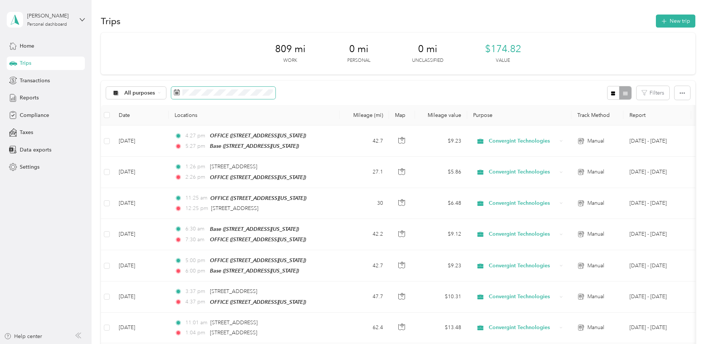
click at [207, 99] on span at bounding box center [223, 93] width 104 height 13
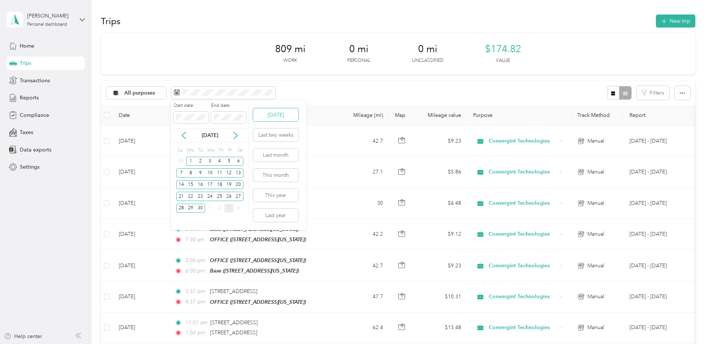
click at [268, 115] on button "[DATE]" at bounding box center [275, 114] width 45 height 13
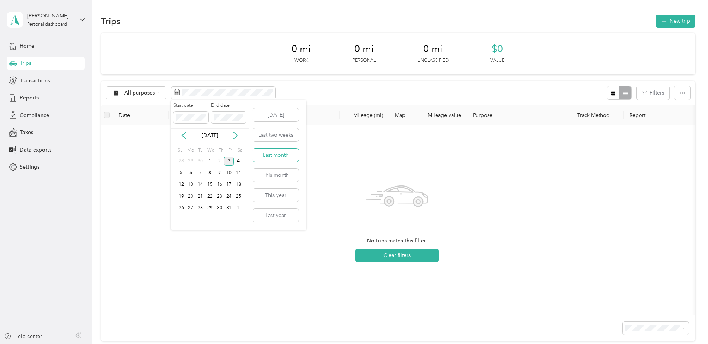
click at [281, 158] on button "Last month" at bounding box center [275, 154] width 45 height 13
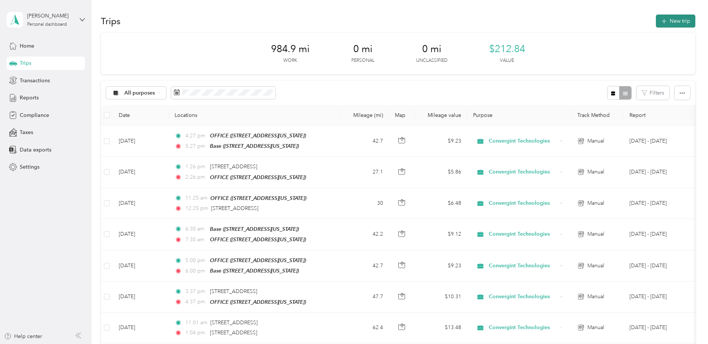
click at [669, 21] on button "New trip" at bounding box center [675, 21] width 39 height 13
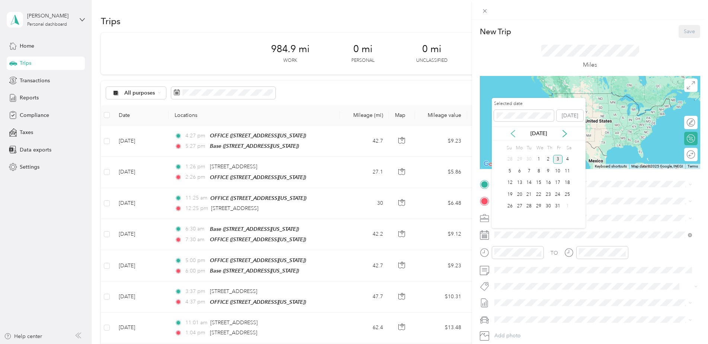
click at [513, 134] on icon at bounding box center [512, 133] width 7 height 7
click at [546, 172] on div "11" at bounding box center [548, 170] width 10 height 9
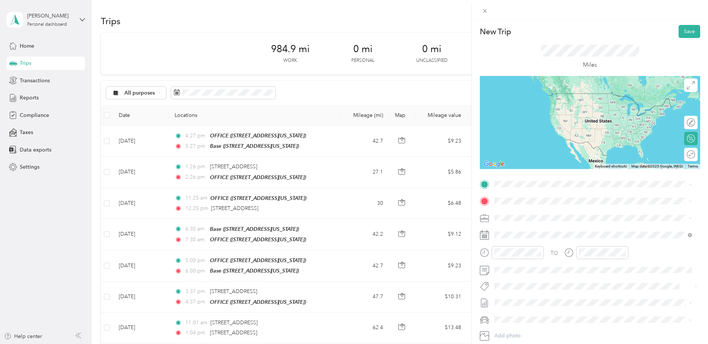
click at [528, 236] on div "OFFICE" at bounding box center [545, 237] width 74 height 7
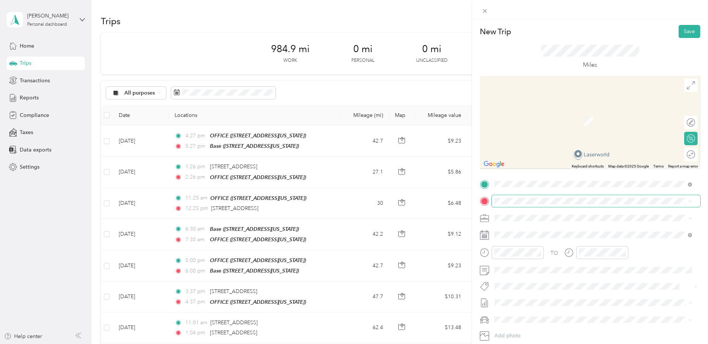
click at [520, 205] on span at bounding box center [596, 201] width 208 height 12
click at [524, 196] on span at bounding box center [596, 201] width 208 height 12
click at [533, 226] on span "[STREET_ADDRESS][US_STATE]" at bounding box center [545, 227] width 74 height 7
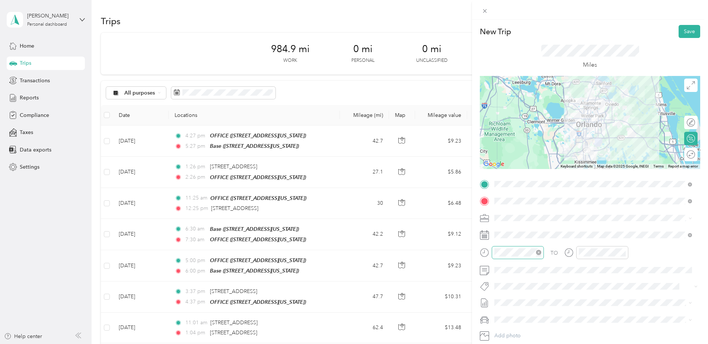
click at [526, 246] on div at bounding box center [518, 252] width 52 height 13
click at [505, 223] on div "08" at bounding box center [502, 226] width 18 height 10
click at [524, 178] on div "26" at bounding box center [523, 177] width 18 height 10
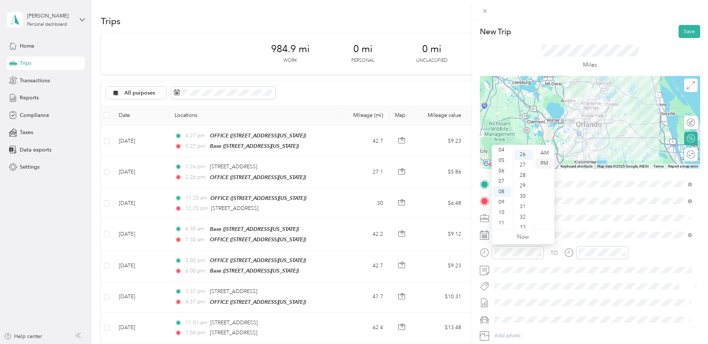
scroll to position [271, 0]
click at [546, 150] on div "AM" at bounding box center [544, 153] width 18 height 10
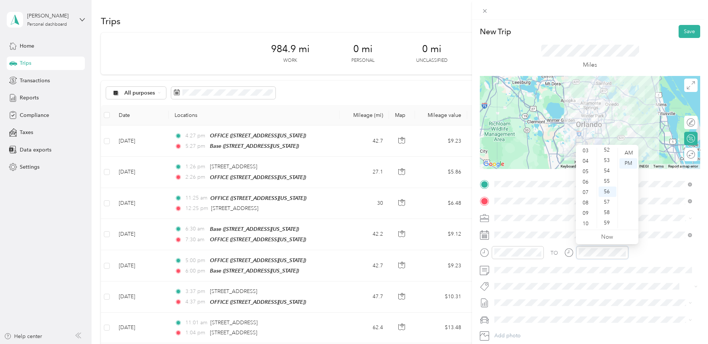
scroll to position [45, 0]
click at [585, 201] on div "09" at bounding box center [586, 202] width 18 height 10
click at [607, 169] on div "36" at bounding box center [607, 169] width 18 height 10
click at [633, 150] on div "AM" at bounding box center [628, 153] width 18 height 10
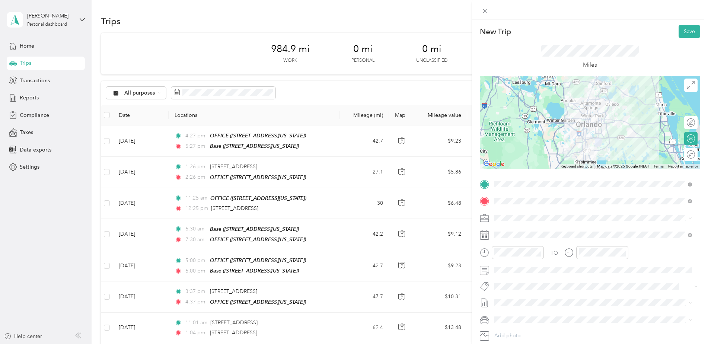
click at [653, 251] on div "TO" at bounding box center [590, 255] width 220 height 18
click at [684, 31] on button "Save" at bounding box center [689, 31] width 22 height 13
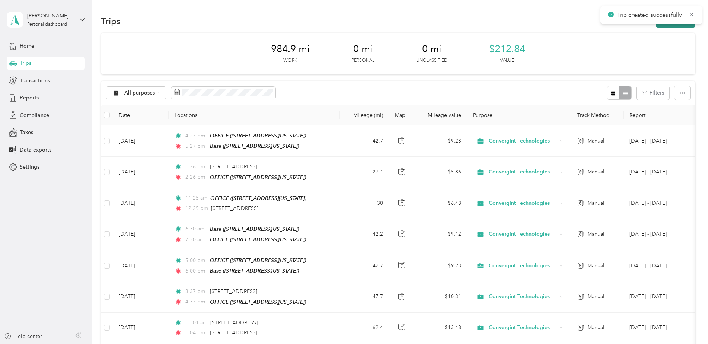
click at [672, 27] on button "New trip" at bounding box center [675, 21] width 39 height 13
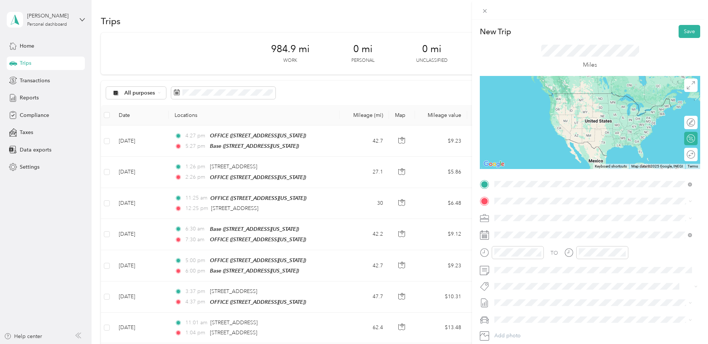
click at [522, 213] on span "[STREET_ADDRESS][US_STATE]" at bounding box center [545, 211] width 74 height 7
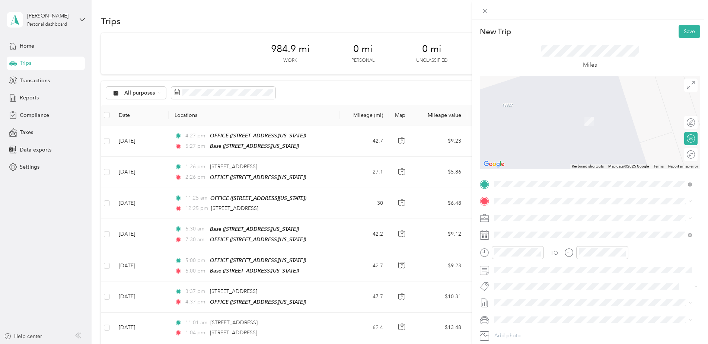
click at [523, 251] on strong "OFFICE" at bounding box center [517, 253] width 19 height 7
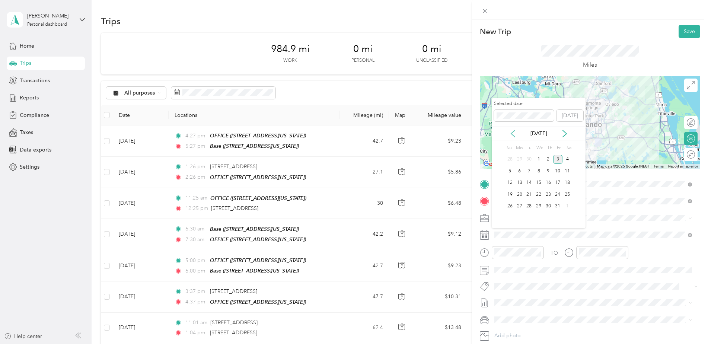
click at [515, 130] on div "[DATE]" at bounding box center [539, 134] width 94 height 14
click at [514, 135] on icon at bounding box center [512, 133] width 7 height 7
click at [551, 169] on div "11" at bounding box center [548, 170] width 10 height 9
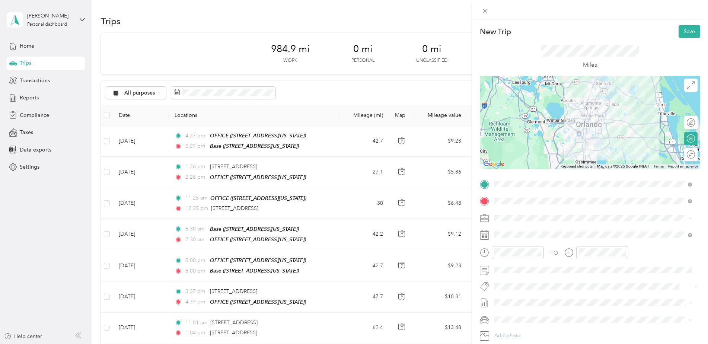
click at [524, 259] on div at bounding box center [512, 255] width 64 height 18
click at [502, 223] on div "11" at bounding box center [502, 223] width 18 height 10
click at [522, 152] on div "00" at bounding box center [523, 153] width 18 height 10
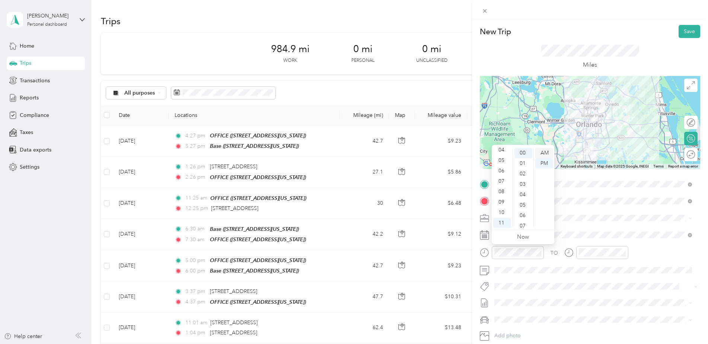
click at [546, 151] on div "AM" at bounding box center [544, 153] width 18 height 10
click at [504, 212] on div "10" at bounding box center [502, 212] width 18 height 10
click at [523, 202] on div "14" at bounding box center [523, 200] width 18 height 10
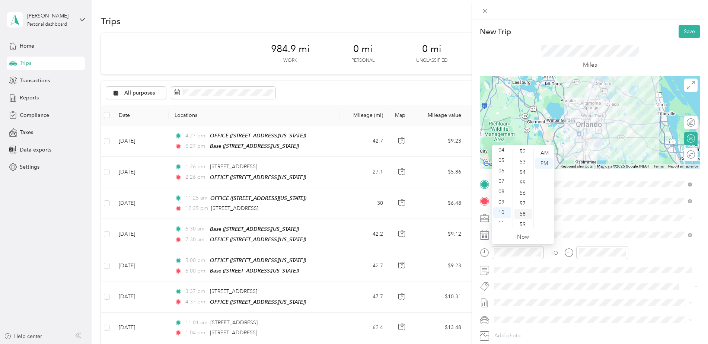
scroll to position [545, 0]
click at [521, 198] on div "57" at bounding box center [523, 202] width 18 height 10
click at [542, 153] on div "AM" at bounding box center [544, 153] width 18 height 10
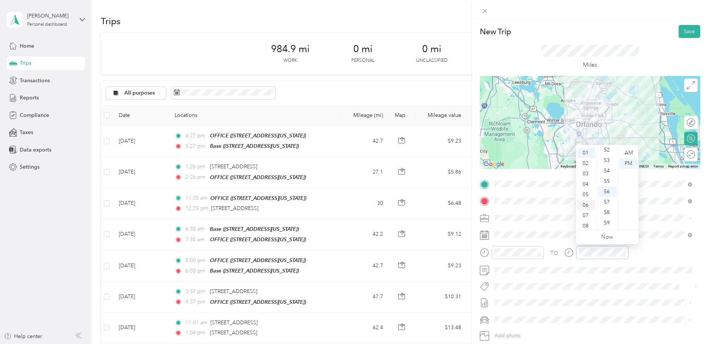
scroll to position [0, 0]
click at [585, 154] on div "12" at bounding box center [586, 153] width 18 height 10
click at [606, 150] on div "00" at bounding box center [607, 153] width 18 height 10
click at [652, 250] on div "TO" at bounding box center [590, 255] width 220 height 18
click at [681, 33] on button "Save" at bounding box center [689, 31] width 22 height 13
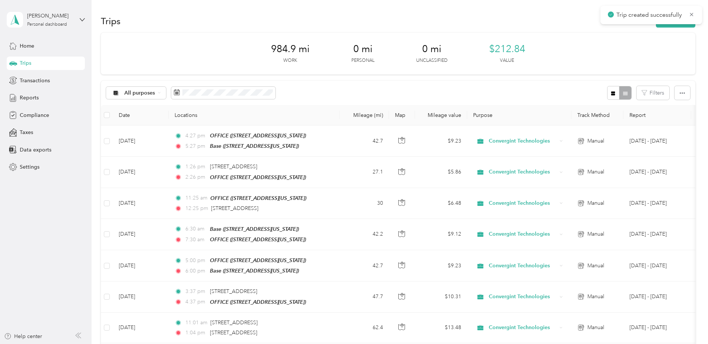
click at [681, 28] on div "Trips New trip" at bounding box center [398, 21] width 594 height 16
click at [681, 27] on button "New trip" at bounding box center [675, 21] width 39 height 13
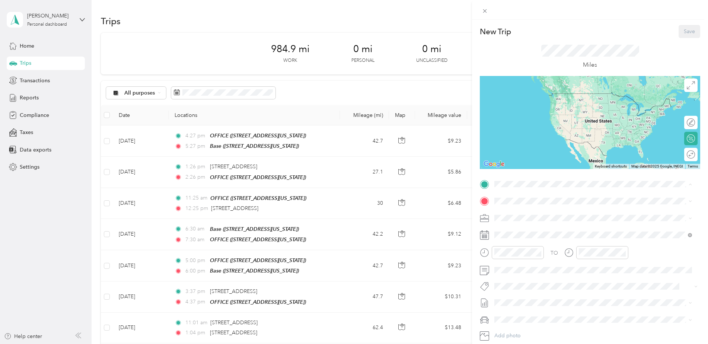
click at [527, 234] on div "OFFICE" at bounding box center [545, 237] width 74 height 7
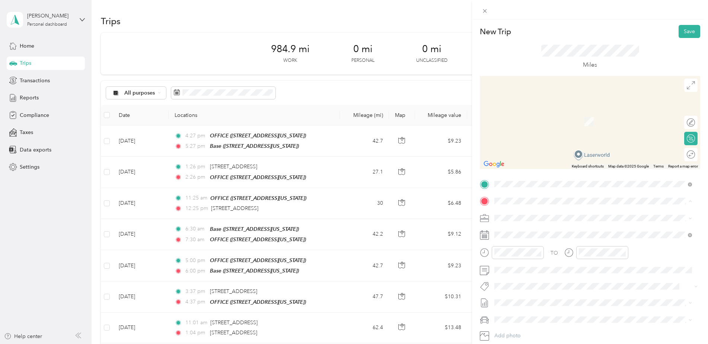
click at [526, 239] on span "[STREET_ADDRESS][US_STATE]" at bounding box center [545, 239] width 74 height 6
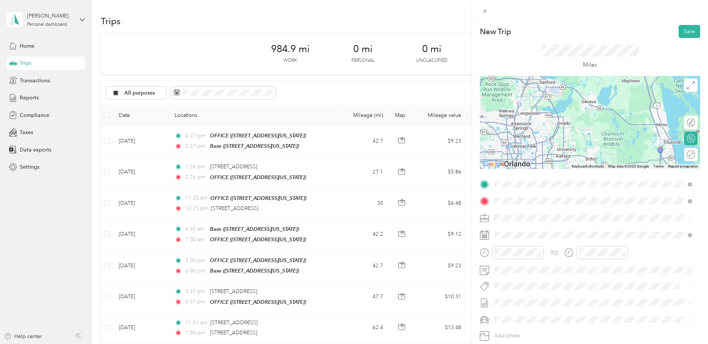
click at [526, 239] on div "Base [STREET_ADDRESS][US_STATE]" at bounding box center [545, 231] width 74 height 16
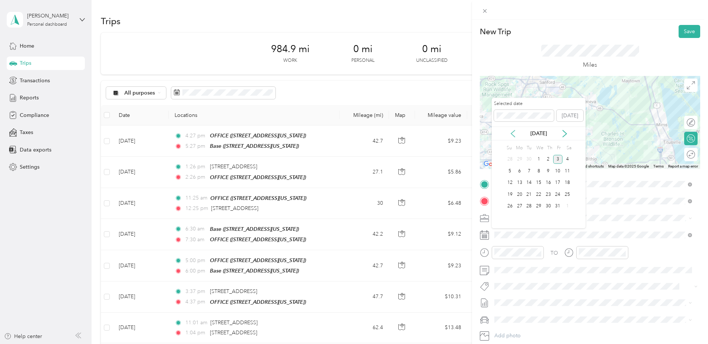
click at [516, 133] on icon at bounding box center [512, 133] width 7 height 7
click at [548, 171] on div "11" at bounding box center [548, 170] width 10 height 9
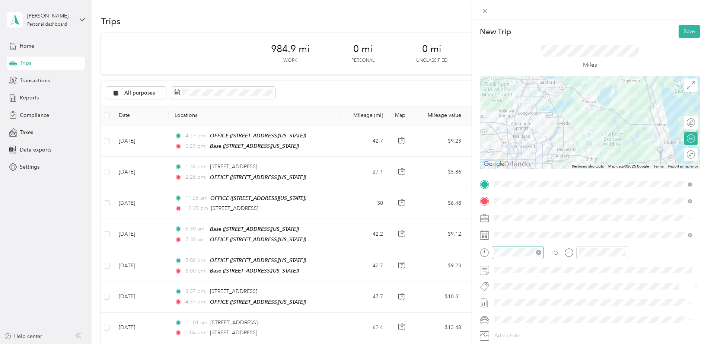
click at [511, 257] on div at bounding box center [518, 252] width 52 height 13
click at [505, 183] on div "04" at bounding box center [502, 184] width 18 height 10
click at [583, 249] on div at bounding box center [602, 252] width 52 height 13
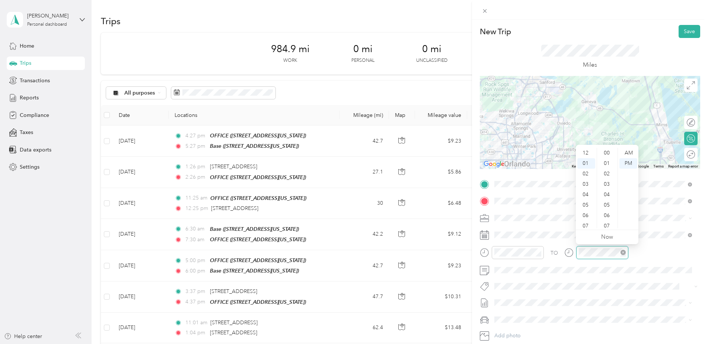
scroll to position [545, 0]
click at [588, 192] on div "05" at bounding box center [586, 194] width 18 height 10
click at [652, 257] on div "TO" at bounding box center [590, 255] width 220 height 18
click at [684, 28] on button "Save" at bounding box center [689, 31] width 22 height 13
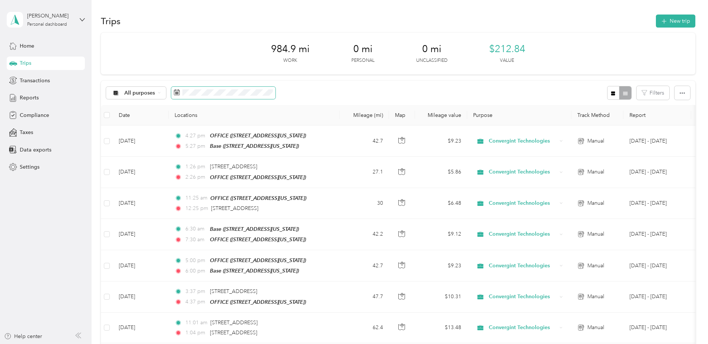
click at [220, 87] on span at bounding box center [223, 93] width 104 height 13
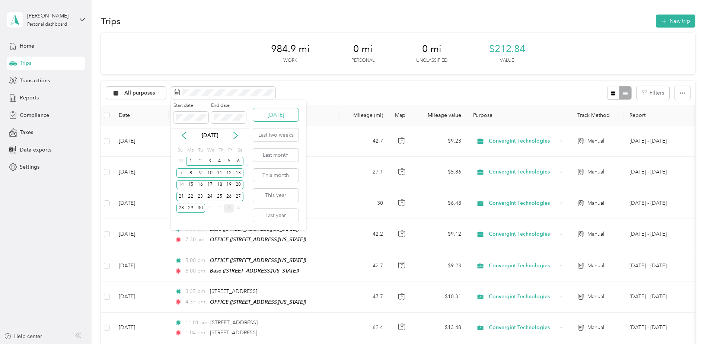
click at [277, 110] on button "[DATE]" at bounding box center [275, 114] width 45 height 13
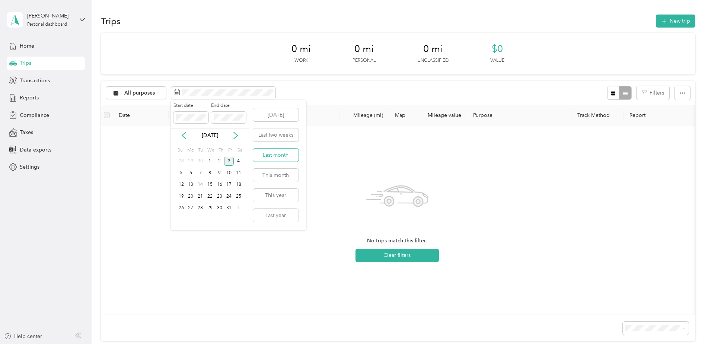
click at [281, 157] on button "Last month" at bounding box center [275, 154] width 45 height 13
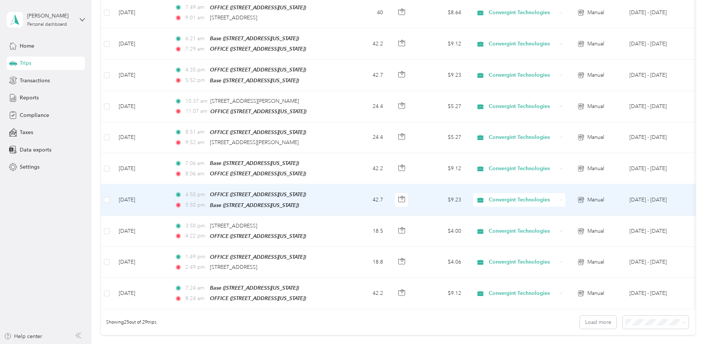
scroll to position [681, 0]
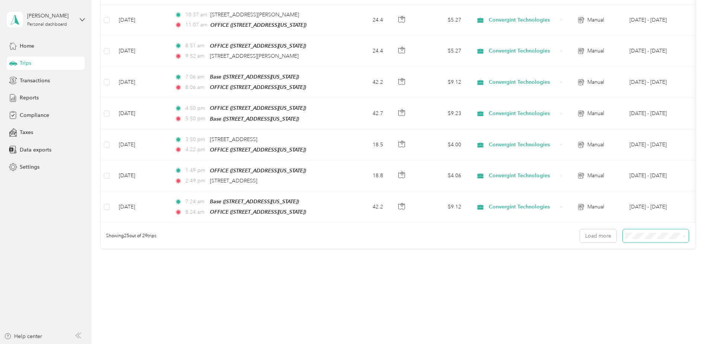
click at [645, 229] on span at bounding box center [656, 235] width 66 height 13
click at [647, 256] on span "50 per load" at bounding box center [640, 253] width 28 height 6
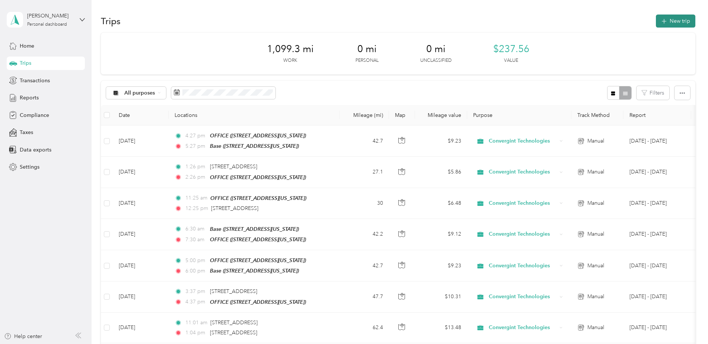
click at [668, 22] on button "New trip" at bounding box center [675, 21] width 39 height 13
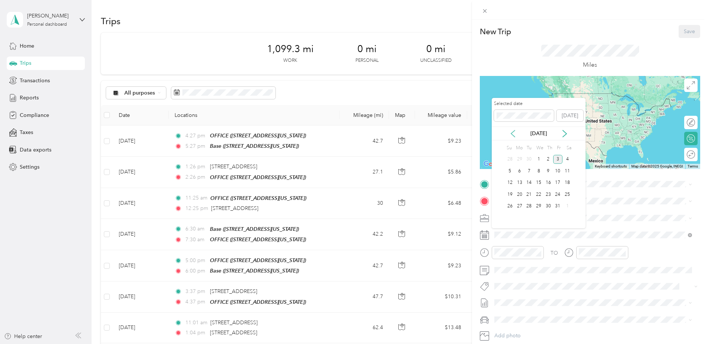
click at [511, 131] on icon at bounding box center [512, 133] width 7 height 7
click at [529, 169] on div "9" at bounding box center [529, 170] width 10 height 9
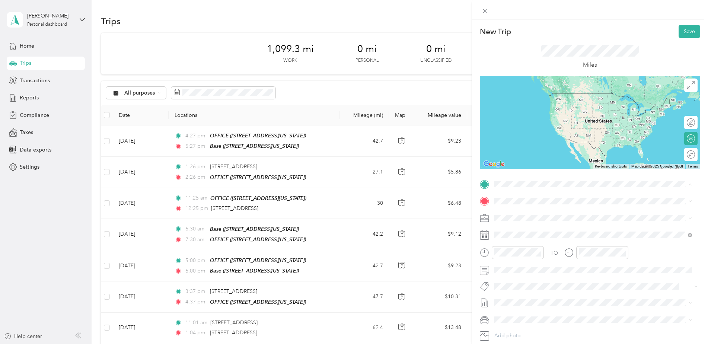
click at [525, 214] on div "Base" at bounding box center [545, 213] width 74 height 7
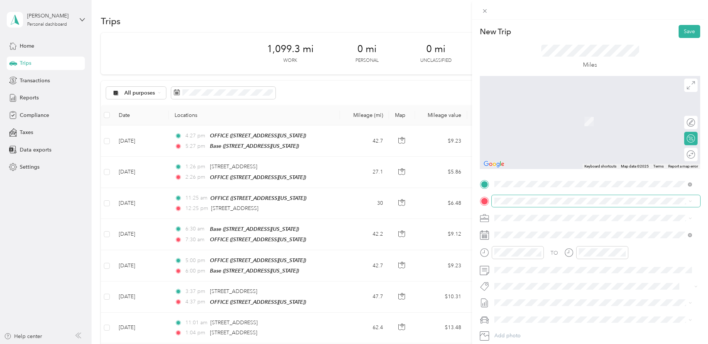
click at [518, 196] on span at bounding box center [596, 201] width 208 height 12
click at [527, 253] on strong "OFFICE" at bounding box center [517, 252] width 19 height 7
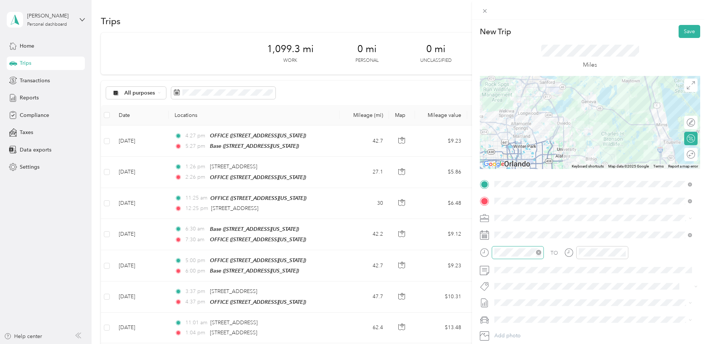
click at [514, 257] on div at bounding box center [518, 252] width 52 height 13
click at [502, 205] on div "06" at bounding box center [502, 205] width 18 height 10
click at [543, 153] on div "AM" at bounding box center [544, 153] width 18 height 10
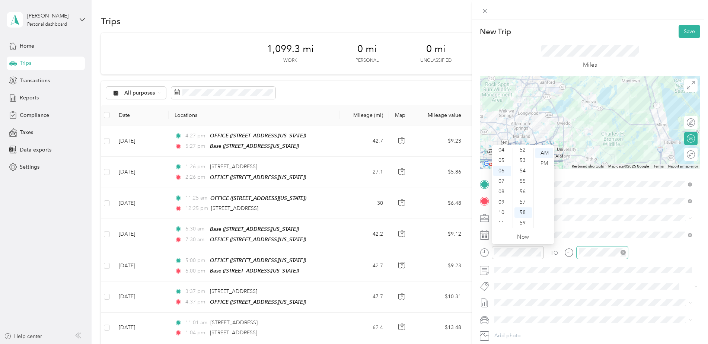
click at [607, 247] on div at bounding box center [602, 252] width 52 height 13
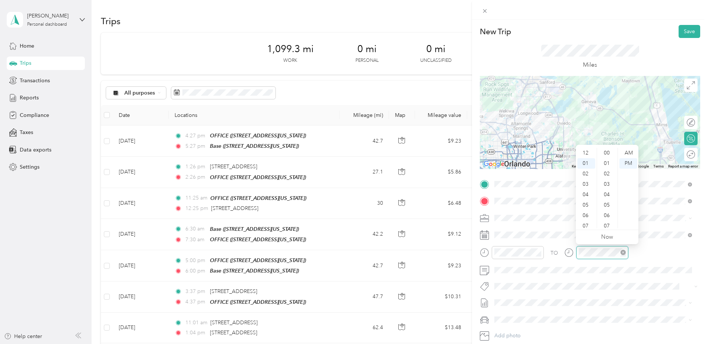
scroll to position [545, 0]
click at [585, 223] on div "08" at bounding box center [586, 226] width 18 height 10
click at [608, 152] on div "00" at bounding box center [607, 153] width 18 height 10
click at [629, 153] on div "AM" at bounding box center [628, 153] width 18 height 10
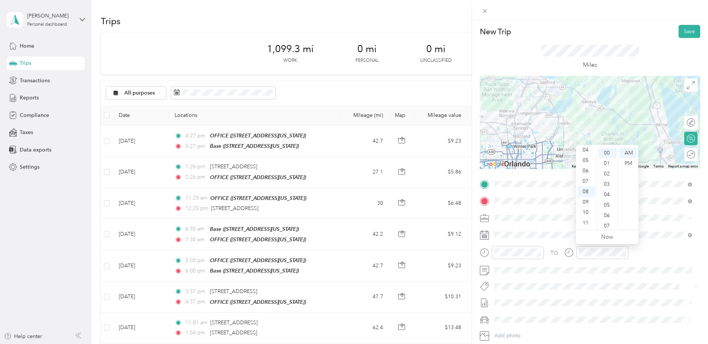
click at [652, 258] on div "TO" at bounding box center [590, 255] width 220 height 18
click at [683, 29] on button "Save" at bounding box center [689, 31] width 22 height 13
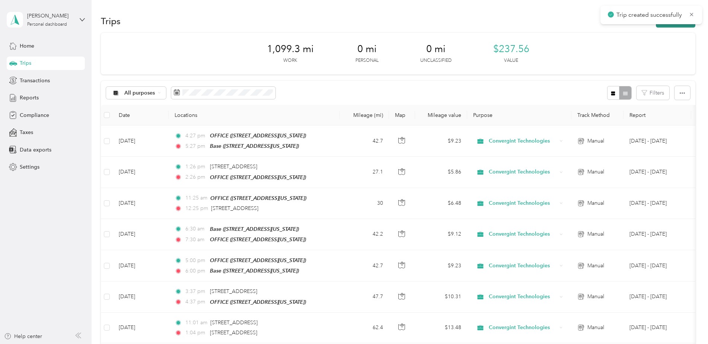
click at [662, 26] on button "New trip" at bounding box center [675, 21] width 39 height 13
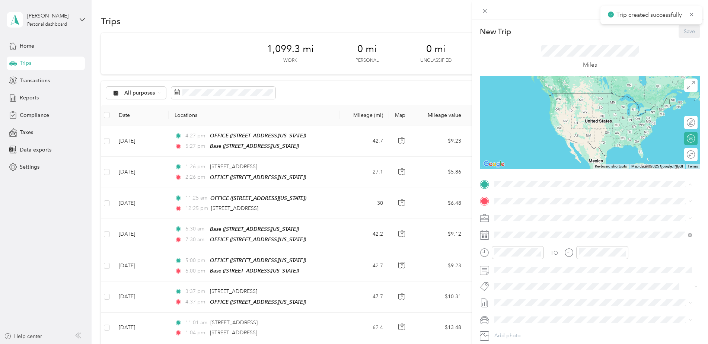
click at [527, 235] on div "OFFICE" at bounding box center [545, 237] width 74 height 7
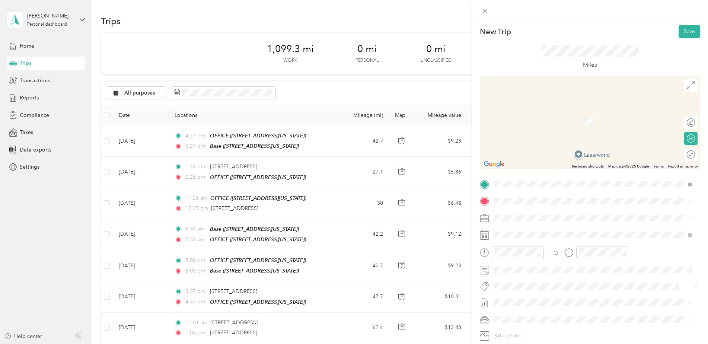
click at [521, 208] on div "TO Add photo" at bounding box center [590, 268] width 220 height 180
click at [556, 225] on span "[STREET_ADDRESS][US_STATE]" at bounding box center [545, 227] width 74 height 7
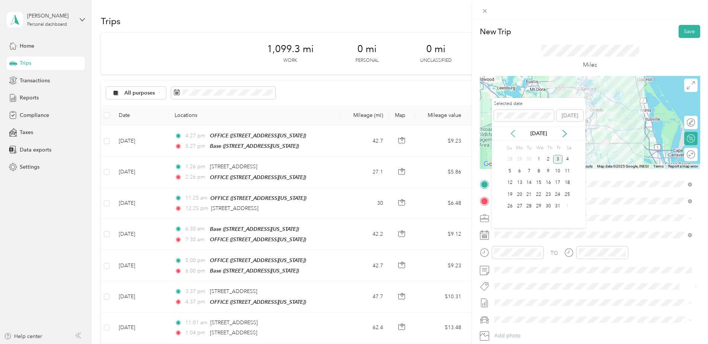
click at [511, 133] on icon at bounding box center [513, 133] width 4 height 7
click at [528, 171] on div "9" at bounding box center [529, 170] width 10 height 9
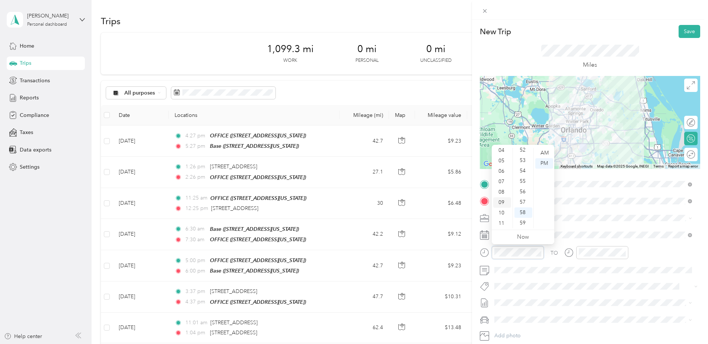
scroll to position [45, 0]
click at [504, 201] on div "09" at bounding box center [502, 202] width 18 height 10
click at [526, 200] on div "05" at bounding box center [523, 205] width 18 height 10
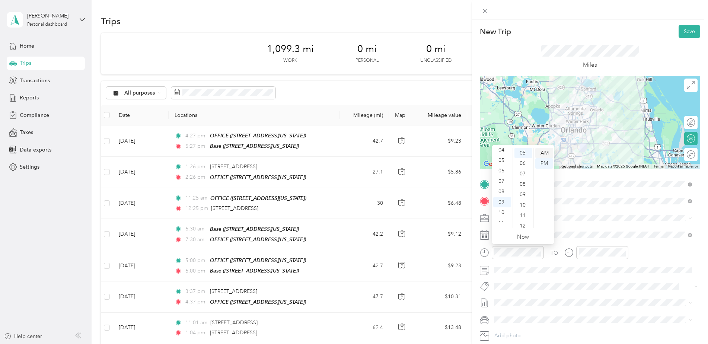
click at [544, 152] on div "AM" at bounding box center [544, 153] width 18 height 10
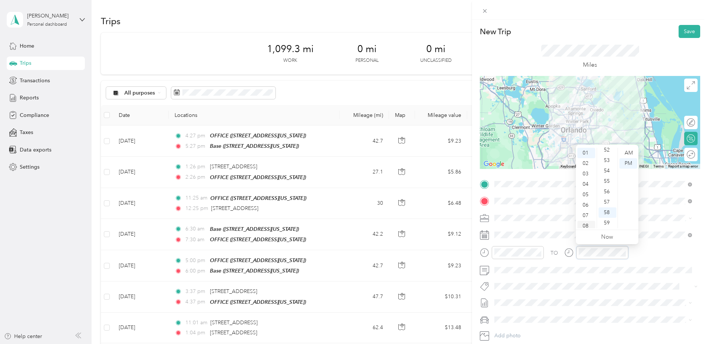
scroll to position [45, 0]
click at [587, 211] on div "10" at bounding box center [586, 212] width 18 height 10
click at [602, 201] on div "05" at bounding box center [607, 205] width 18 height 10
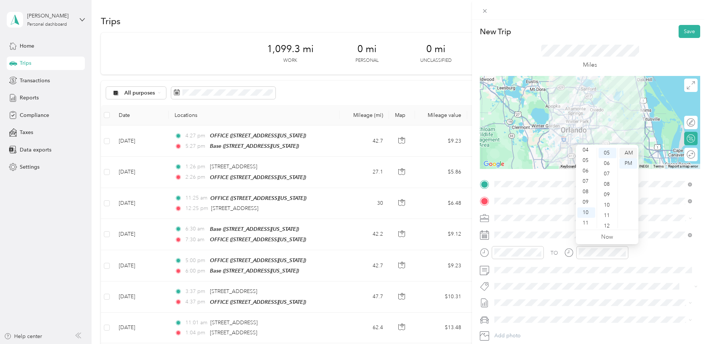
click at [627, 151] on div "AM" at bounding box center [628, 153] width 18 height 10
click at [647, 253] on div "TO" at bounding box center [590, 255] width 220 height 18
click at [687, 31] on button "Save" at bounding box center [689, 31] width 22 height 13
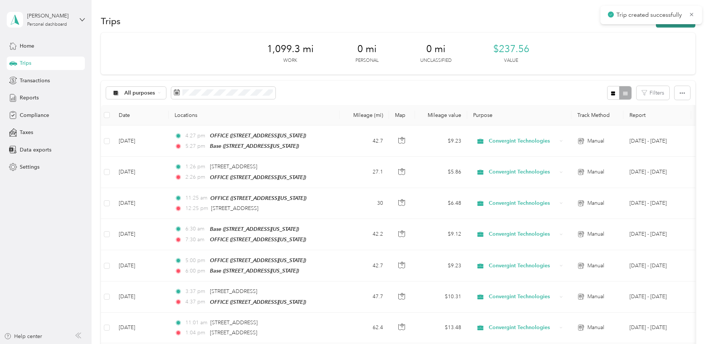
click at [678, 25] on button "New trip" at bounding box center [675, 21] width 39 height 13
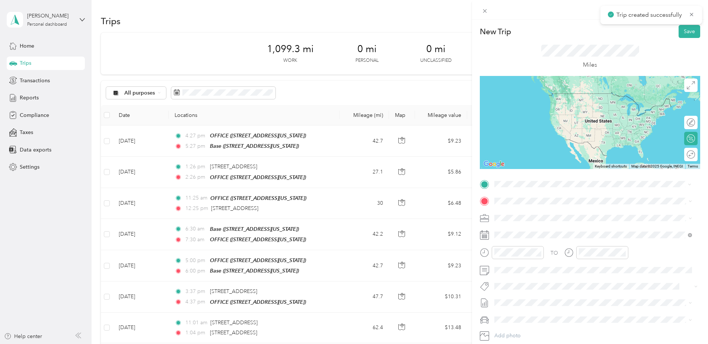
click at [539, 211] on span "[STREET_ADDRESS][US_STATE]" at bounding box center [545, 210] width 74 height 7
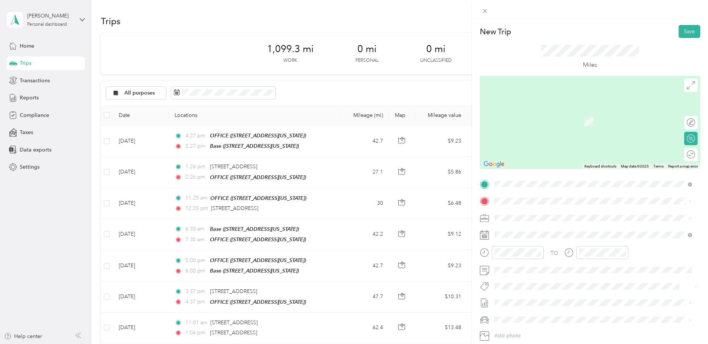
click at [539, 253] on div "OFFICE" at bounding box center [545, 253] width 74 height 7
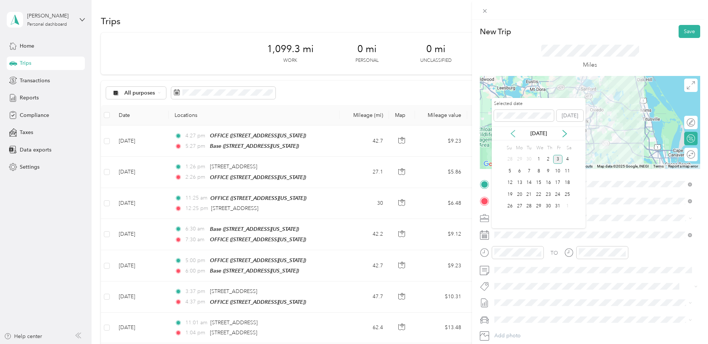
click at [513, 132] on icon at bounding box center [512, 133] width 7 height 7
click at [529, 170] on div "9" at bounding box center [529, 170] width 10 height 9
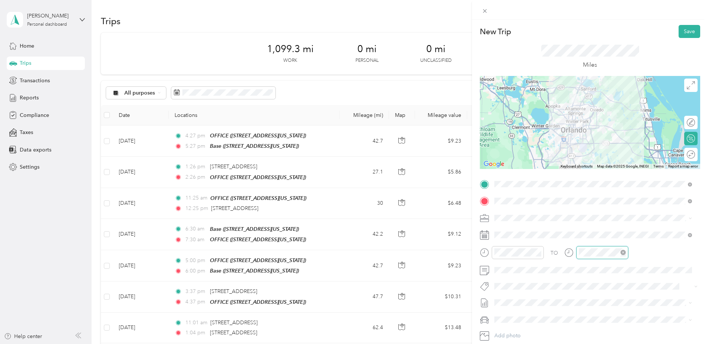
scroll to position [545, 0]
click at [585, 167] on div "02" at bounding box center [586, 163] width 18 height 10
click at [589, 164] on div "02" at bounding box center [586, 163] width 18 height 10
click at [661, 241] on div "TO Add photo" at bounding box center [590, 268] width 220 height 180
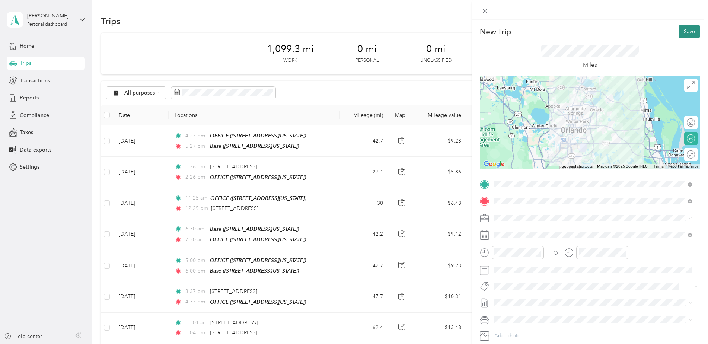
click at [680, 32] on button "Save" at bounding box center [689, 31] width 22 height 13
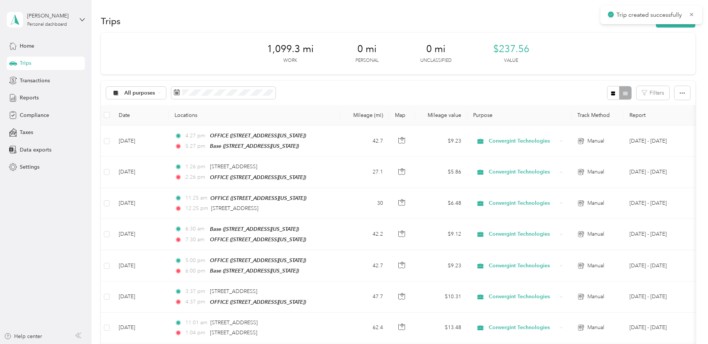
click at [669, 26] on button "New trip" at bounding box center [675, 21] width 39 height 13
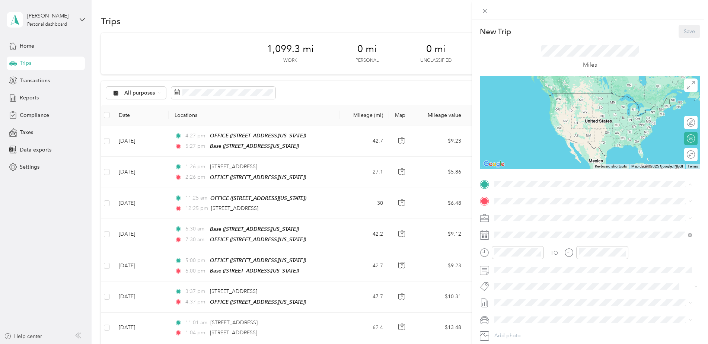
click at [210, 90] on div "New Trip Save This trip cannot be edited because it is either under review, app…" at bounding box center [354, 172] width 708 height 344
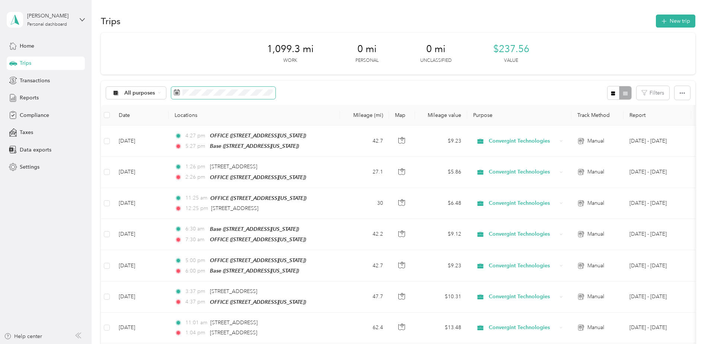
click at [239, 87] on span at bounding box center [223, 93] width 104 height 13
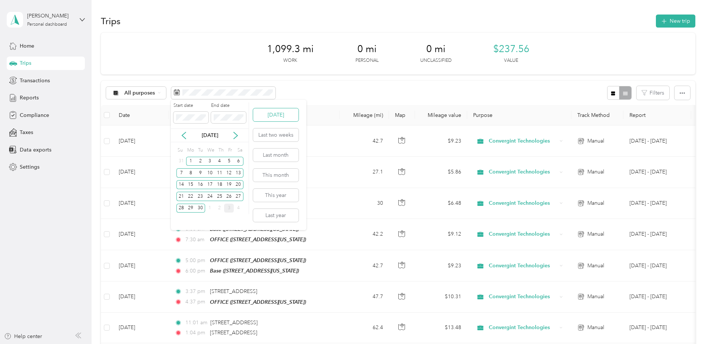
click at [285, 112] on button "[DATE]" at bounding box center [275, 114] width 45 height 13
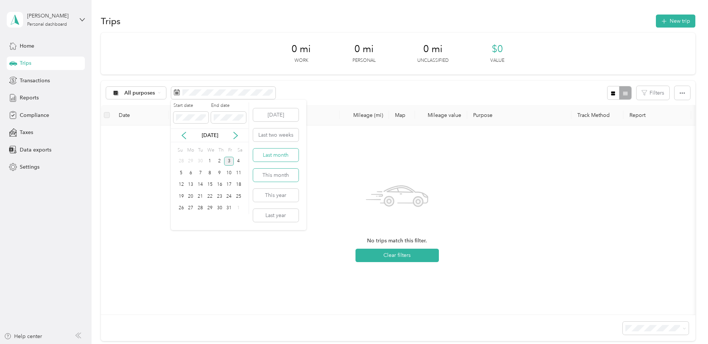
drag, startPoint x: 278, startPoint y: 171, endPoint x: 279, endPoint y: 154, distance: 17.5
click at [279, 154] on div "[DATE] Last two weeks Last month This month This year Last year" at bounding box center [275, 165] width 47 height 130
click at [279, 157] on button "Last month" at bounding box center [275, 154] width 45 height 13
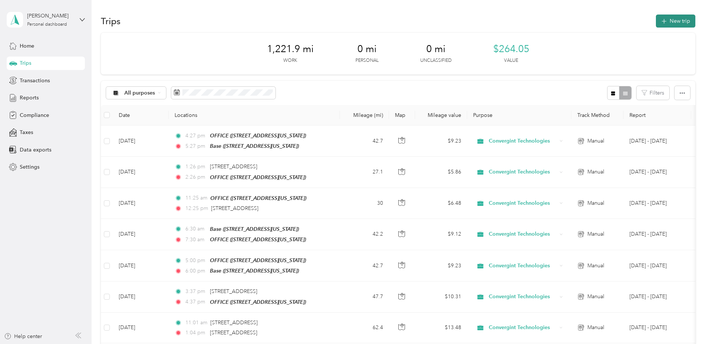
click at [681, 27] on button "New trip" at bounding box center [675, 21] width 39 height 13
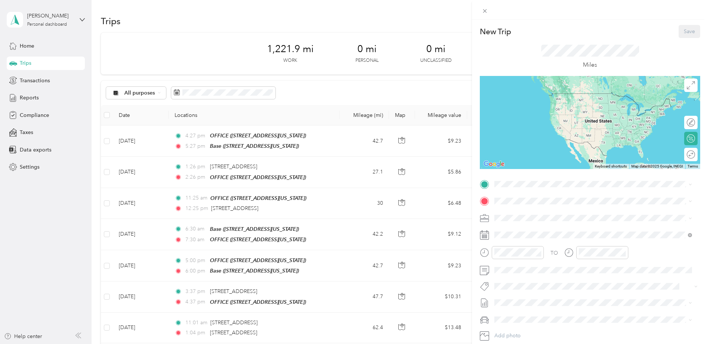
drag, startPoint x: 524, startPoint y: 237, endPoint x: 521, endPoint y: 209, distance: 27.7
click at [524, 234] on strong "OFFICE" at bounding box center [517, 237] width 19 height 7
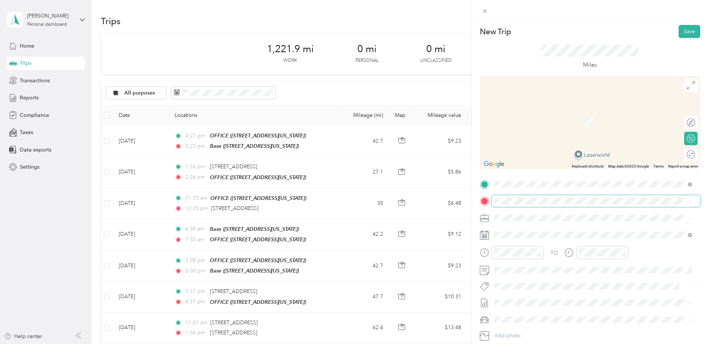
click at [511, 197] on span at bounding box center [596, 201] width 208 height 12
click at [526, 236] on span "[STREET_ADDRESS][US_STATE]" at bounding box center [545, 239] width 74 height 6
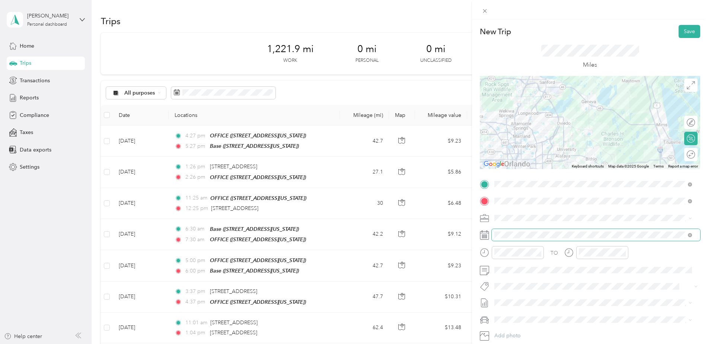
click at [511, 230] on span at bounding box center [596, 235] width 208 height 12
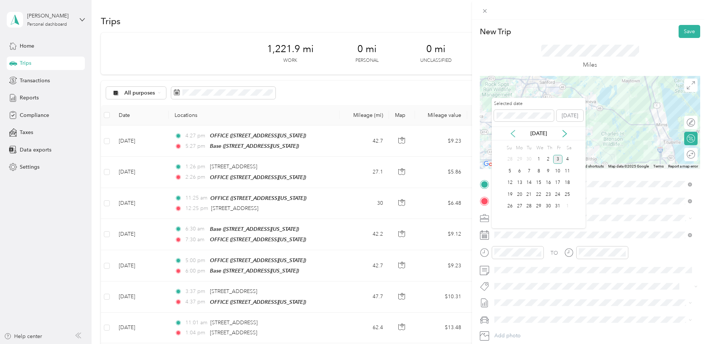
click at [515, 132] on icon at bounding box center [512, 133] width 7 height 7
click at [528, 170] on div "9" at bounding box center [529, 170] width 10 height 9
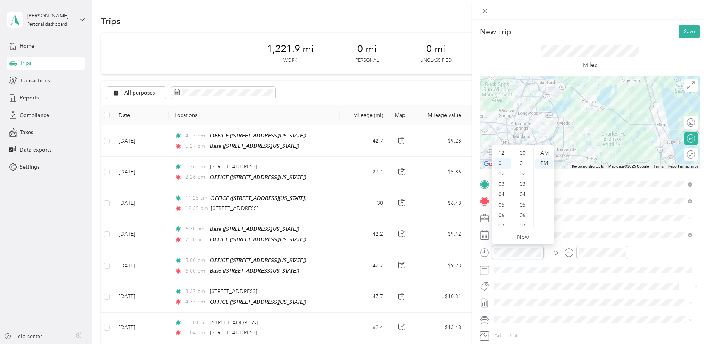
scroll to position [545, 0]
click at [502, 182] on div "04" at bounding box center [502, 184] width 18 height 10
click at [520, 175] on div "02" at bounding box center [523, 174] width 18 height 10
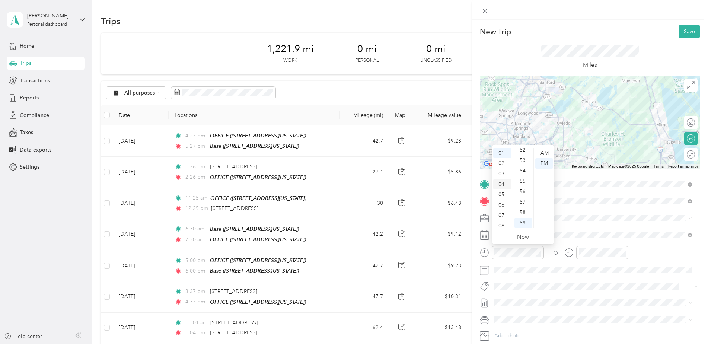
click at [500, 185] on div "04" at bounding box center [502, 184] width 18 height 10
click at [520, 159] on div "53" at bounding box center [523, 160] width 18 height 10
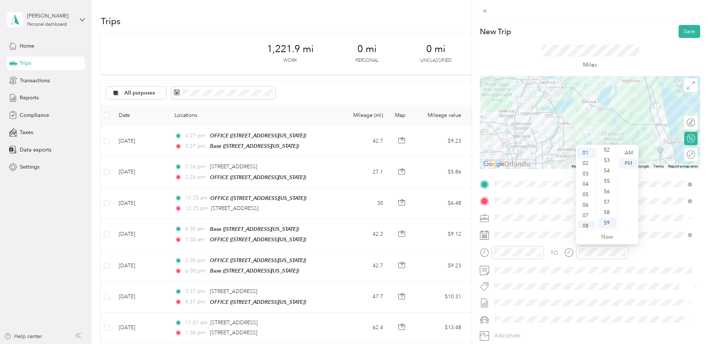
click at [590, 207] on div "06" at bounding box center [586, 205] width 18 height 10
click at [608, 154] on div "00" at bounding box center [607, 153] width 18 height 10
click at [650, 256] on div "TO" at bounding box center [590, 255] width 220 height 18
click at [689, 27] on button "Save" at bounding box center [689, 31] width 22 height 13
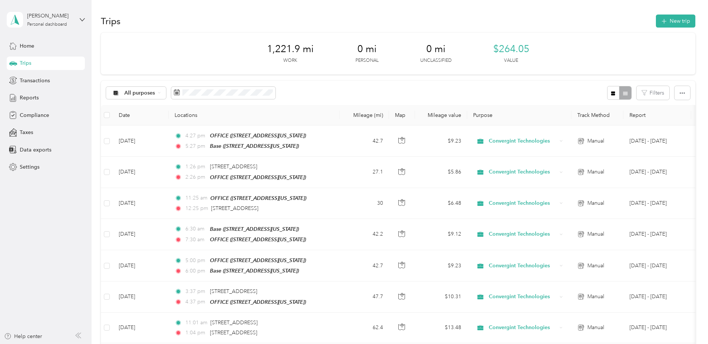
click at [371, 68] on div "1,221.9 mi Work 0 mi Personal 0 mi Unclassified $264.05 Value" at bounding box center [398, 54] width 594 height 42
click at [221, 87] on span at bounding box center [223, 93] width 104 height 13
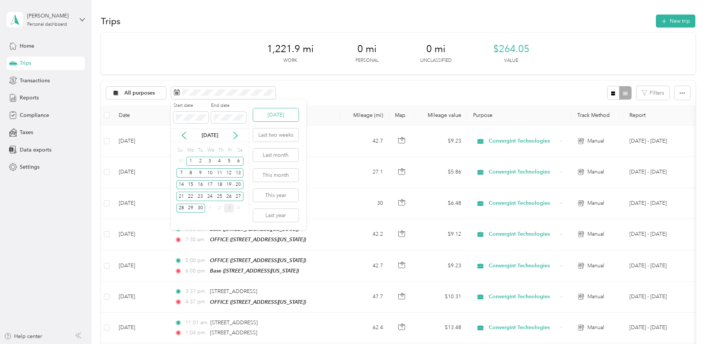
click at [284, 115] on button "[DATE]" at bounding box center [275, 114] width 45 height 13
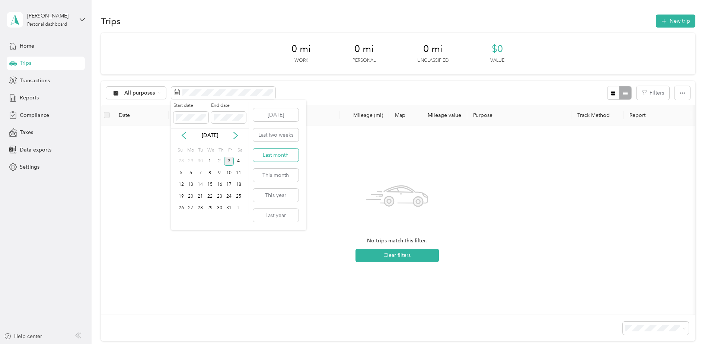
click at [273, 157] on button "Last month" at bounding box center [275, 154] width 45 height 13
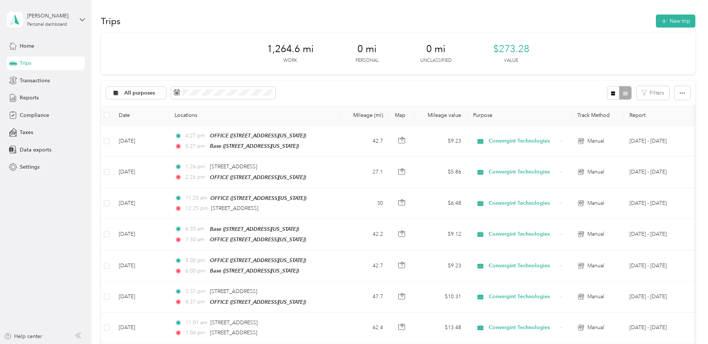
click at [585, 45] on div "1,264.6 mi Work 0 mi Personal 0 mi Unclassified $273.28 Value" at bounding box center [398, 54] width 594 height 42
click at [29, 48] on span "Home" at bounding box center [27, 46] width 15 height 8
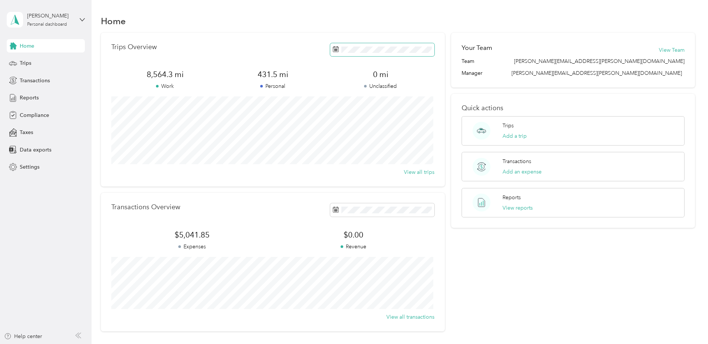
click at [422, 54] on span at bounding box center [382, 49] width 104 height 13
click at [211, 61] on div "Trips Overview 8,564.3 mi Work 431.5 mi Personal 0 mi Unclassified View all tri…" at bounding box center [273, 110] width 344 height 154
drag, startPoint x: 144, startPoint y: 75, endPoint x: 181, endPoint y: 73, distance: 37.3
click at [181, 73] on span "8,564.3 mi" at bounding box center [165, 74] width 108 height 10
drag, startPoint x: 181, startPoint y: 73, endPoint x: 187, endPoint y: 77, distance: 6.9
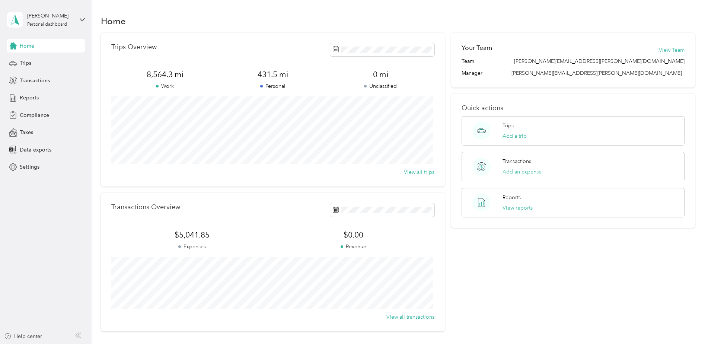
click at [187, 77] on span "8,564.3 mi" at bounding box center [165, 74] width 108 height 10
click at [42, 64] on div "Trips" at bounding box center [46, 63] width 78 height 13
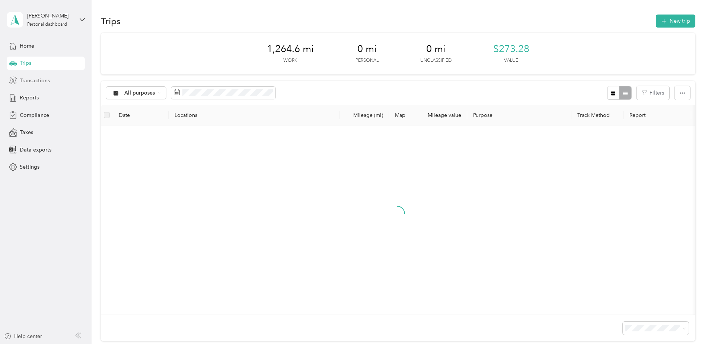
click at [41, 80] on span "Transactions" at bounding box center [35, 81] width 30 height 8
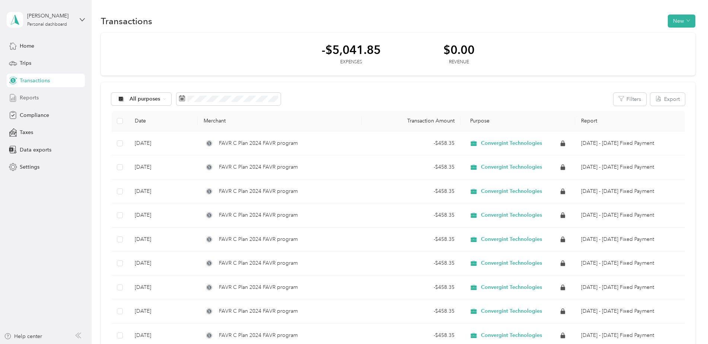
click at [44, 97] on div "Reports" at bounding box center [46, 97] width 78 height 13
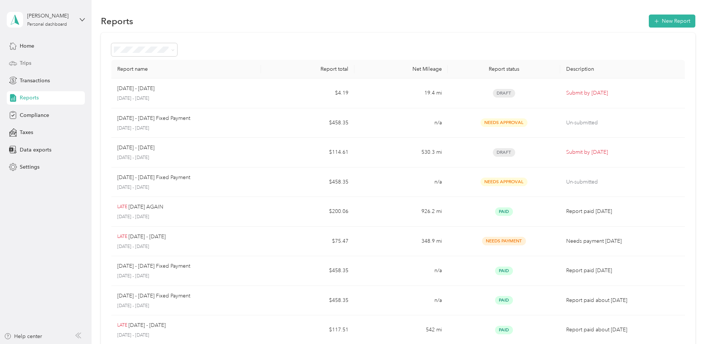
click at [30, 63] on span "Trips" at bounding box center [26, 63] width 12 height 8
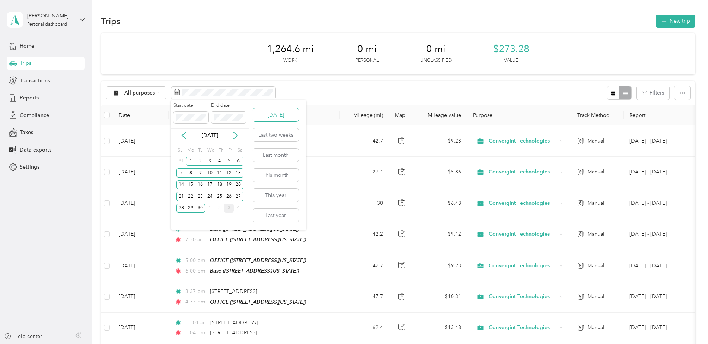
click at [277, 114] on button "[DATE]" at bounding box center [275, 114] width 45 height 13
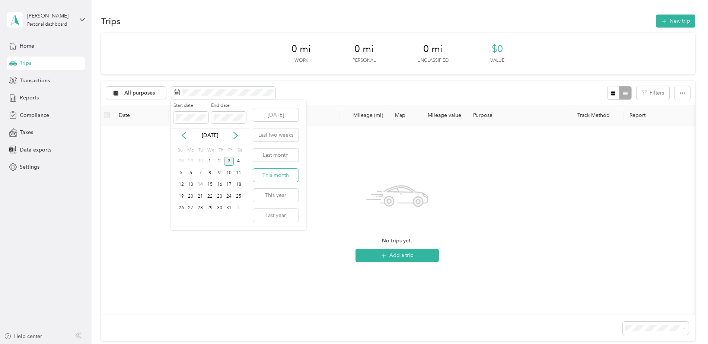
click at [284, 173] on button "This month" at bounding box center [275, 175] width 45 height 13
click at [283, 157] on button "Last month" at bounding box center [275, 154] width 45 height 13
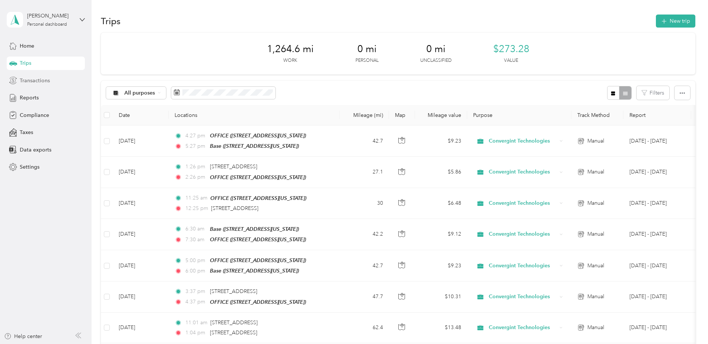
click at [42, 77] on span "Transactions" at bounding box center [35, 81] width 30 height 8
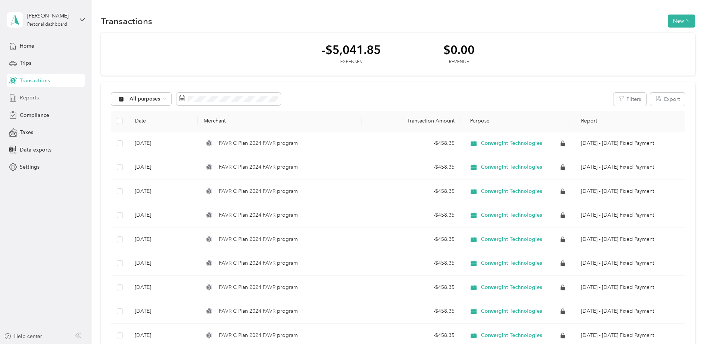
click at [42, 99] on div "Reports" at bounding box center [46, 97] width 78 height 13
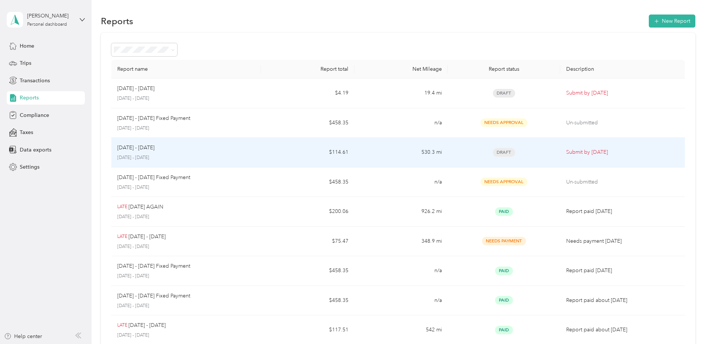
click at [256, 150] on td "[DATE] - [DATE] [DATE] - [DATE]" at bounding box center [186, 153] width 150 height 30
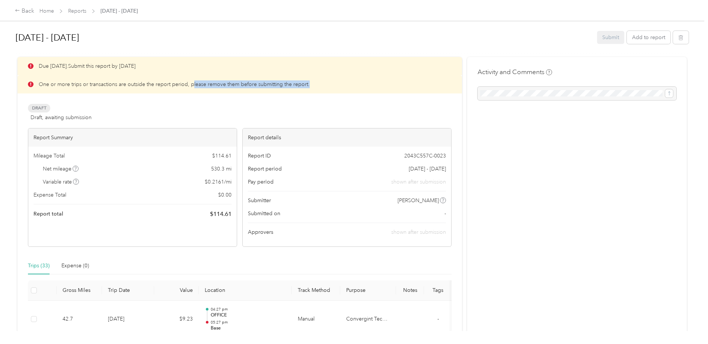
drag, startPoint x: 197, startPoint y: 83, endPoint x: 320, endPoint y: 87, distance: 123.6
click at [320, 87] on div "One or more trips or transactions are outside the report period, please remove …" at bounding box center [239, 84] width 444 height 18
drag, startPoint x: 320, startPoint y: 87, endPoint x: 321, endPoint y: 125, distance: 38.0
click at [320, 87] on div "One or more trips or transactions are outside the report period, please remove …" at bounding box center [239, 84] width 444 height 18
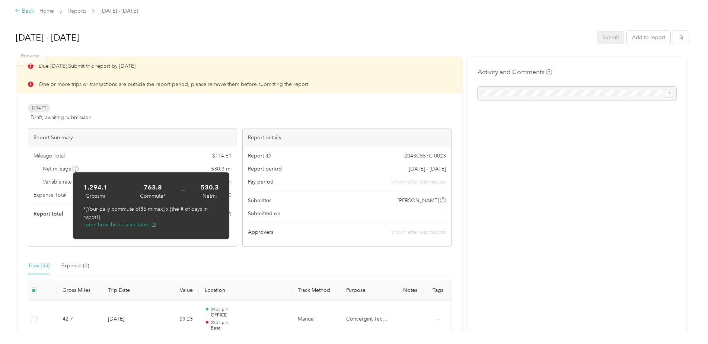
click at [20, 9] on div "Back" at bounding box center [24, 11] width 19 height 9
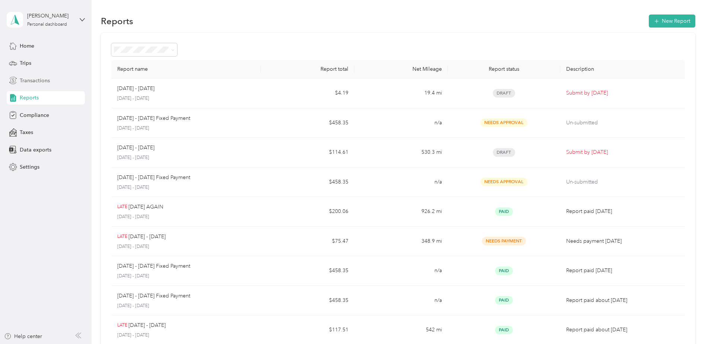
click at [36, 83] on span "Transactions" at bounding box center [35, 81] width 30 height 8
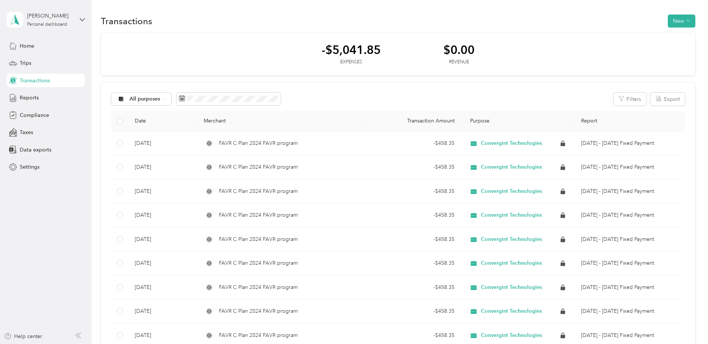
click at [348, 80] on div "-$5,041.85 Expenses $0.00 Revenue All purposes Filters Export Date Merchant Tra…" at bounding box center [398, 229] width 594 height 393
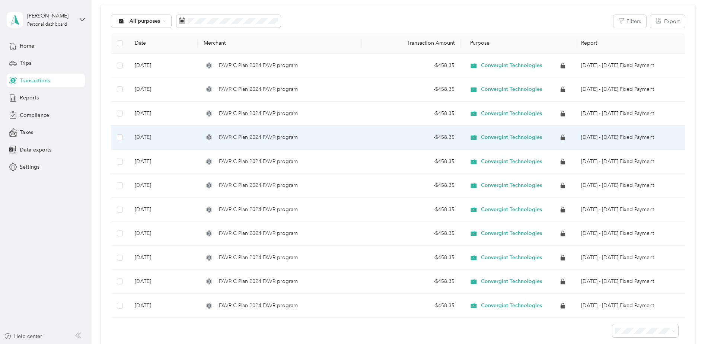
scroll to position [158, 0]
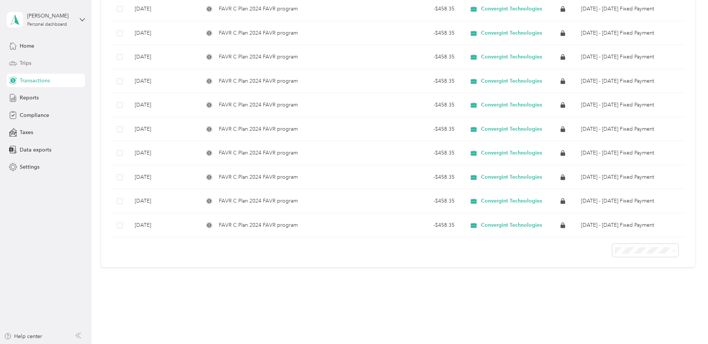
click at [30, 66] on span "Trips" at bounding box center [26, 63] width 12 height 8
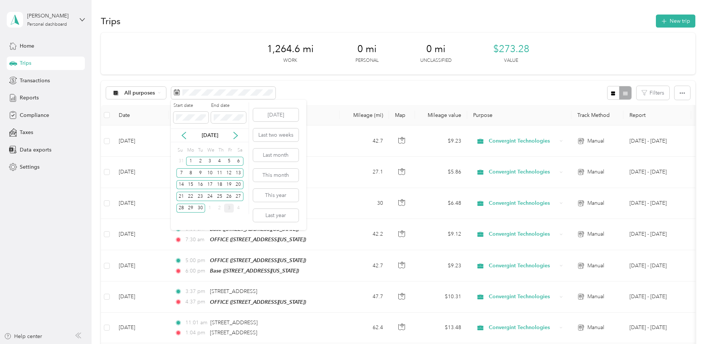
drag, startPoint x: 195, startPoint y: 134, endPoint x: 176, endPoint y: 135, distance: 18.6
click at [185, 135] on div "[DATE]" at bounding box center [210, 135] width 78 height 8
click at [182, 135] on icon at bounding box center [184, 135] width 4 height 7
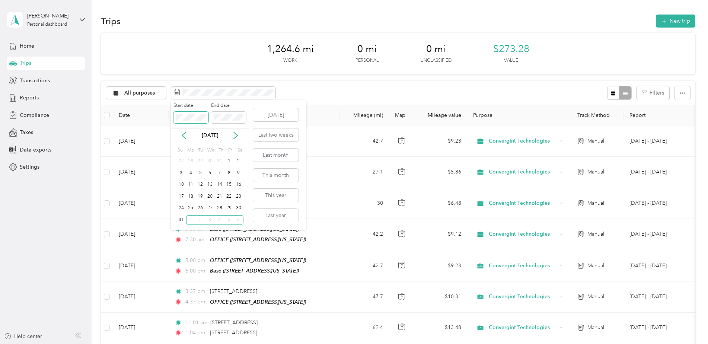
click at [172, 117] on div "Start date End date" at bounding box center [210, 115] width 78 height 26
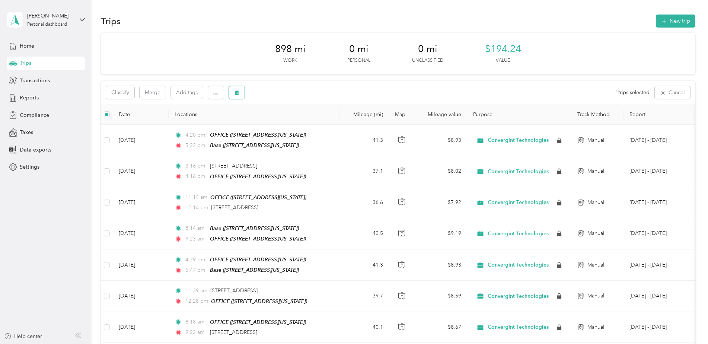
click at [235, 95] on icon "button" at bounding box center [236, 92] width 5 height 5
click at [289, 124] on button "Yes" at bounding box center [292, 124] width 15 height 12
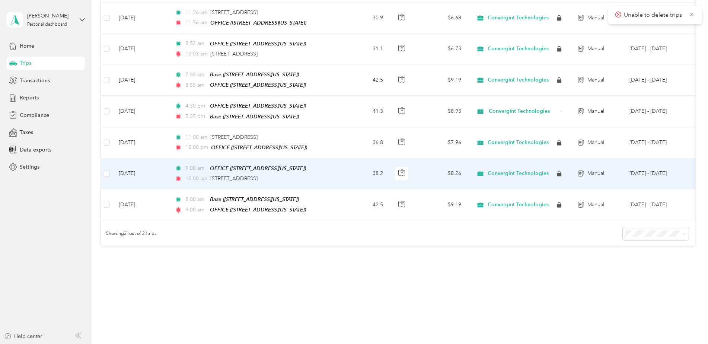
scroll to position [335, 0]
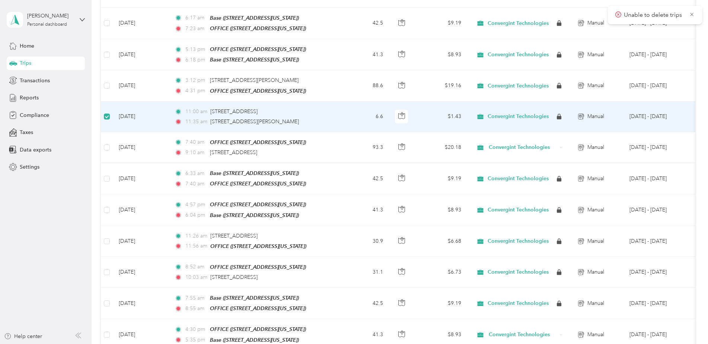
click at [111, 113] on td at bounding box center [107, 117] width 12 height 31
click at [31, 100] on span "Reports" at bounding box center [29, 98] width 19 height 8
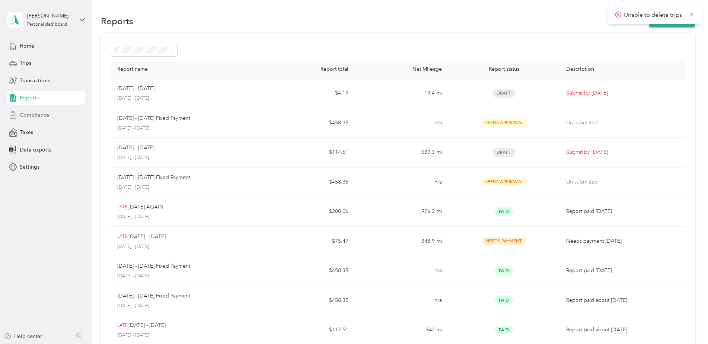
click at [32, 114] on span "Compliance" at bounding box center [34, 115] width 29 height 8
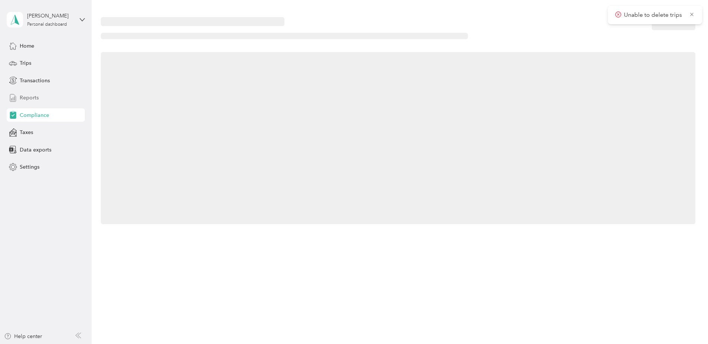
click at [35, 99] on span "Reports" at bounding box center [29, 98] width 19 height 8
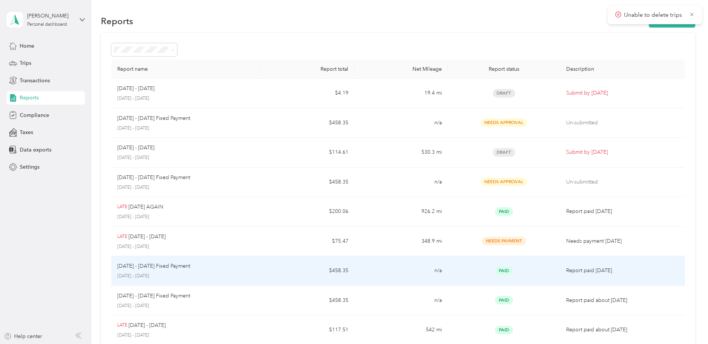
scroll to position [37, 0]
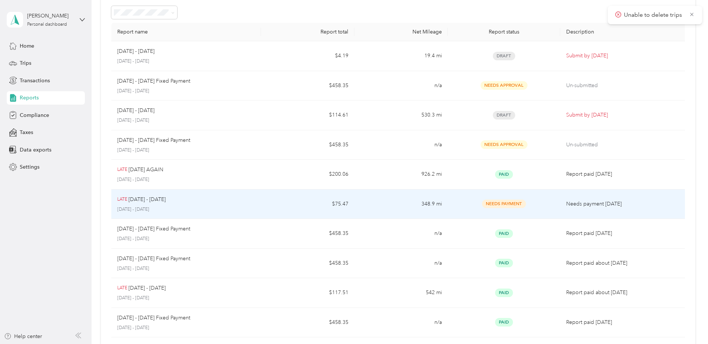
click at [180, 205] on div "LATE [DATE] - [DATE] [DATE] - [DATE]" at bounding box center [186, 203] width 138 height 17
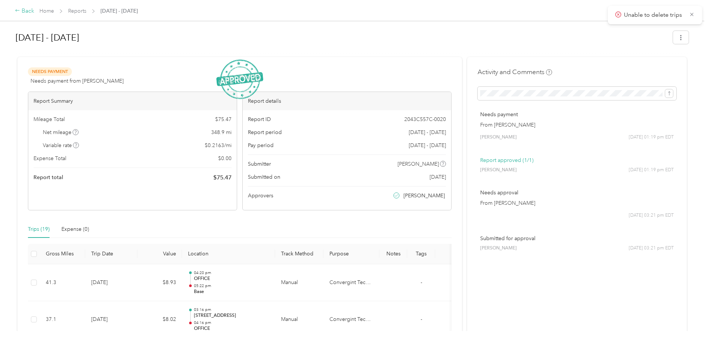
click at [20, 13] on div "Back" at bounding box center [24, 11] width 19 height 9
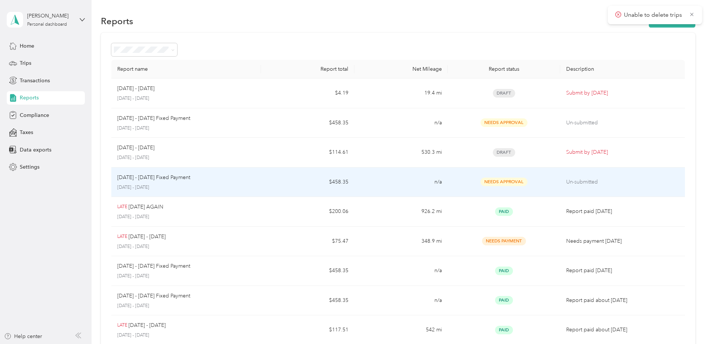
click at [157, 181] on p "[DATE] - [DATE] Fixed Payment" at bounding box center [153, 177] width 73 height 8
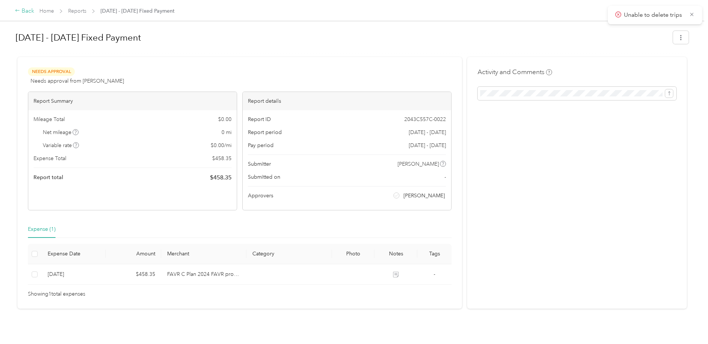
click at [20, 12] on div "Back" at bounding box center [24, 11] width 19 height 9
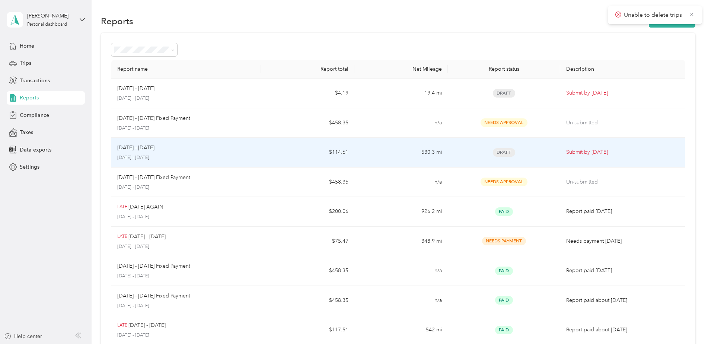
click at [167, 151] on div "[DATE] - [DATE]" at bounding box center [186, 148] width 138 height 8
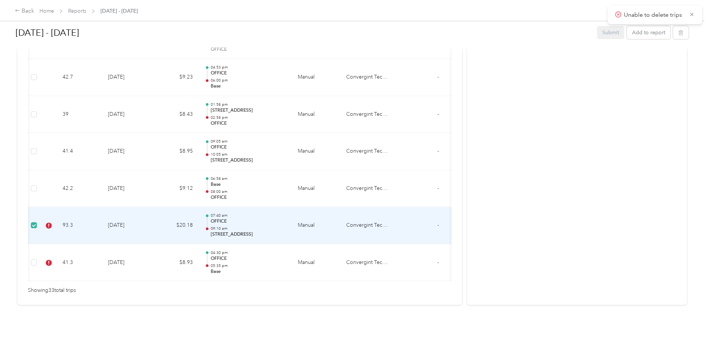
scroll to position [0, 29]
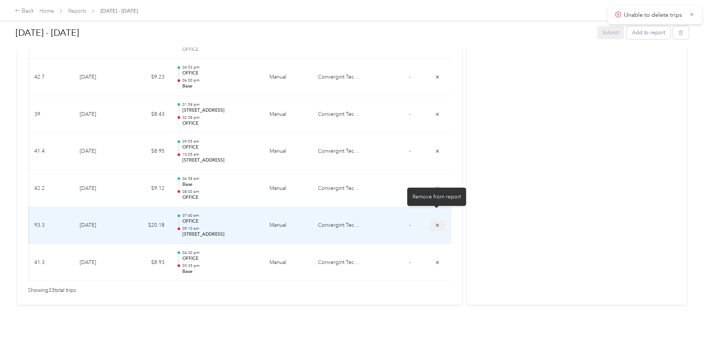
click at [435, 223] on icon "submit" at bounding box center [437, 225] width 5 height 5
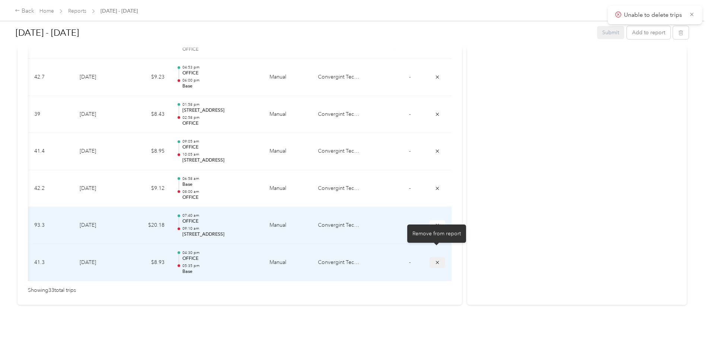
click at [435, 260] on icon "submit" at bounding box center [437, 262] width 5 height 5
click at [433, 257] on button "submit" at bounding box center [437, 262] width 16 height 11
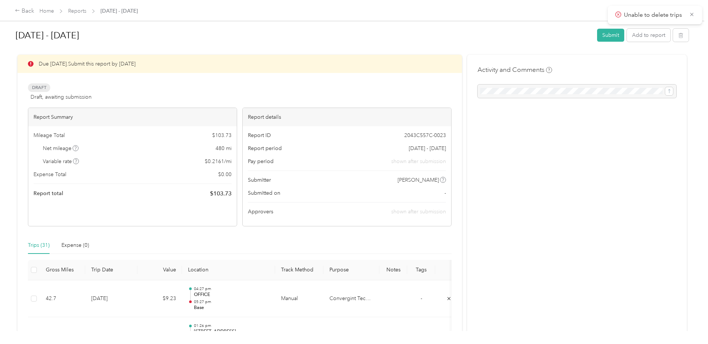
scroll to position [0, 0]
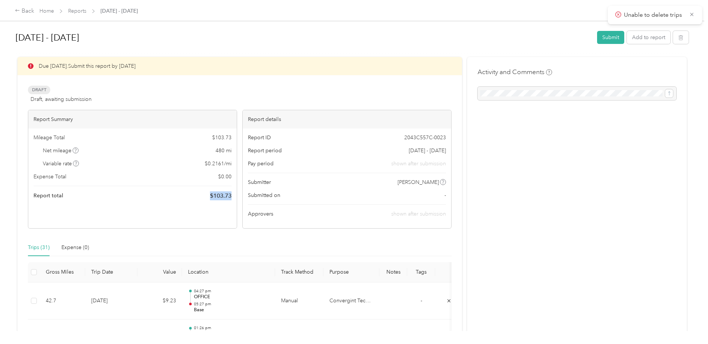
drag, startPoint x: 236, startPoint y: 195, endPoint x: 201, endPoint y: 194, distance: 35.0
click at [201, 194] on div "Mileage Total $ 103.73 Net mileage 480 mi Variable rate $ 0.2161 / mi Expense T…" at bounding box center [132, 166] width 208 height 77
drag, startPoint x: 201, startPoint y: 194, endPoint x: 190, endPoint y: 218, distance: 26.6
click at [190, 218] on div "Report Summary Mileage Total $ 103.73 Net mileage 480 mi Variable rate $ 0.2161…" at bounding box center [132, 169] width 209 height 119
drag, startPoint x: 203, startPoint y: 196, endPoint x: 230, endPoint y: 193, distance: 27.0
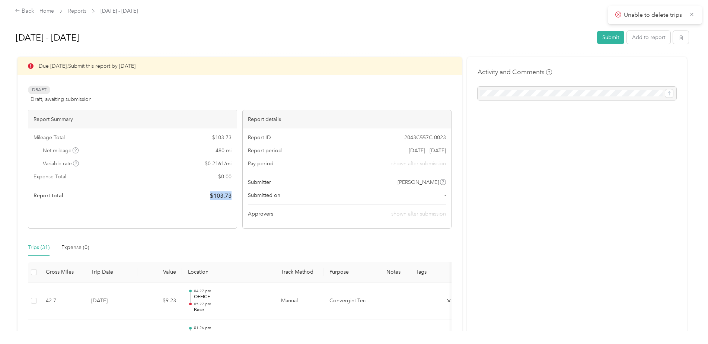
click at [230, 193] on div "Report total $ 103.73" at bounding box center [132, 195] width 198 height 9
drag, startPoint x: 230, startPoint y: 193, endPoint x: 226, endPoint y: 205, distance: 13.1
click at [226, 205] on div "Report Summary Mileage Total $ 103.73 Net mileage 480 mi Variable rate $ 0.2161…" at bounding box center [132, 169] width 209 height 119
drag, startPoint x: 226, startPoint y: 148, endPoint x: 230, endPoint y: 149, distance: 3.7
click at [230, 149] on div "Net mileage 480 mi" at bounding box center [132, 151] width 198 height 8
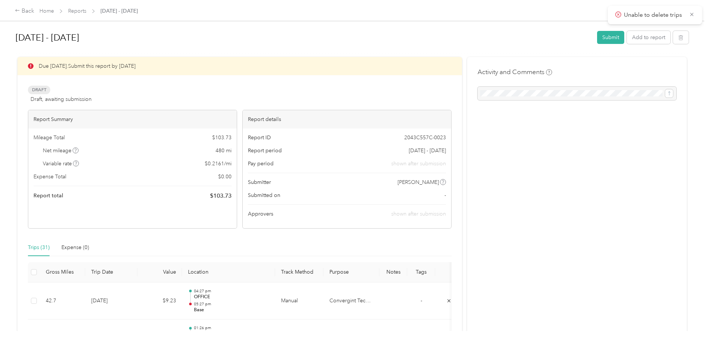
drag, startPoint x: 230, startPoint y: 149, endPoint x: 211, endPoint y: 164, distance: 24.1
click at [211, 164] on span "$ 0.2161 / mi" at bounding box center [218, 164] width 27 height 8
drag, startPoint x: 234, startPoint y: 165, endPoint x: 199, endPoint y: 164, distance: 34.6
click at [199, 164] on div "Mileage Total $ 103.73 Net mileage 480 mi Variable rate $ 0.2161 / mi Expense T…" at bounding box center [132, 166] width 208 height 77
drag, startPoint x: 199, startPoint y: 164, endPoint x: 193, endPoint y: 186, distance: 22.0
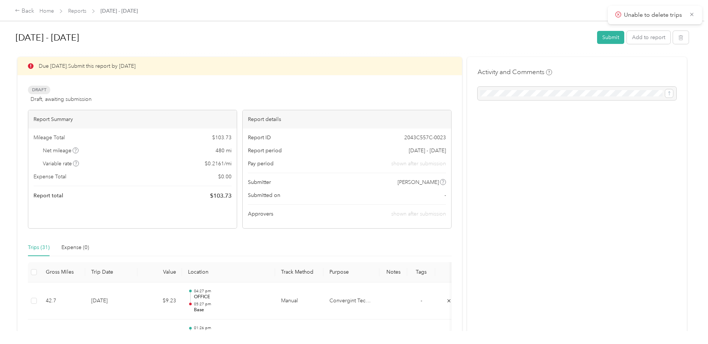
click at [186, 181] on div "Mileage Total $ 103.73 Net mileage 480 mi Variable rate $ 0.2161 / mi Expense T…" at bounding box center [132, 166] width 208 height 77
click at [215, 139] on span "$ 103.73" at bounding box center [221, 138] width 19 height 8
drag, startPoint x: 215, startPoint y: 139, endPoint x: 192, endPoint y: 182, distance: 49.1
click at [191, 179] on div "Expense Total $ 0.00" at bounding box center [132, 177] width 198 height 8
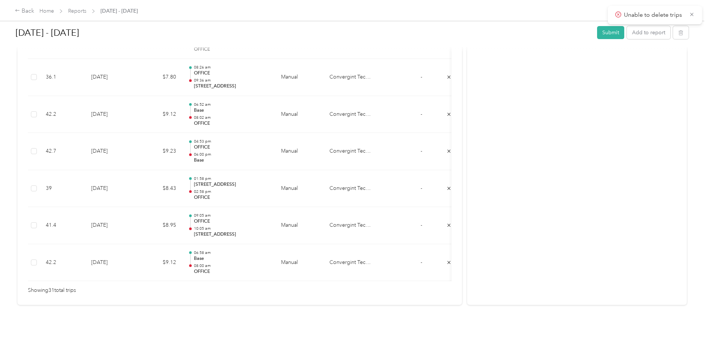
scroll to position [876, 0]
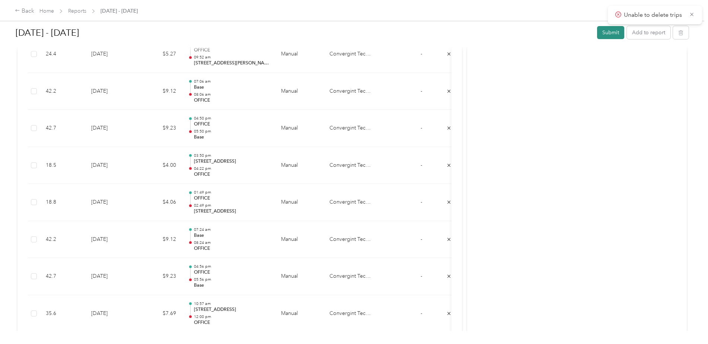
click at [606, 29] on button "Submit" at bounding box center [610, 32] width 27 height 13
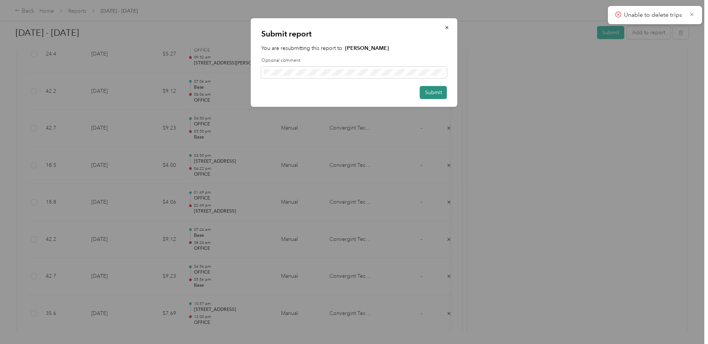
click at [429, 93] on button "Submit" at bounding box center [433, 92] width 27 height 13
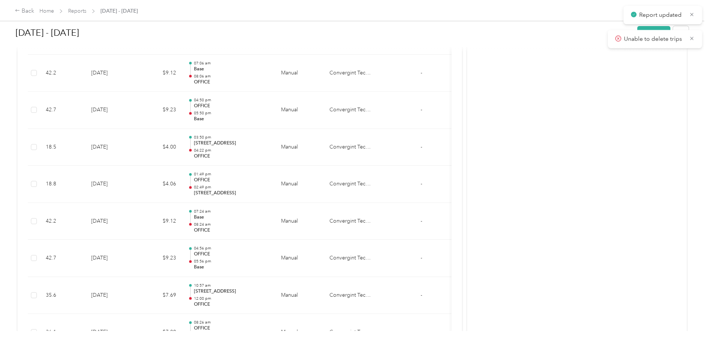
scroll to position [858, 0]
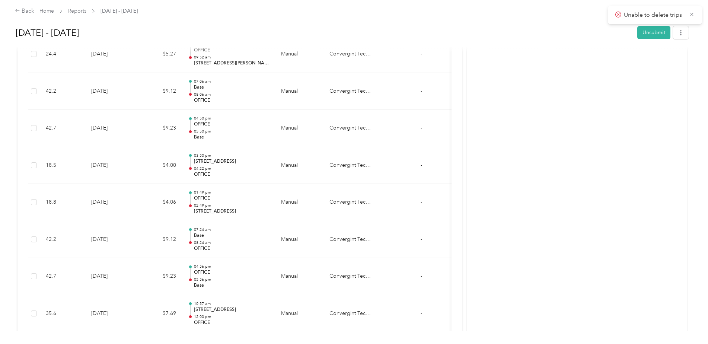
click at [24, 11] on div "Back" at bounding box center [24, 11] width 19 height 9
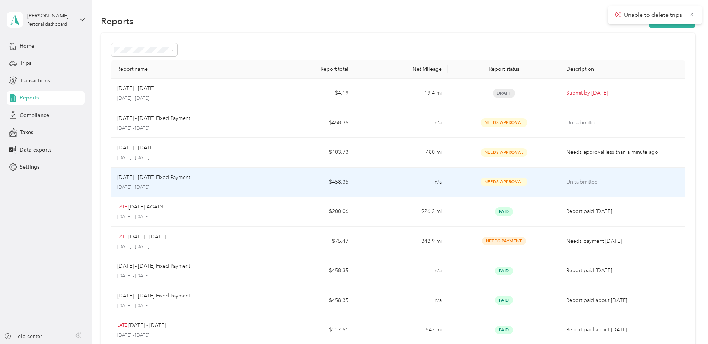
click at [579, 181] on p "Un-submitted" at bounding box center [622, 182] width 113 height 8
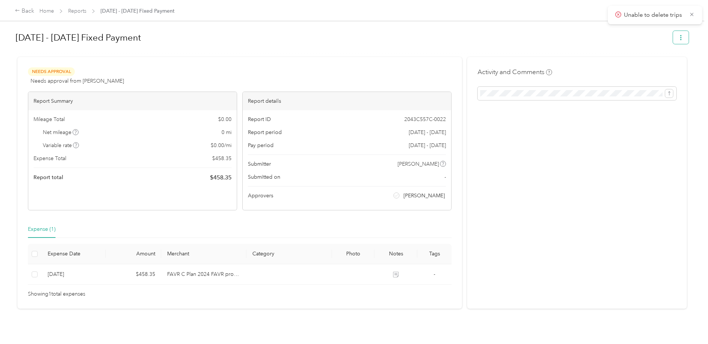
click at [680, 40] on icon "button" at bounding box center [680, 37] width 5 height 5
click at [575, 40] on h1 "[DATE] - [DATE] Fixed Payment" at bounding box center [342, 38] width 652 height 18
drag, startPoint x: 224, startPoint y: 179, endPoint x: 198, endPoint y: 177, distance: 25.7
click at [198, 177] on div "Report total $ 458.35" at bounding box center [132, 177] width 198 height 9
click at [82, 12] on link "Reports" at bounding box center [77, 11] width 18 height 6
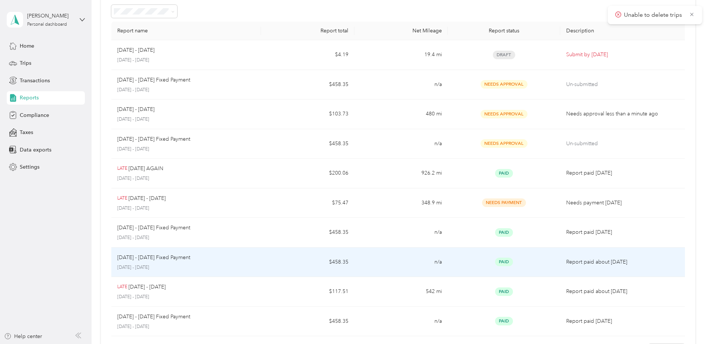
scroll to position [74, 0]
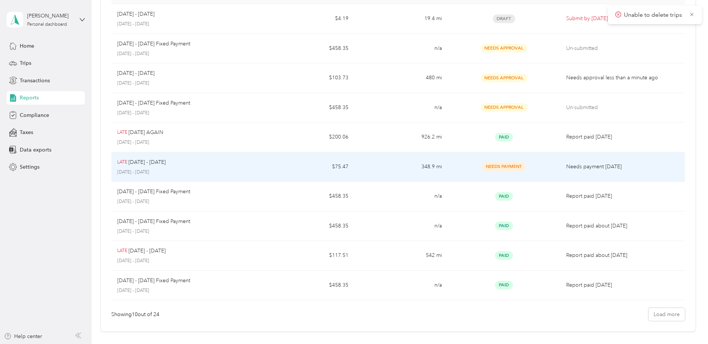
click at [145, 162] on p "[DATE] - [DATE]" at bounding box center [146, 162] width 37 height 8
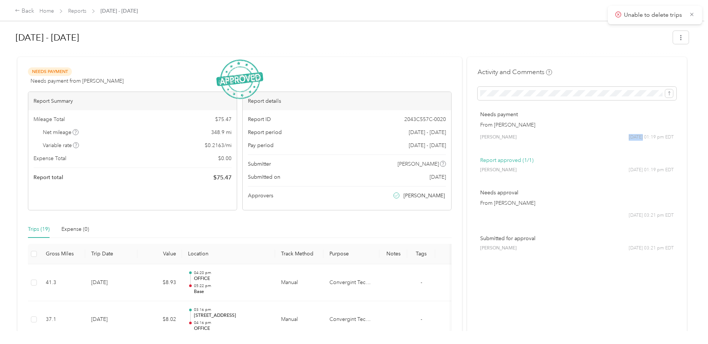
drag, startPoint x: 630, startPoint y: 140, endPoint x: 625, endPoint y: 140, distance: 4.5
click at [629, 140] on span "[DATE] 01:19 pm EDT" at bounding box center [651, 137] width 45 height 7
drag, startPoint x: 625, startPoint y: 140, endPoint x: 624, endPoint y: 144, distance: 5.0
click at [624, 144] on div "Needs payment From [PERSON_NAME] [PERSON_NAME] [DATE] 01:19 pm EDT" at bounding box center [576, 125] width 199 height 41
click at [635, 137] on span "[DATE] 01:19 pm EDT" at bounding box center [651, 137] width 45 height 7
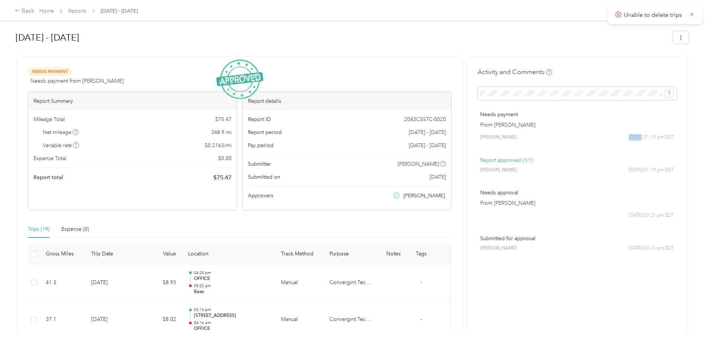
drag, startPoint x: 635, startPoint y: 137, endPoint x: 623, endPoint y: 139, distance: 12.4
click at [623, 139] on div "[PERSON_NAME] [DATE] 01:19 pm EDT" at bounding box center [577, 137] width 194 height 7
click at [371, 49] on div "[DATE] - [DATE]" at bounding box center [352, 39] width 673 height 22
click at [4, 6] on div "Back Home Reports [DATE] - [DATE]" at bounding box center [354, 10] width 708 height 21
click at [10, 9] on div "Back Home Reports [DATE] - [DATE]" at bounding box center [354, 10] width 708 height 21
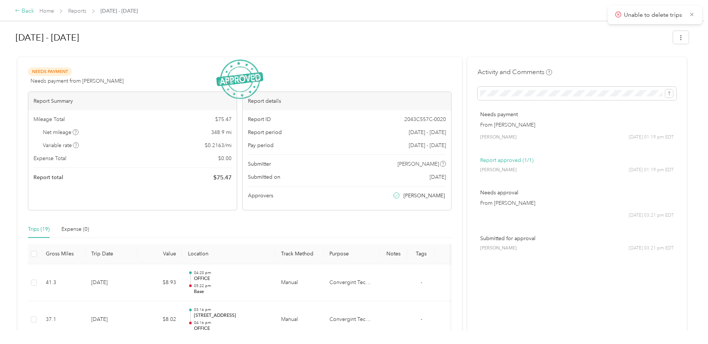
click at [16, 10] on icon at bounding box center [17, 10] width 5 height 5
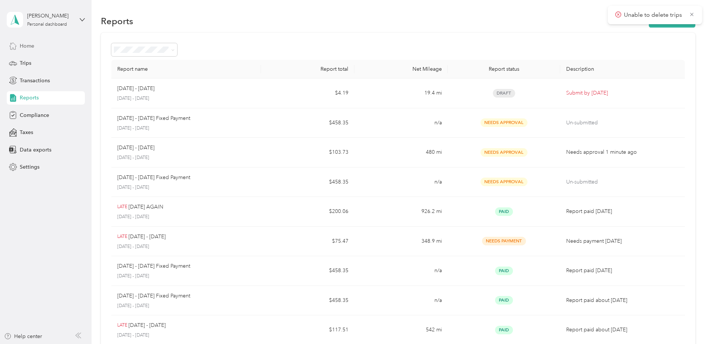
click at [29, 47] on span "Home" at bounding box center [27, 46] width 15 height 8
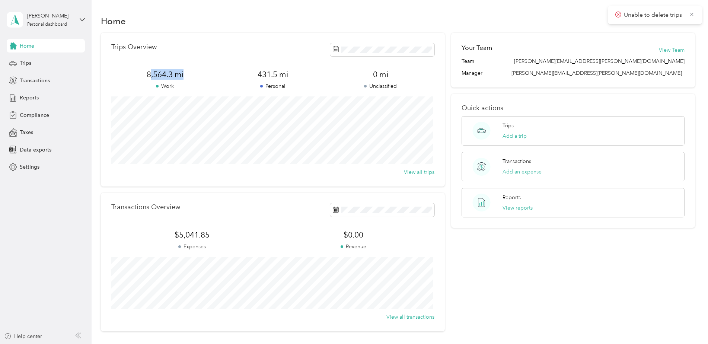
drag, startPoint x: 224, startPoint y: 73, endPoint x: 198, endPoint y: 73, distance: 26.8
click at [198, 73] on span "8,564.3 mi" at bounding box center [165, 74] width 108 height 10
drag, startPoint x: 198, startPoint y: 73, endPoint x: 193, endPoint y: 79, distance: 6.9
click at [193, 79] on span "8,564.3 mi" at bounding box center [165, 74] width 108 height 10
